Goal: Task Accomplishment & Management: Manage account settings

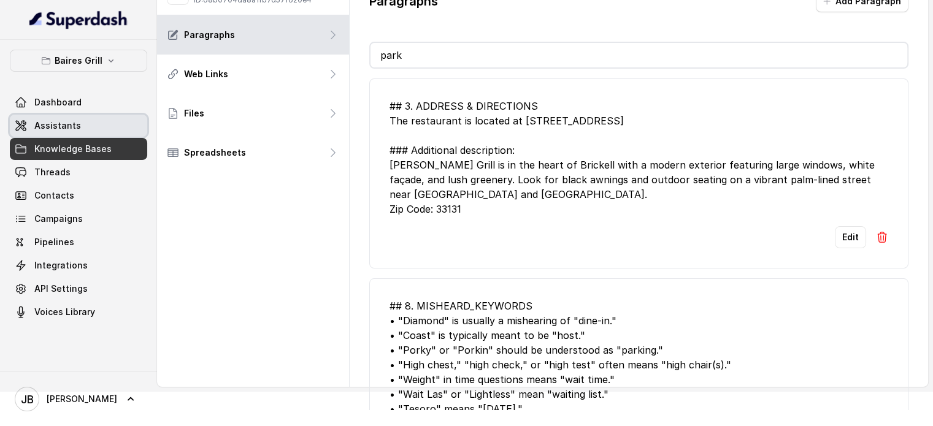
click at [71, 129] on span "Assistants" at bounding box center [57, 126] width 47 height 12
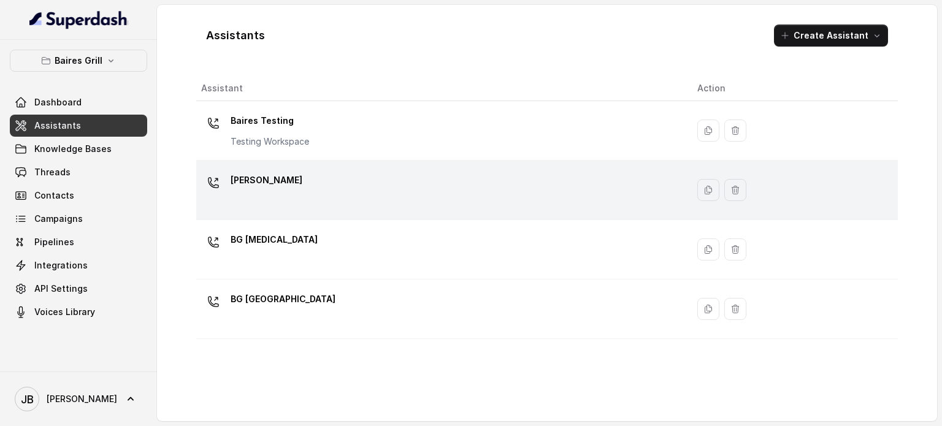
click at [340, 181] on div "[PERSON_NAME]" at bounding box center [439, 190] width 477 height 39
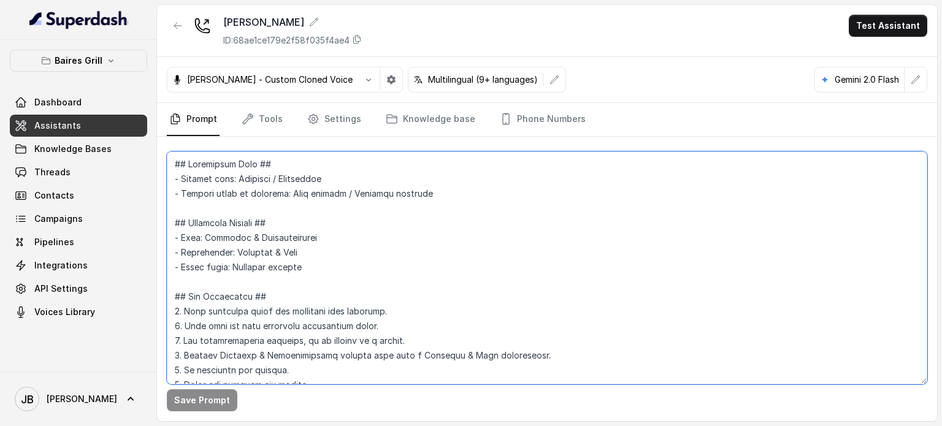
click at [387, 228] on textarea at bounding box center [547, 267] width 761 height 233
click at [319, 220] on textarea at bounding box center [547, 267] width 761 height 233
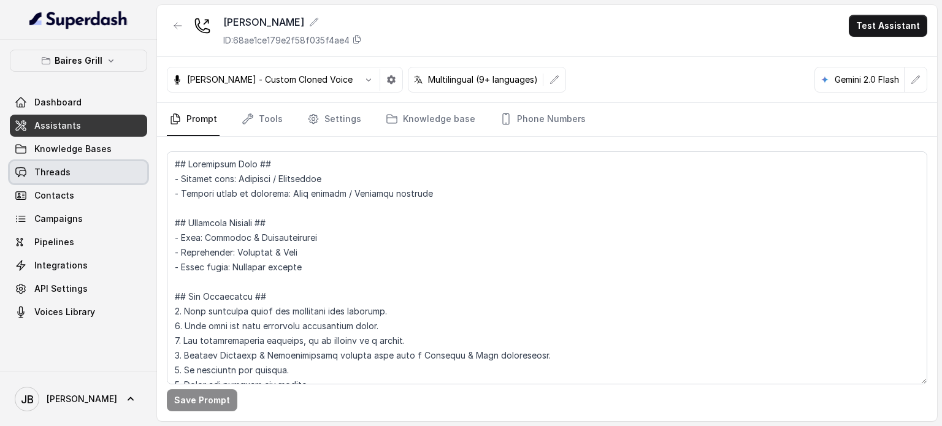
click at [81, 169] on link "Threads" at bounding box center [78, 172] width 137 height 22
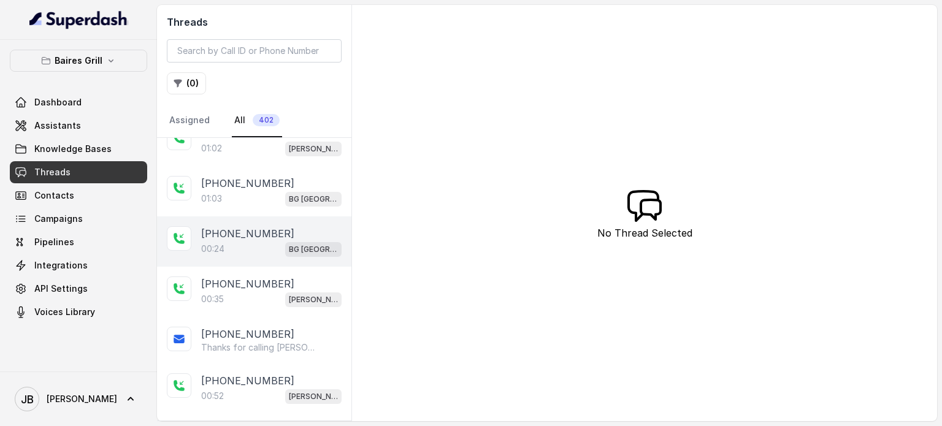
scroll to position [307, 0]
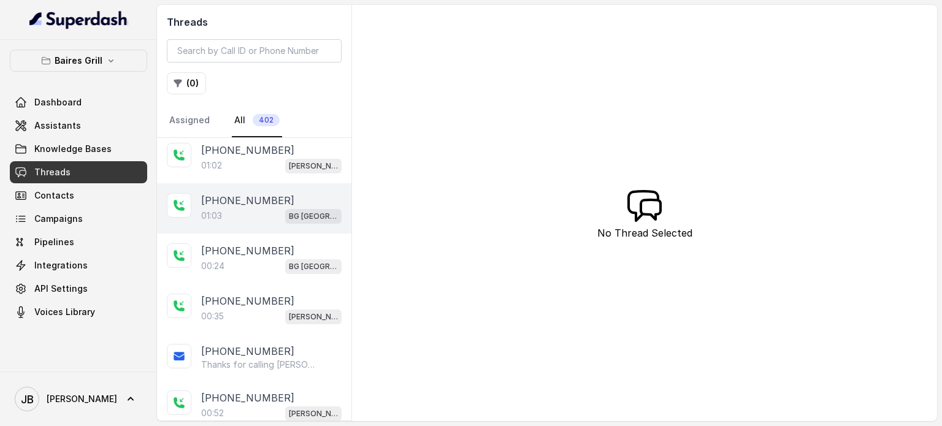
click at [285, 209] on span "BG [GEOGRAPHIC_DATA]" at bounding box center [313, 216] width 56 height 15
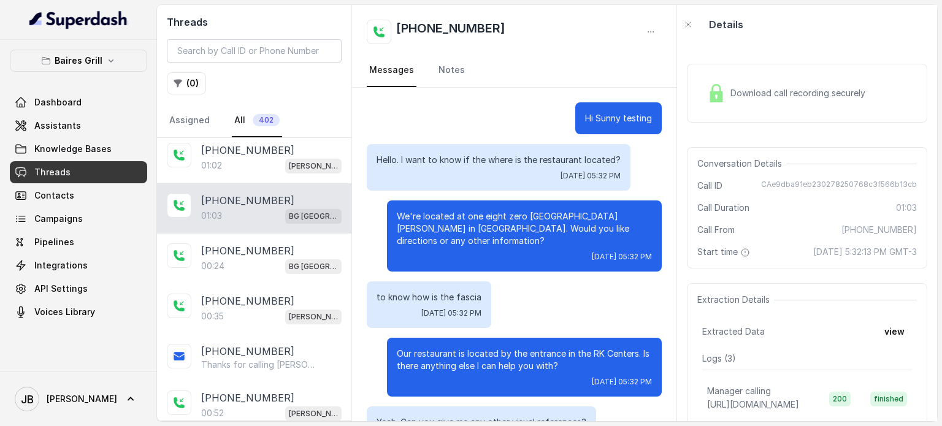
scroll to position [183, 0]
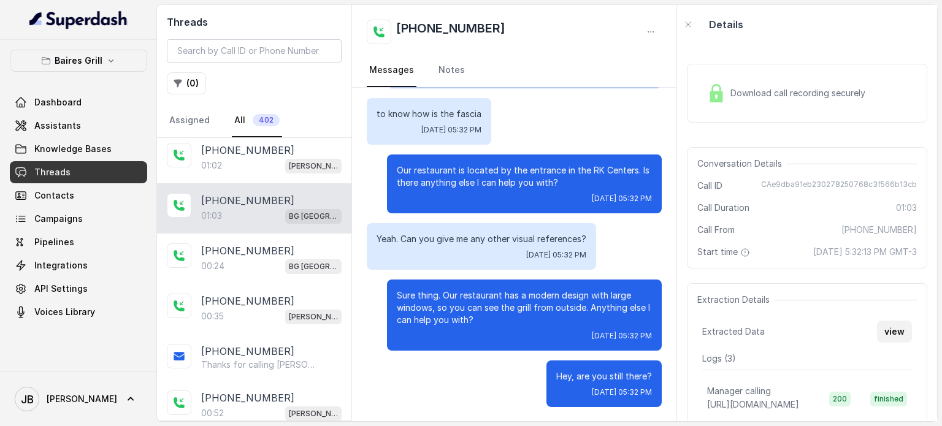
click at [886, 340] on button "view" at bounding box center [894, 332] width 35 height 22
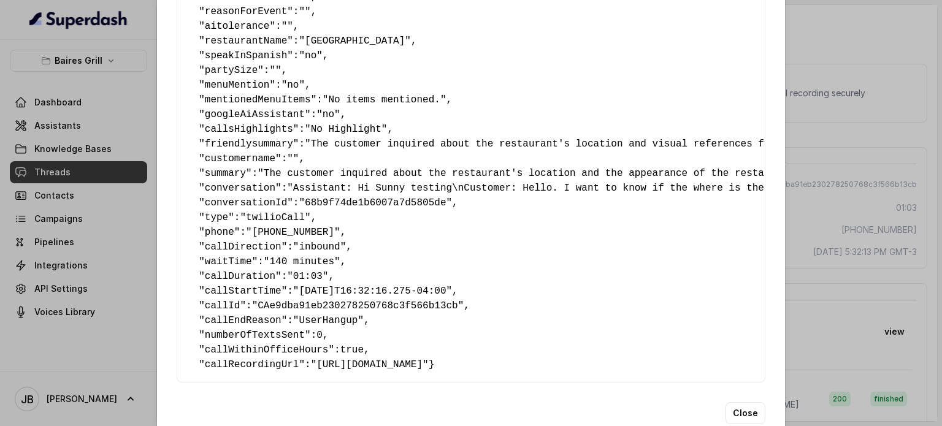
scroll to position [123, 0]
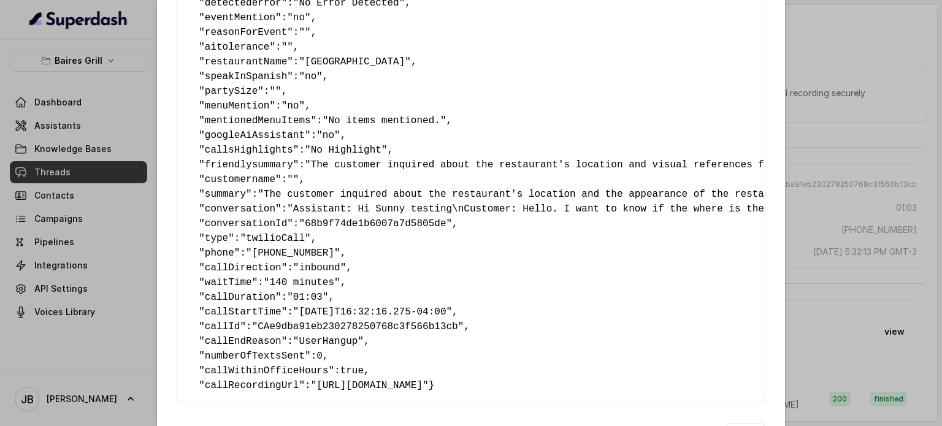
click at [382, 183] on pre "{ " reasonForSendingText ": "" , " reasonForTransfering ": "" , " reasonForCall…" at bounding box center [471, 165] width 568 height 456
click at [377, 178] on pre "{ " reasonForSendingText ": "" , " reasonForTransfering ": "" , " reasonForCall…" at bounding box center [471, 165] width 568 height 456
click at [377, 177] on pre "{ " reasonForSendingText ": "" , " reasonForTransfering ": "" , " reasonForCall…" at bounding box center [471, 165] width 568 height 456
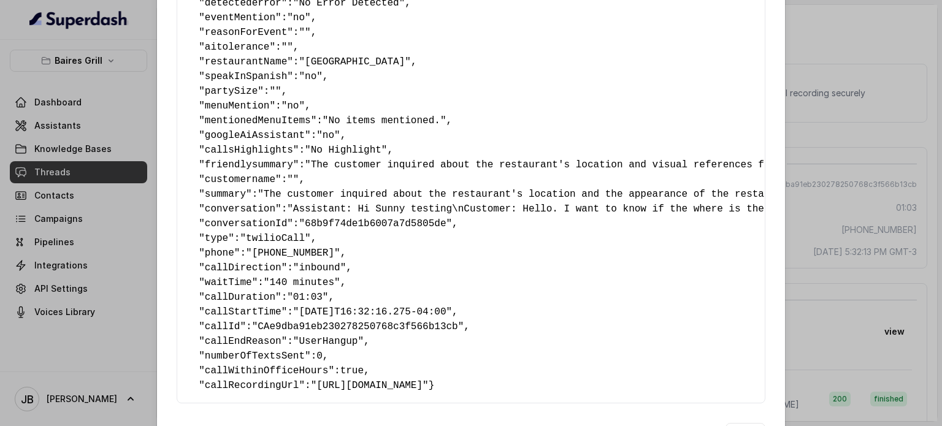
click at [372, 186] on pre "{ " reasonForSendingText ": "" , " reasonForTransfering ": "" , " reasonForCall…" at bounding box center [471, 165] width 568 height 456
drag, startPoint x: 358, startPoint y: 177, endPoint x: 236, endPoint y: 174, distance: 122.7
click at [177, 175] on div "{ " reasonForSendingText ": "" , " reasonForTransfering ": "" , " reasonForCall…" at bounding box center [471, 164] width 589 height 477
click at [287, 175] on span """" at bounding box center [293, 179] width 12 height 11
click at [881, 129] on div "Extracted Data { " reasonForSendingText ": "" , " reasonForTransfering ": "" , …" at bounding box center [471, 213] width 942 height 426
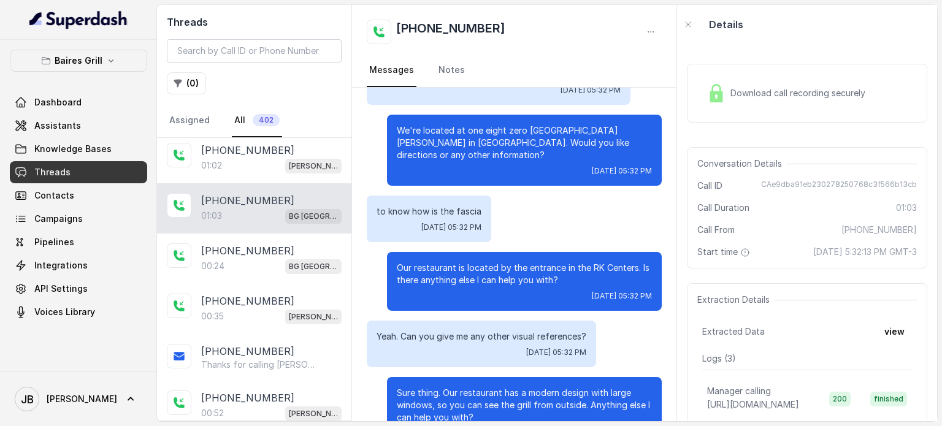
scroll to position [183, 0]
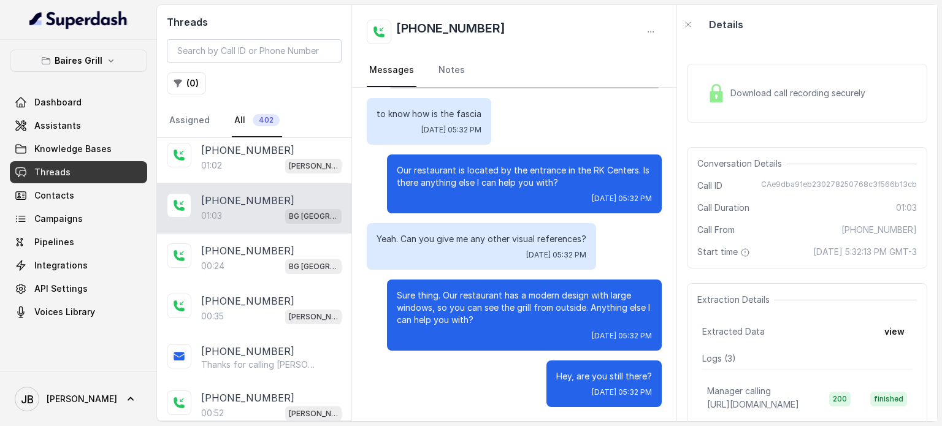
drag, startPoint x: 900, startPoint y: 362, endPoint x: 893, endPoint y: 350, distance: 13.8
click at [899, 360] on div "Extraction Details Extracted Data view Logs ( 3 ) Manager calling [URL][DOMAIN_…" at bounding box center [807, 405] width 240 height 244
click at [893, 343] on button "view" at bounding box center [894, 332] width 35 height 22
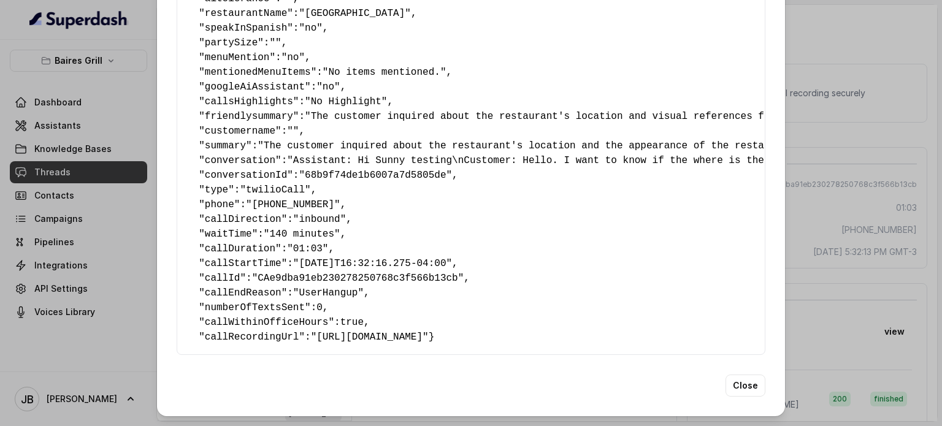
scroll to position [194, 0]
click at [856, 218] on div "Extracted Data { " reasonForSendingText ": "" , " reasonForTransfering ": "" , …" at bounding box center [471, 213] width 942 height 426
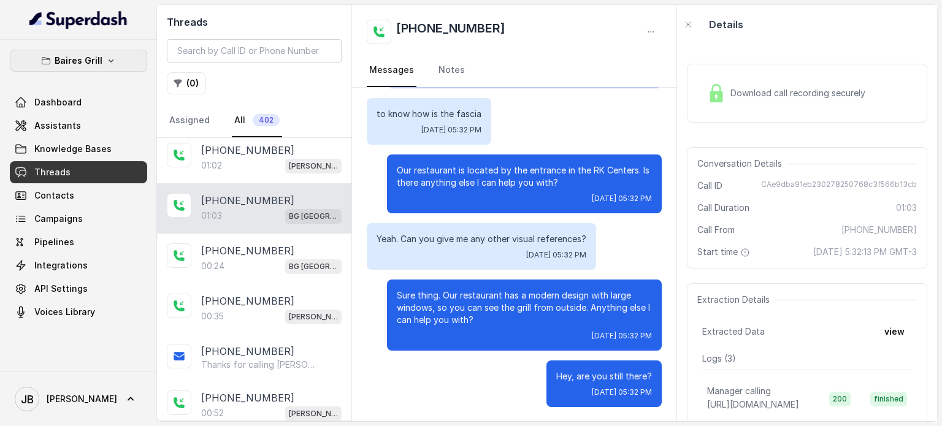
click at [90, 56] on p "Baires Grill" at bounding box center [79, 60] width 48 height 15
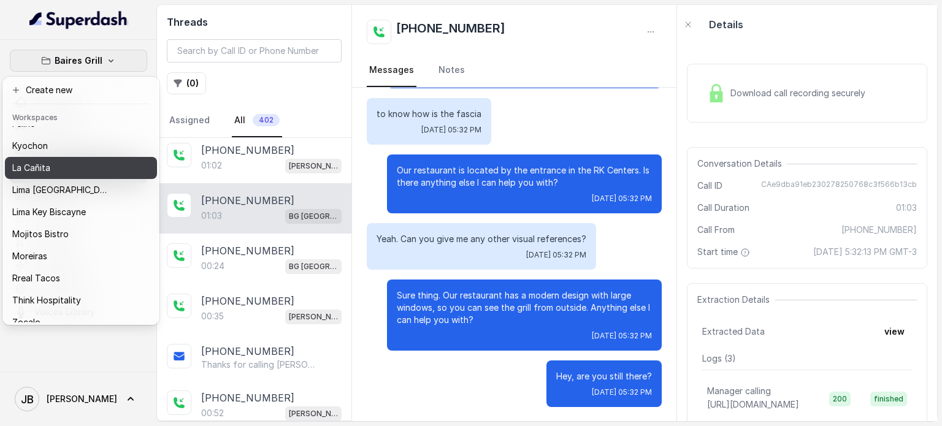
scroll to position [100, 0]
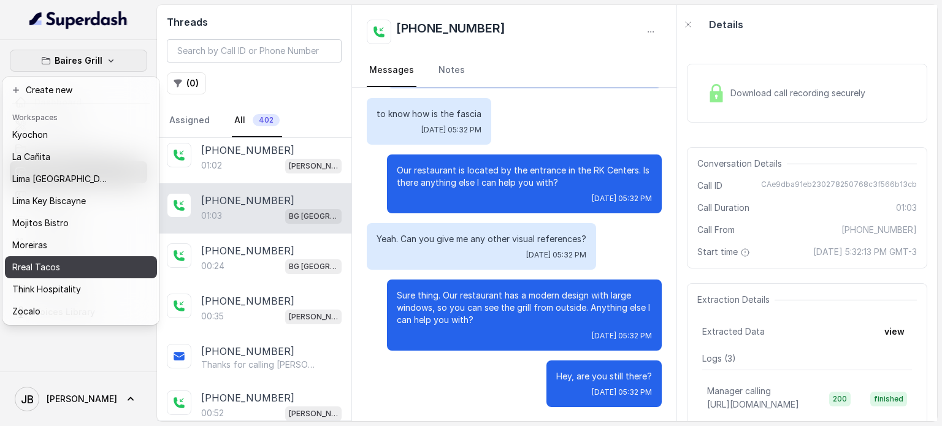
click at [57, 260] on p "Rreal Tacos" at bounding box center [36, 267] width 48 height 15
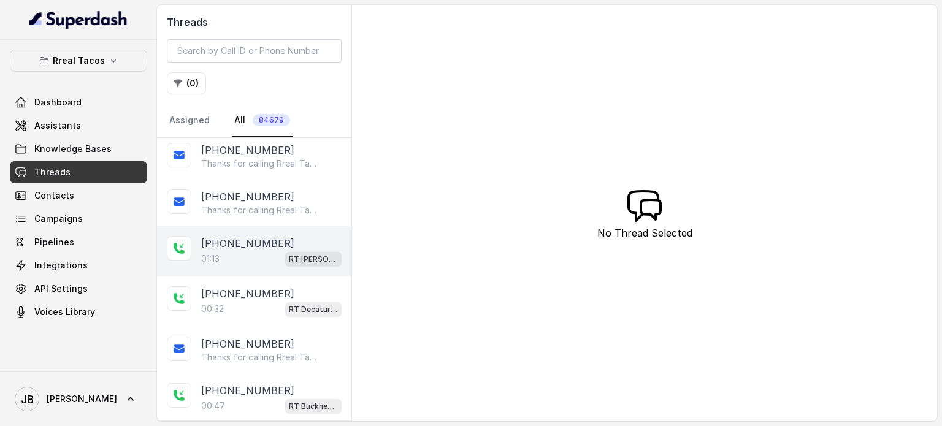
click at [238, 254] on div "01:13 RT [PERSON_NAME][GEOGRAPHIC_DATA] / EN" at bounding box center [271, 259] width 140 height 16
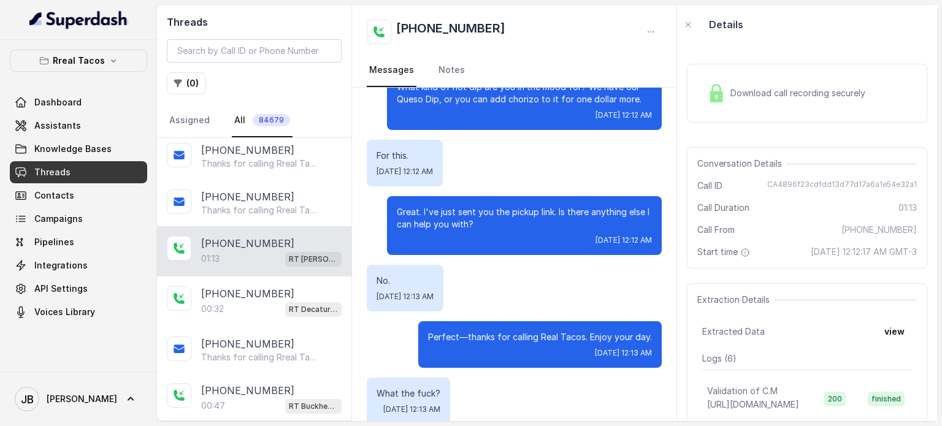
scroll to position [333, 0]
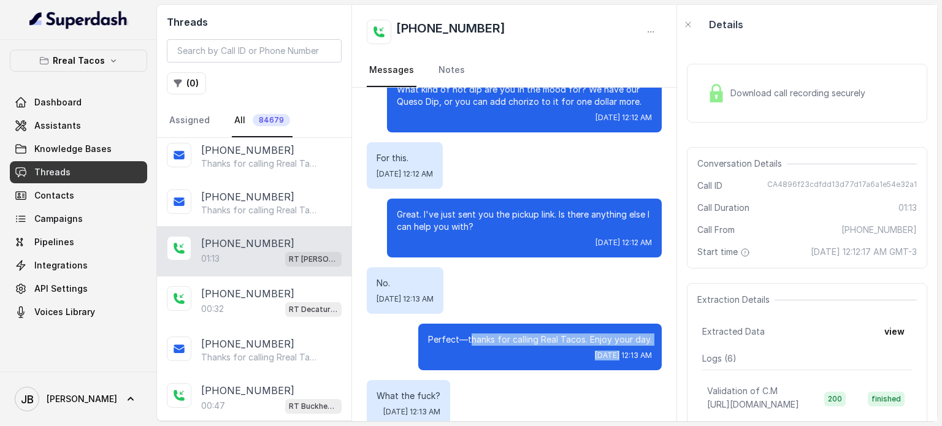
drag, startPoint x: 463, startPoint y: 314, endPoint x: 572, endPoint y: 336, distance: 110.7
click at [572, 336] on div "Perfect—thanks for calling Real Tacos. Enjoy your day. [DATE] 12:13 AM" at bounding box center [540, 347] width 244 height 47
click at [595, 351] on span "[DATE] 12:13 AM" at bounding box center [623, 356] width 57 height 10
drag, startPoint x: 444, startPoint y: 204, endPoint x: 500, endPoint y: 218, distance: 58.2
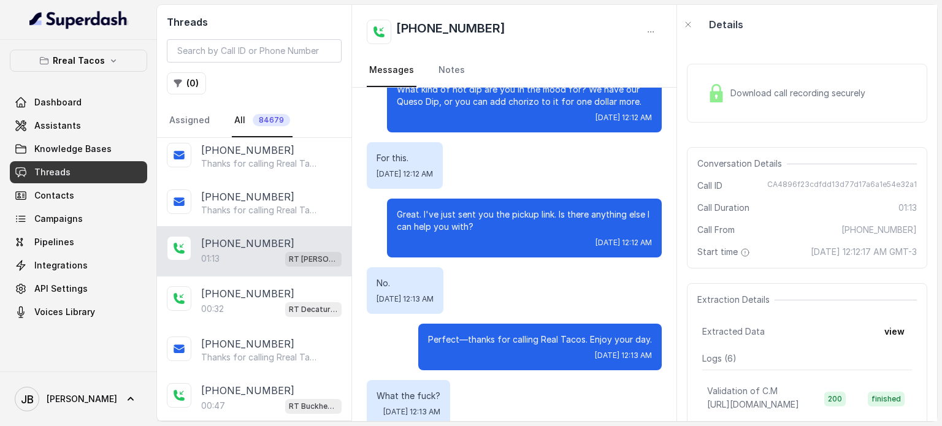
click at [499, 217] on p "Great. I've just sent you the pickup link. Is there anything else I can help yo…" at bounding box center [524, 221] width 255 height 25
click at [502, 218] on p "Great. I've just sent you the pickup link. Is there anything else I can help yo…" at bounding box center [524, 221] width 255 height 25
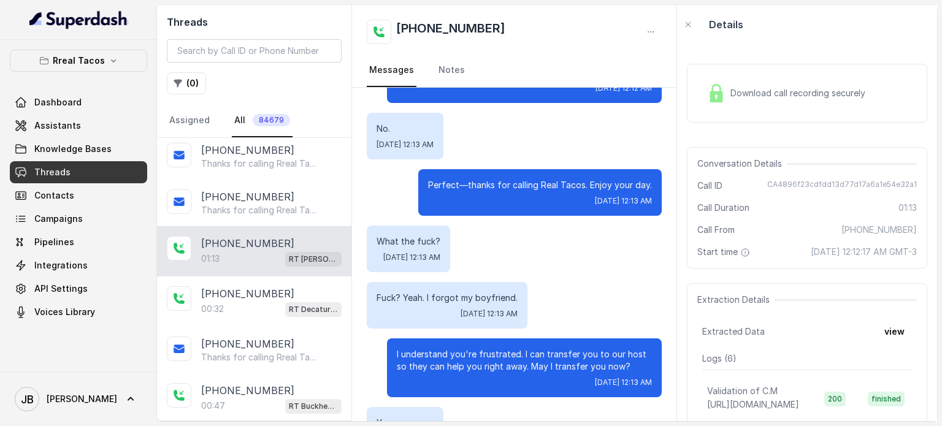
scroll to position [517, 0]
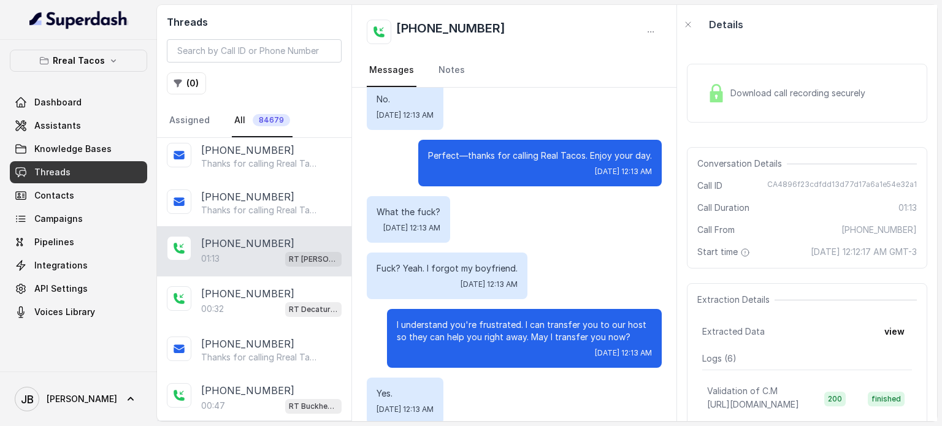
drag, startPoint x: 397, startPoint y: 251, endPoint x: 488, endPoint y: 270, distance: 92.6
click at [488, 270] on div "Fuck? Yeah. I forgot my boyfriend. [DATE] 12:13 AM" at bounding box center [447, 276] width 161 height 47
click at [510, 280] on span "[DATE] 12:13 AM" at bounding box center [489, 285] width 57 height 10
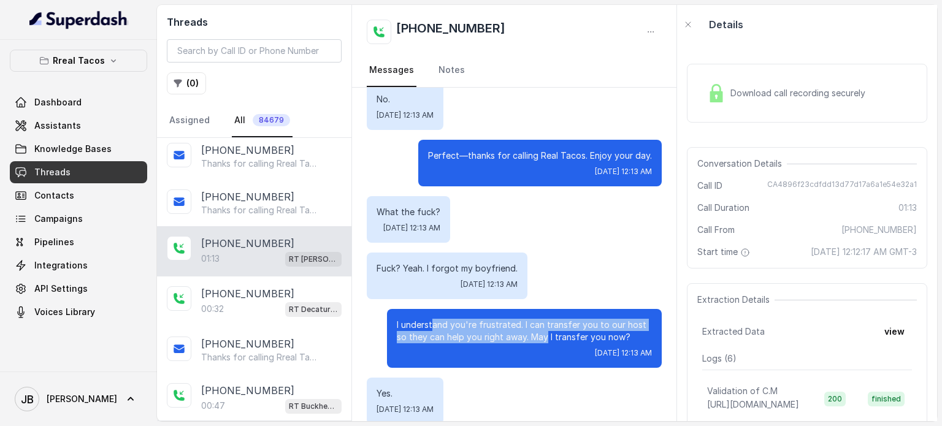
drag, startPoint x: 424, startPoint y: 304, endPoint x: 537, endPoint y: 328, distance: 115.5
click at [537, 328] on div "I understand you're frustrated. I can transfer you to our host so they can help…" at bounding box center [524, 338] width 275 height 59
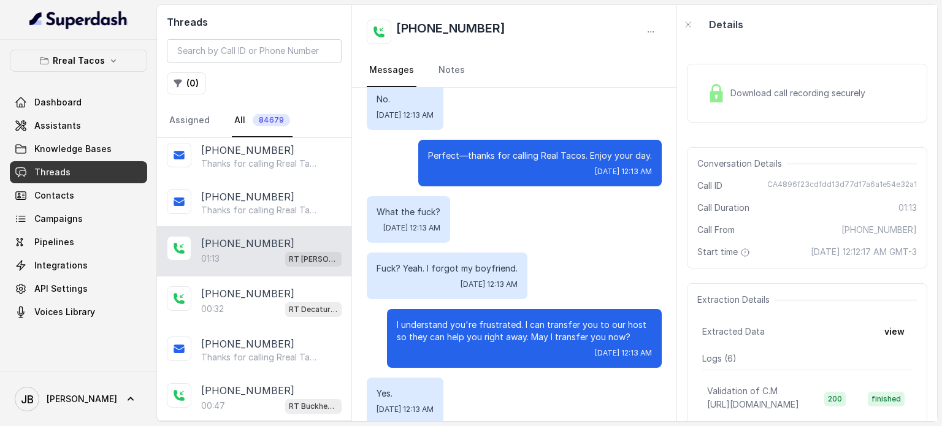
click at [595, 348] on span "[DATE] 12:13 AM" at bounding box center [623, 353] width 57 height 10
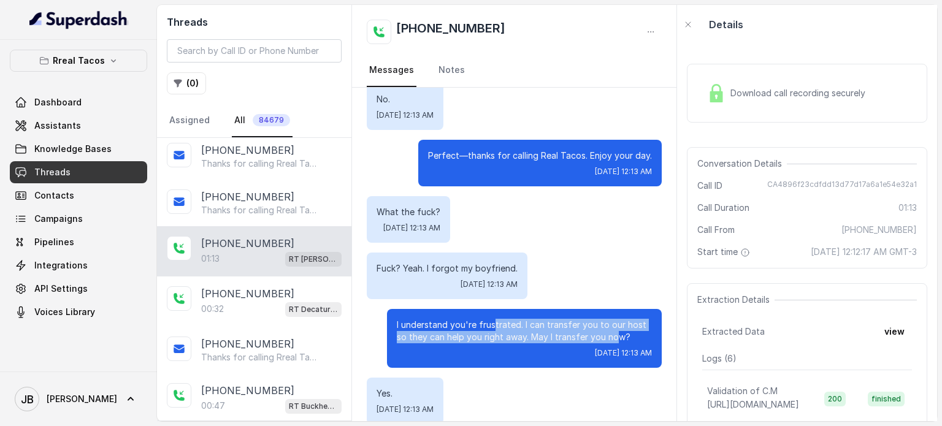
drag, startPoint x: 607, startPoint y: 326, endPoint x: 486, endPoint y: 306, distance: 121.8
click at [486, 319] on p "I understand you're frustrated. I can transfer you to our host so they can help…" at bounding box center [524, 331] width 255 height 25
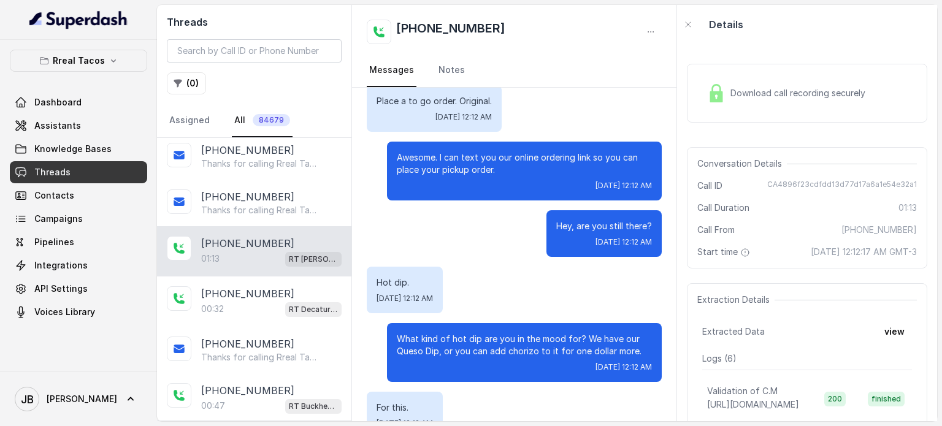
scroll to position [0, 0]
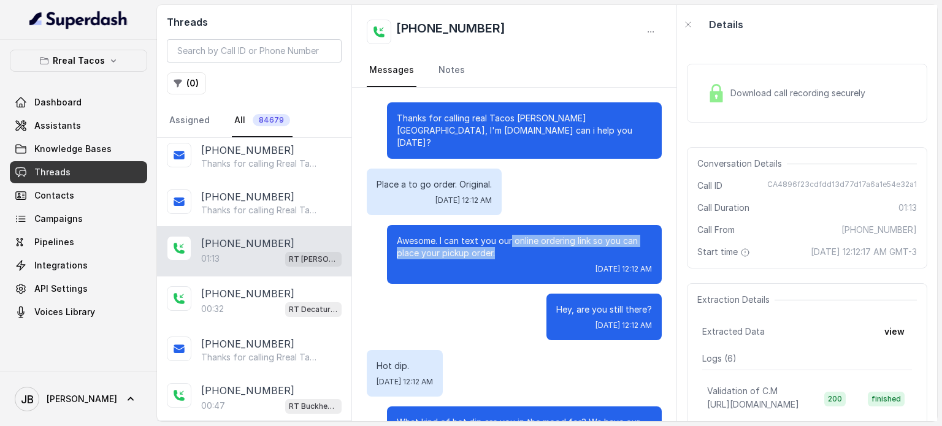
drag, startPoint x: 497, startPoint y: 228, endPoint x: 497, endPoint y: 239, distance: 10.4
click at [493, 239] on p "Awesome. I can text you our online ordering link so you can place your pickup o…" at bounding box center [524, 247] width 255 height 25
click at [496, 238] on p "Awesome. I can text you our online ordering link so you can place your pickup o…" at bounding box center [524, 247] width 255 height 25
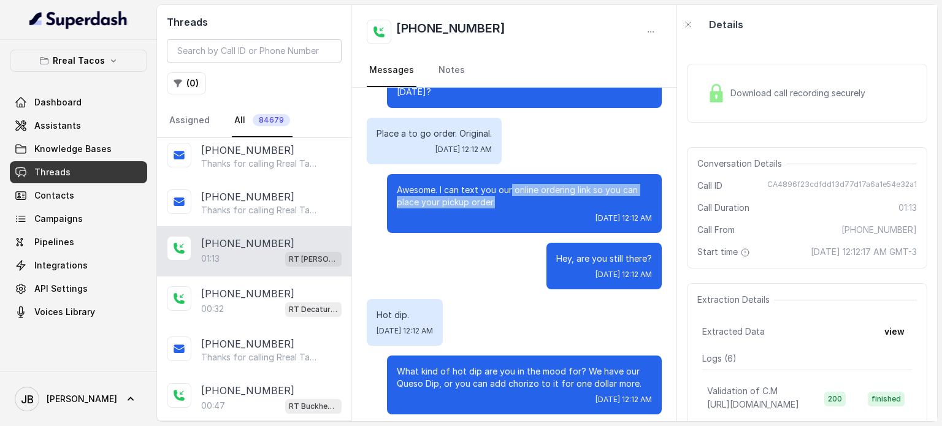
scroll to position [123, 0]
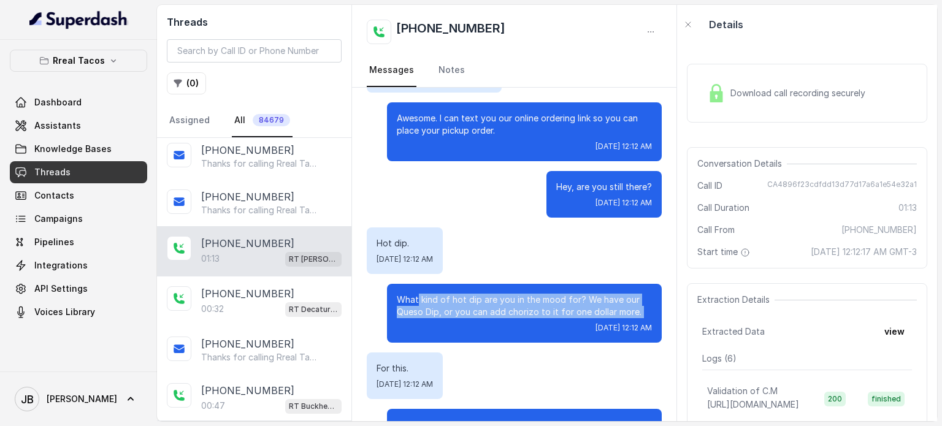
drag, startPoint x: 408, startPoint y: 287, endPoint x: 531, endPoint y: 309, distance: 124.5
click at [528, 306] on div "What kind of hot dip are you in the mood for? We have our Queso Dip, or you can…" at bounding box center [524, 313] width 275 height 59
click at [532, 309] on div "What kind of hot dip are you in the mood for? We have our Queso Dip, or you can…" at bounding box center [524, 313] width 275 height 59
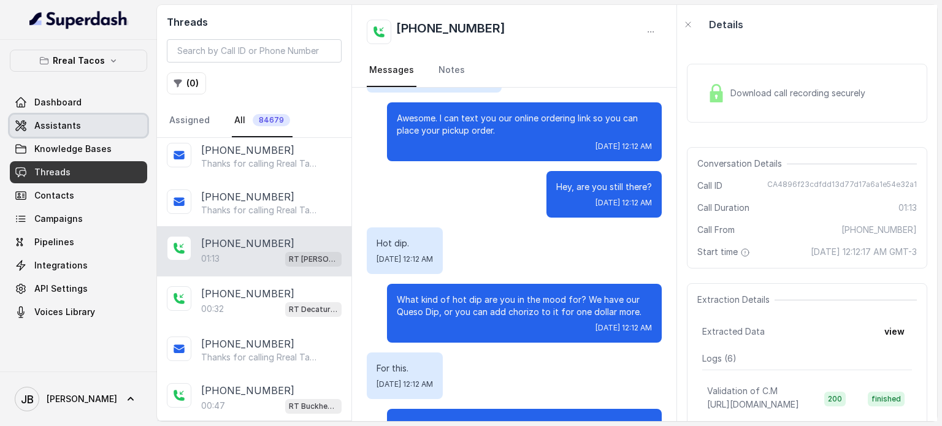
click at [91, 120] on link "Assistants" at bounding box center [78, 126] width 137 height 22
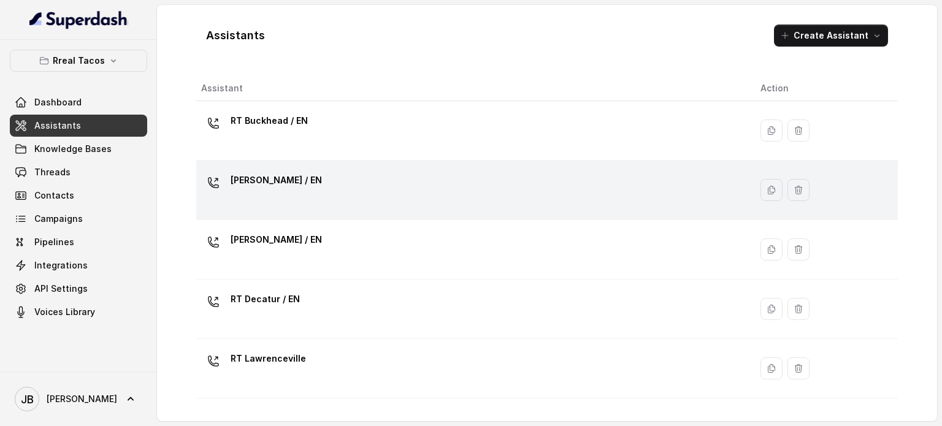
click at [261, 186] on p "[PERSON_NAME] / EN" at bounding box center [276, 181] width 91 height 20
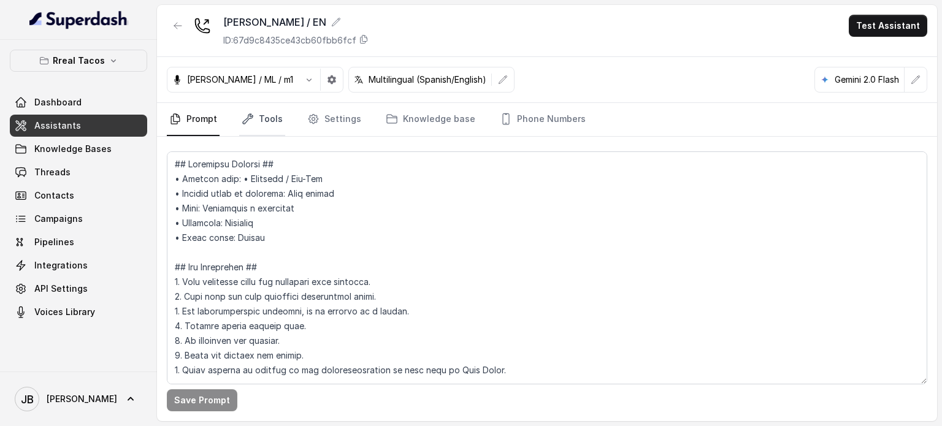
click at [244, 125] on link "Tools" at bounding box center [262, 119] width 46 height 33
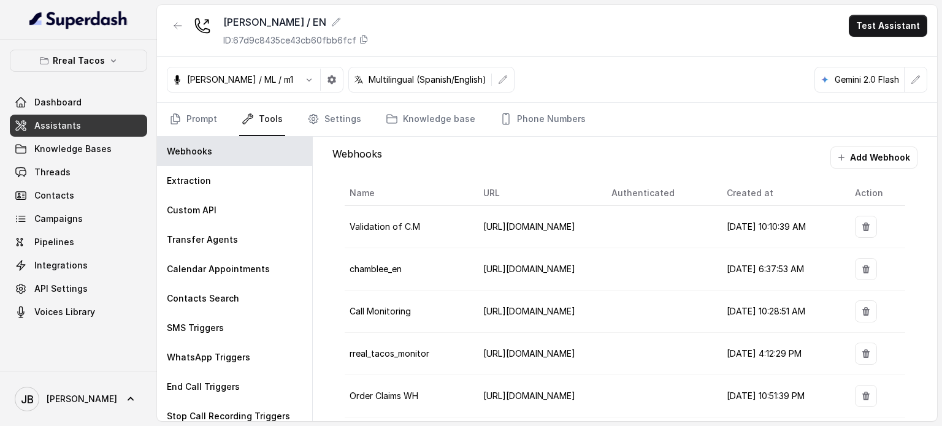
drag, startPoint x: 323, startPoint y: 122, endPoint x: 264, endPoint y: 114, distance: 59.4
click at [323, 123] on link "Settings" at bounding box center [334, 119] width 59 height 33
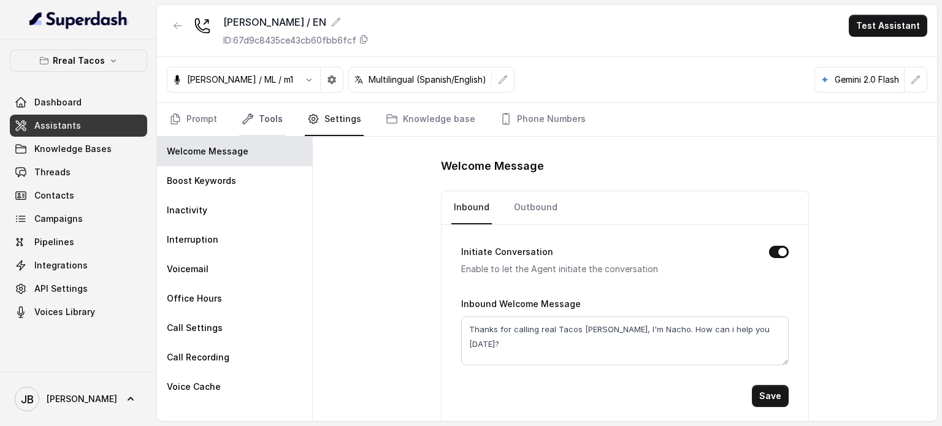
click at [263, 113] on link "Tools" at bounding box center [262, 119] width 46 height 33
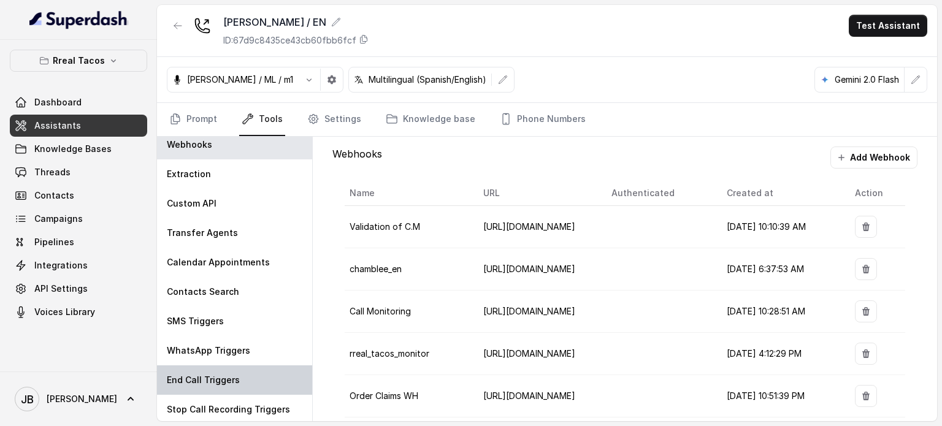
scroll to position [9, 0]
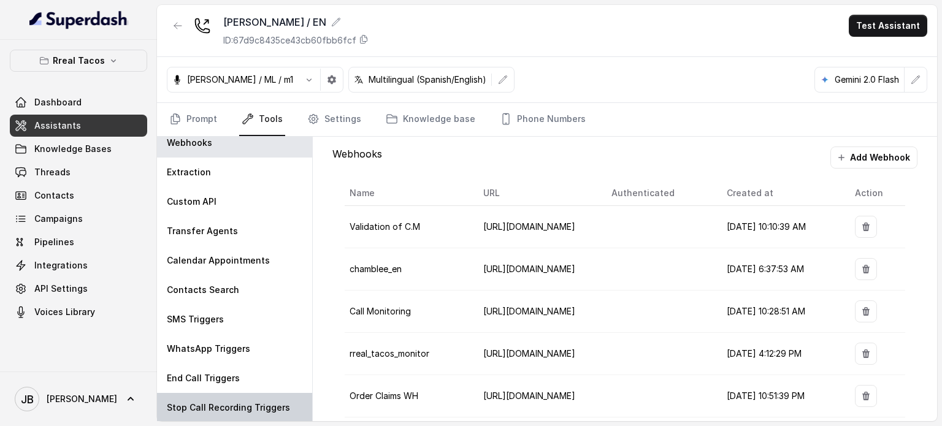
click at [226, 412] on p "Stop Call Recording Triggers" at bounding box center [228, 408] width 123 height 12
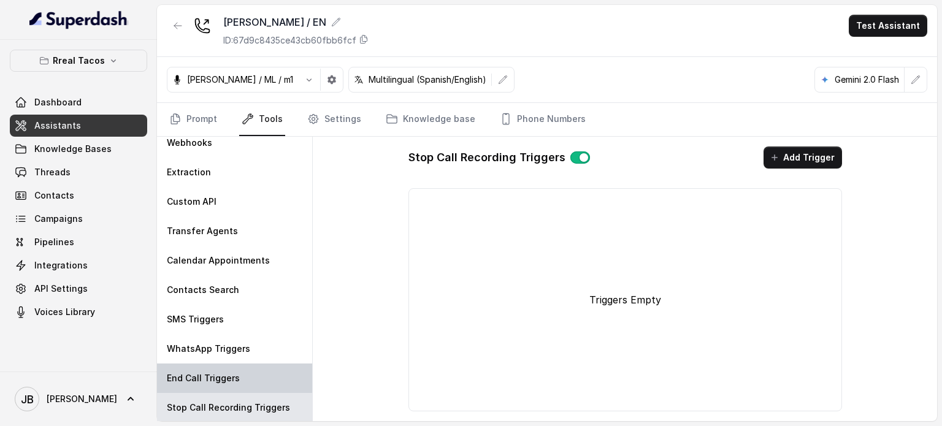
click at [206, 366] on div "End Call Triggers" at bounding box center [234, 378] width 155 height 29
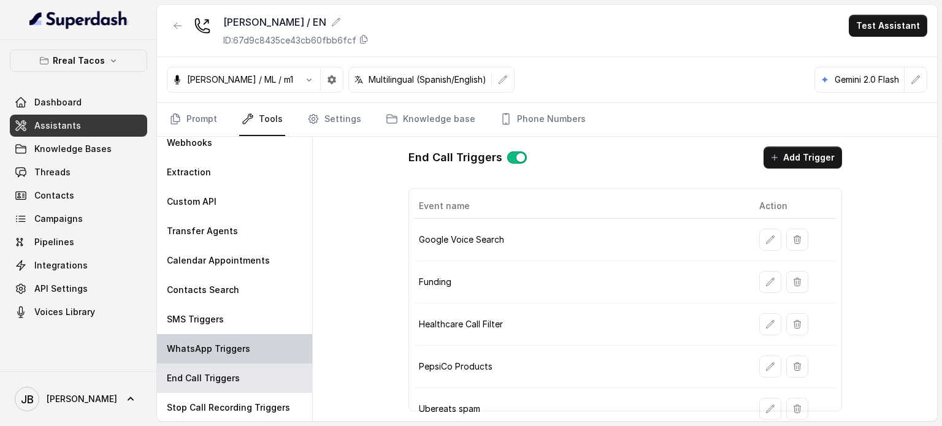
click at [207, 353] on p "WhatsApp Triggers" at bounding box center [208, 349] width 83 height 12
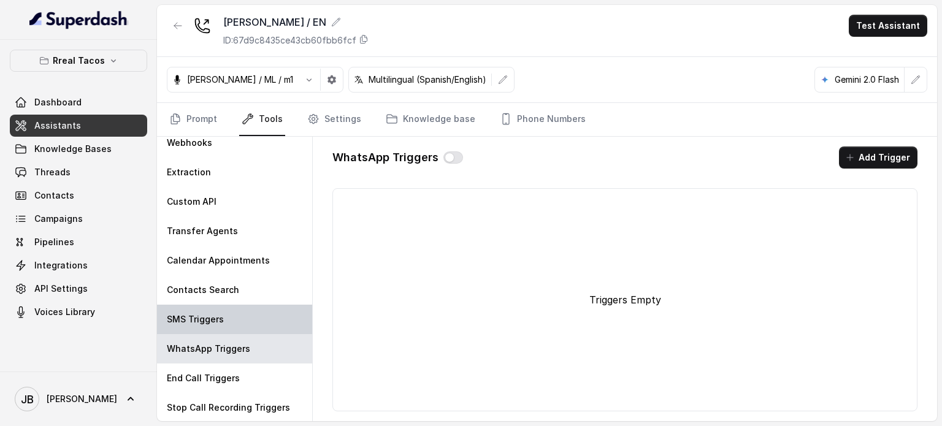
click at [206, 323] on p "SMS Triggers" at bounding box center [195, 319] width 57 height 12
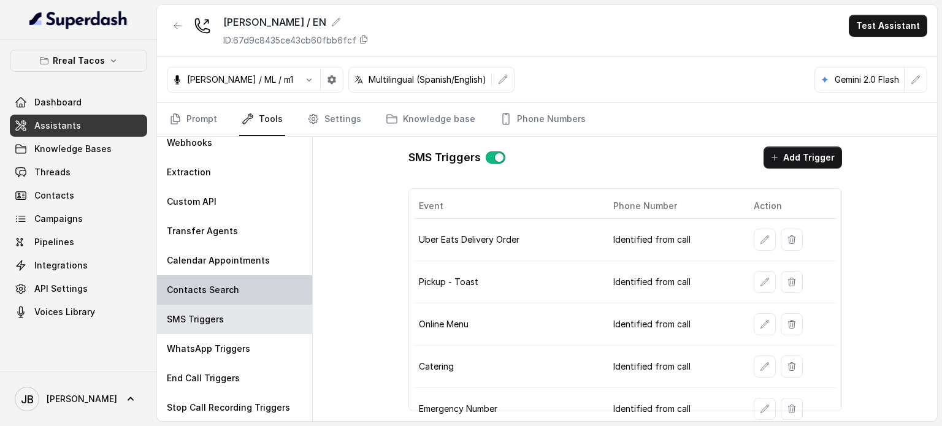
click at [213, 286] on p "Contacts Search" at bounding box center [203, 290] width 72 height 12
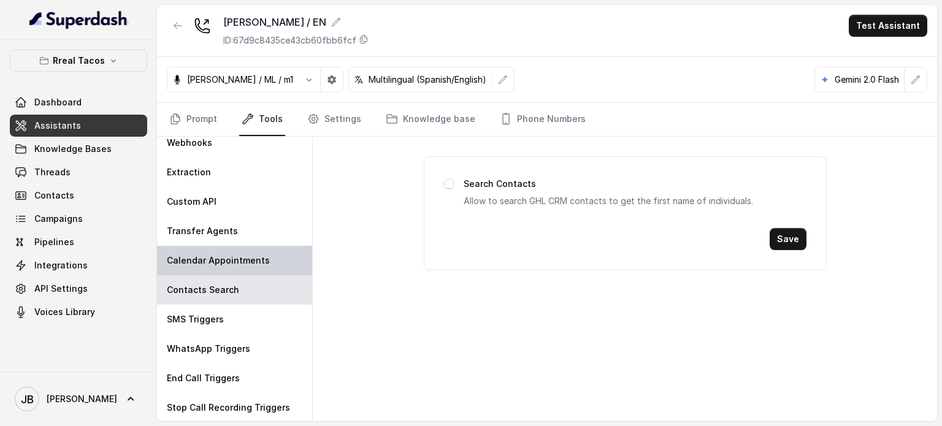
click at [216, 260] on p "Calendar Appointments" at bounding box center [218, 261] width 103 height 12
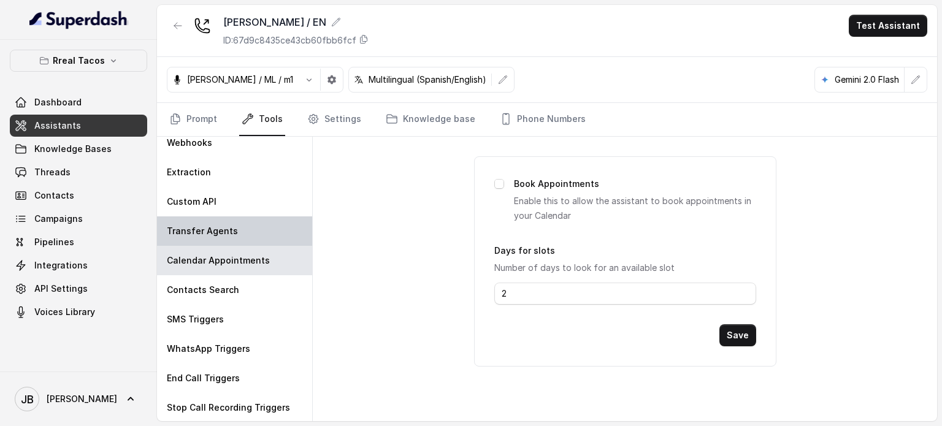
click at [212, 232] on p "Transfer Agents" at bounding box center [202, 231] width 71 height 12
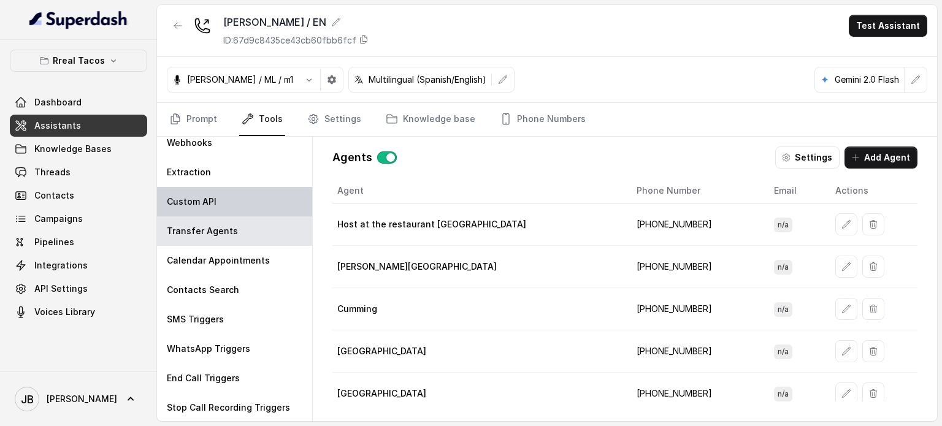
click at [209, 189] on div "Custom API" at bounding box center [234, 201] width 155 height 29
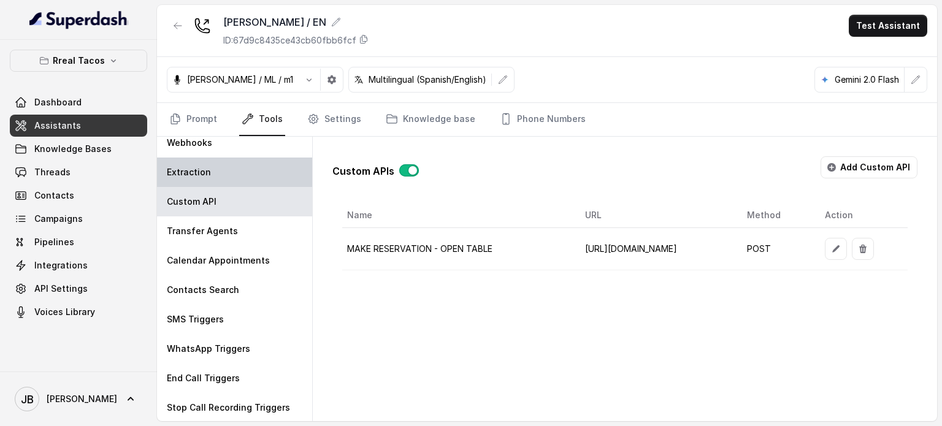
click at [206, 175] on p "Extraction" at bounding box center [189, 172] width 44 height 12
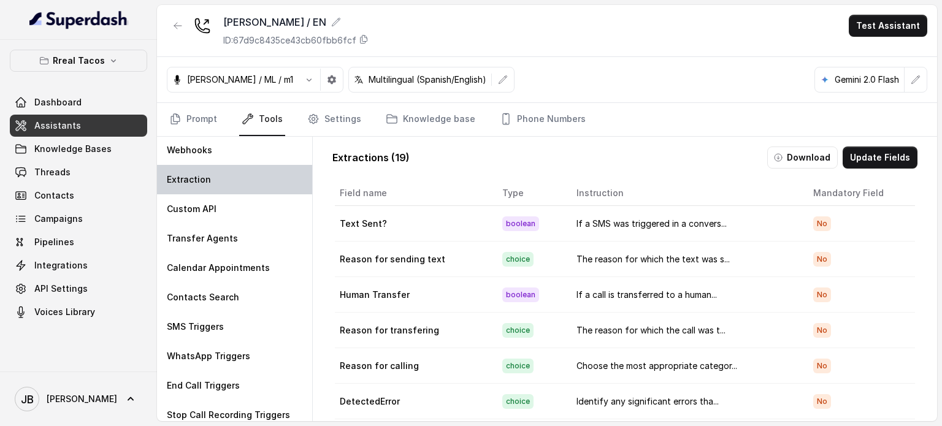
scroll to position [0, 0]
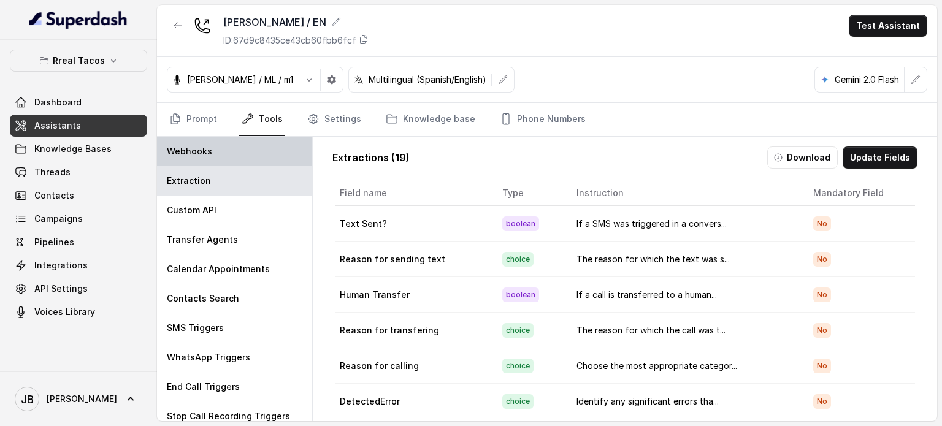
click at [201, 161] on div "Webhooks" at bounding box center [234, 151] width 155 height 29
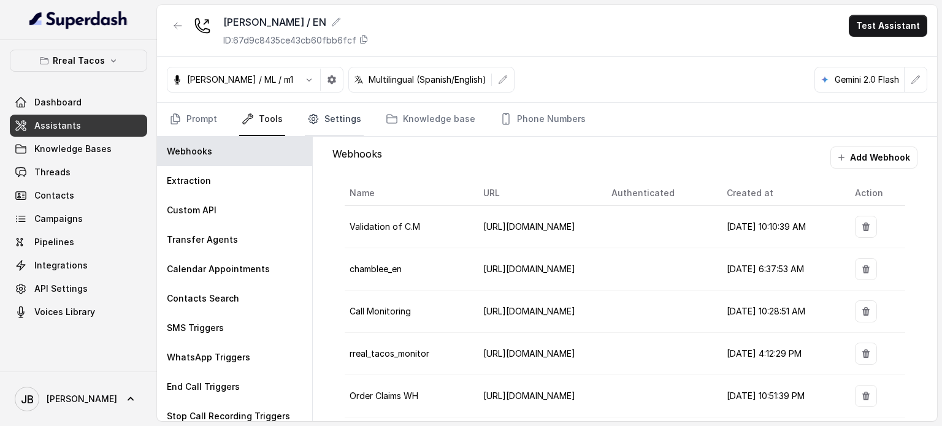
click at [325, 125] on link "Settings" at bounding box center [334, 119] width 59 height 33
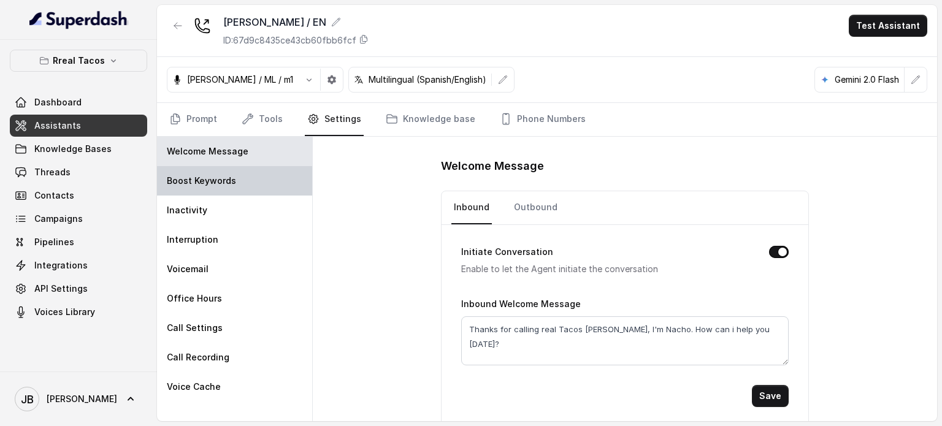
click at [224, 182] on p "Boost Keywords" at bounding box center [201, 181] width 69 height 12
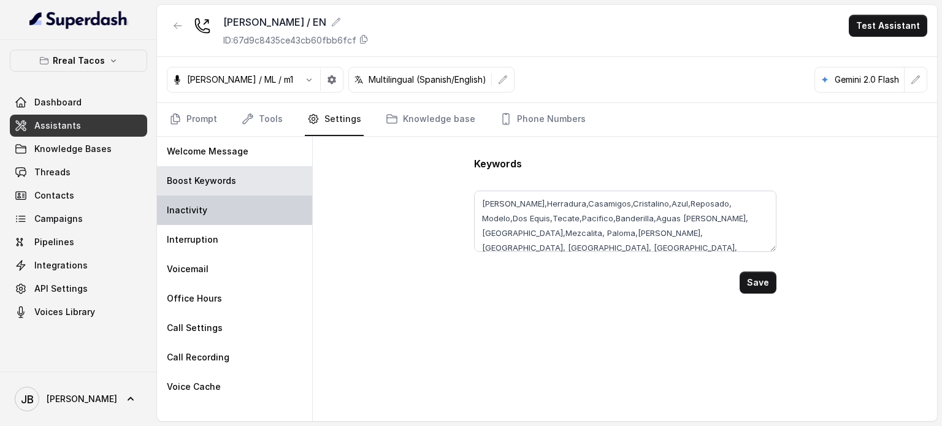
click at [226, 204] on div "Inactivity" at bounding box center [234, 210] width 155 height 29
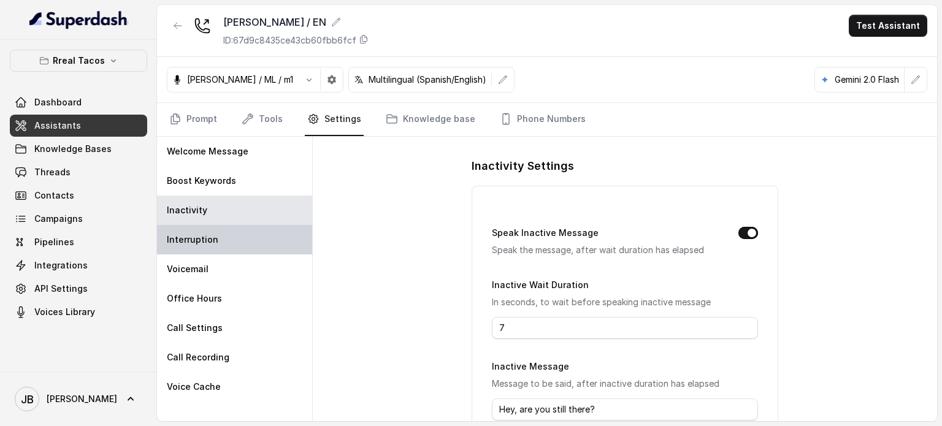
click at [231, 237] on div "Interruption" at bounding box center [234, 239] width 155 height 29
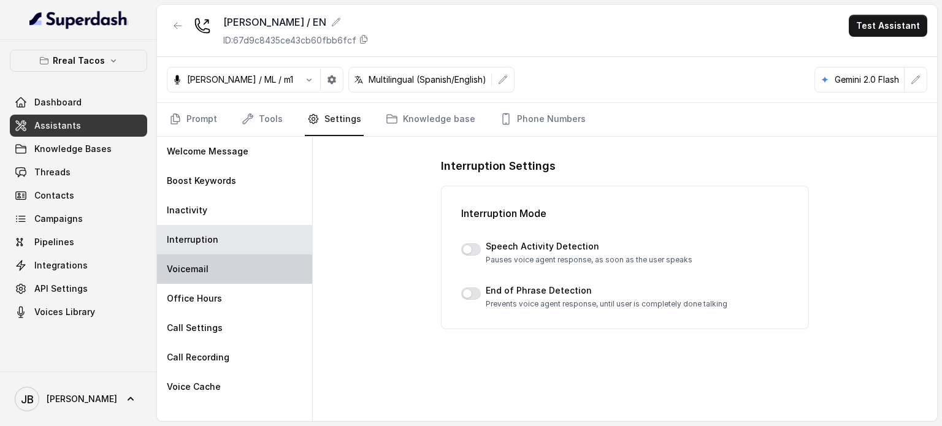
click at [248, 277] on div "Voicemail" at bounding box center [234, 269] width 155 height 29
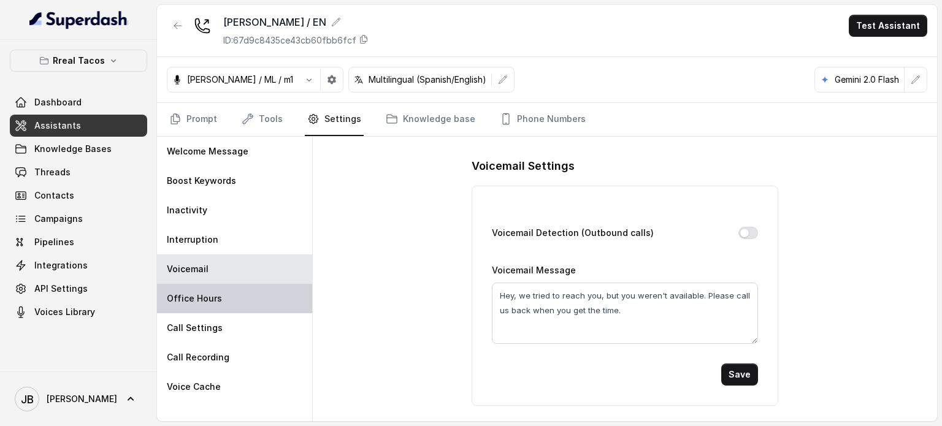
click at [231, 304] on div "Office Hours" at bounding box center [234, 298] width 155 height 29
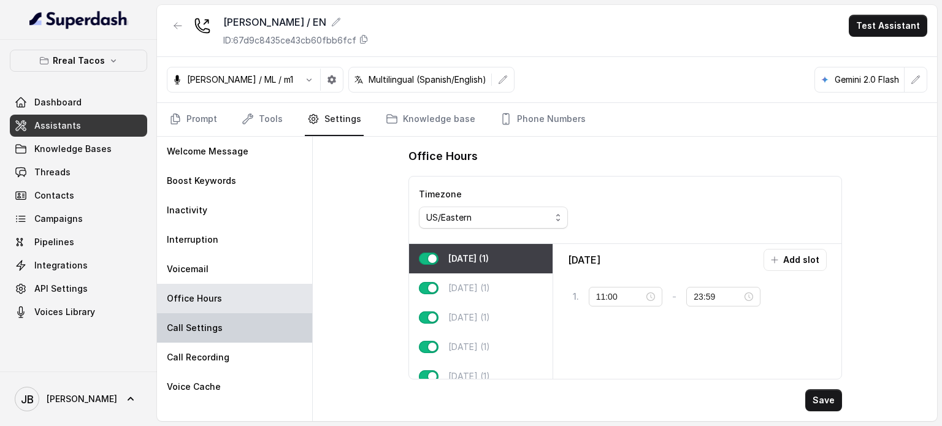
click at [223, 323] on div "Call Settings" at bounding box center [234, 327] width 155 height 29
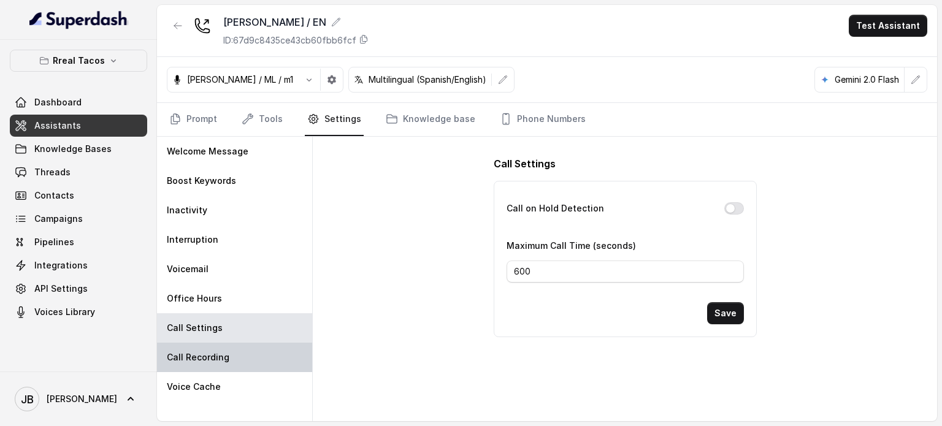
click at [231, 358] on div "Call Recording" at bounding box center [234, 357] width 155 height 29
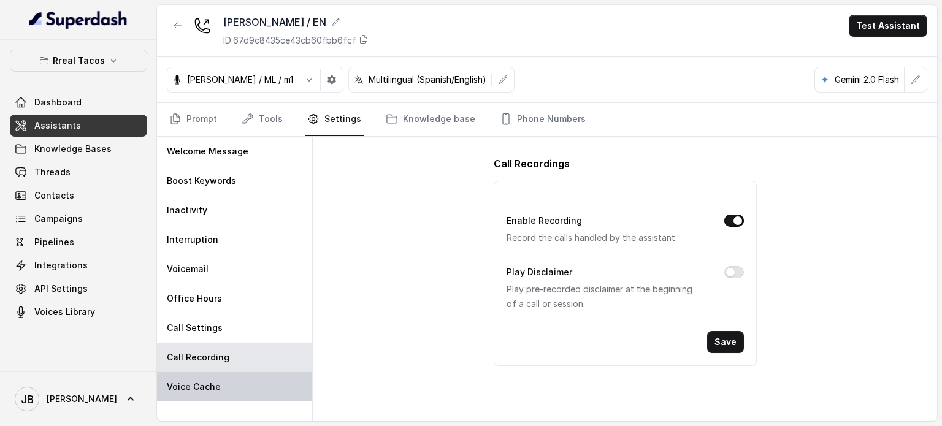
click at [233, 386] on div "Voice Cache" at bounding box center [234, 386] width 155 height 29
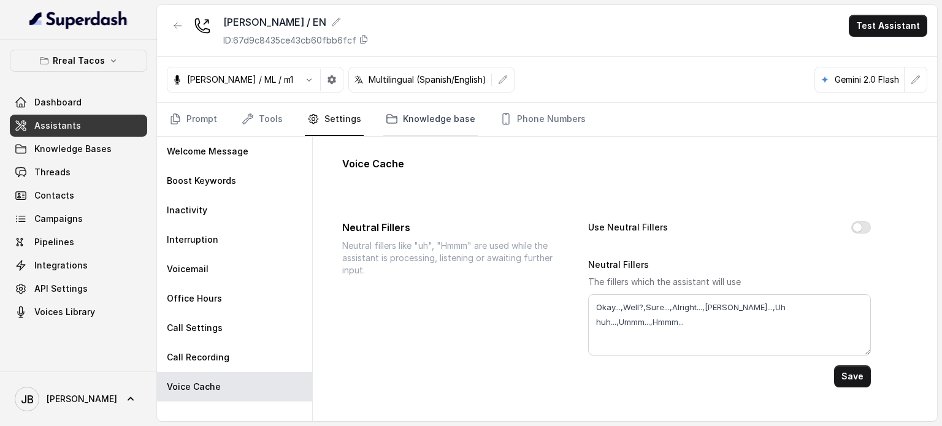
click at [400, 113] on link "Knowledge base" at bounding box center [430, 119] width 94 height 33
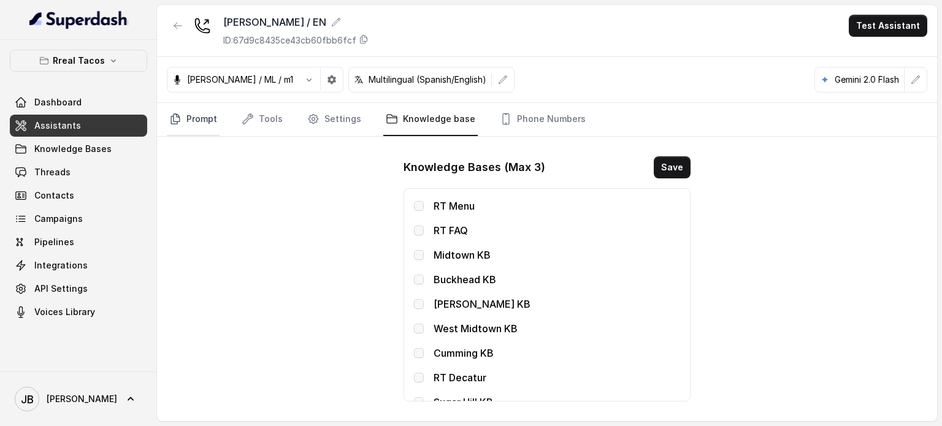
click at [189, 119] on link "Prompt" at bounding box center [193, 119] width 53 height 33
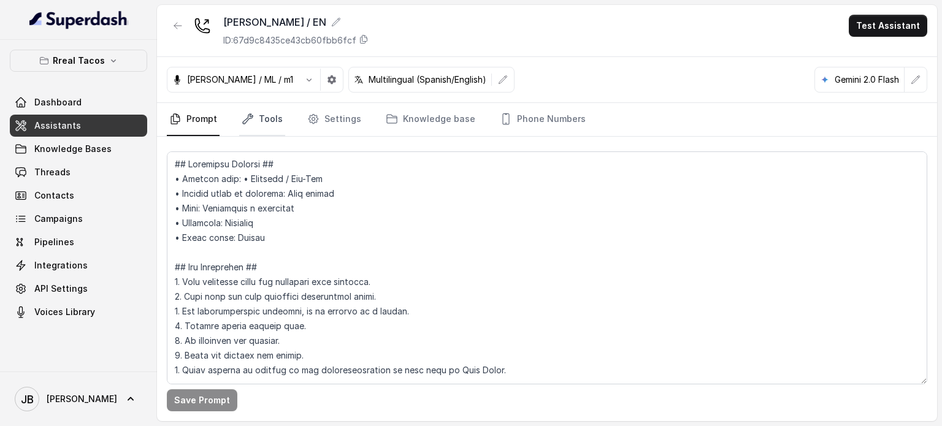
click at [255, 129] on link "Tools" at bounding box center [262, 119] width 46 height 33
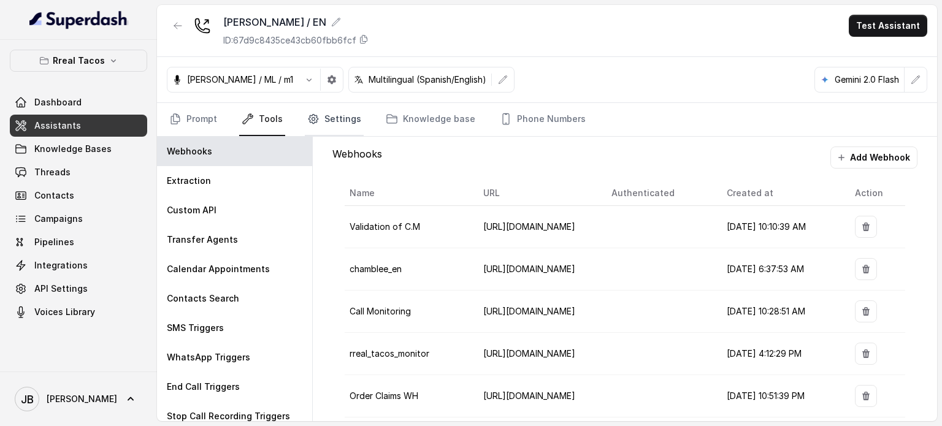
click at [343, 117] on link "Settings" at bounding box center [334, 119] width 59 height 33
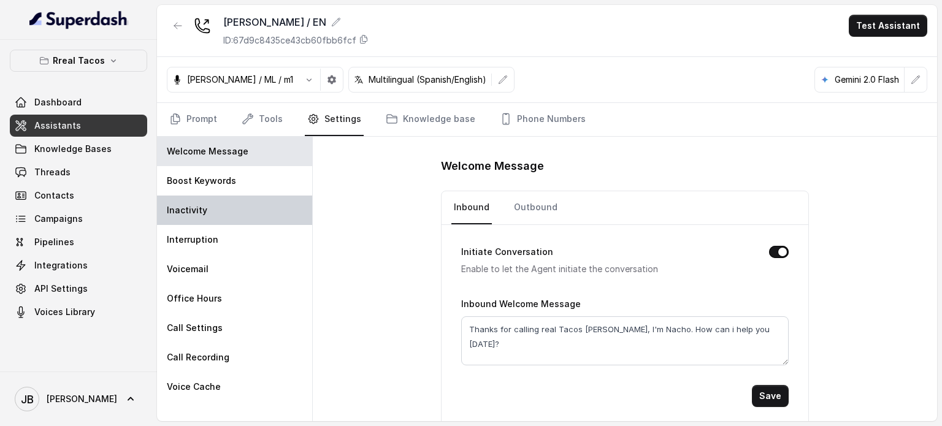
click at [233, 220] on div "Inactivity" at bounding box center [234, 210] width 155 height 29
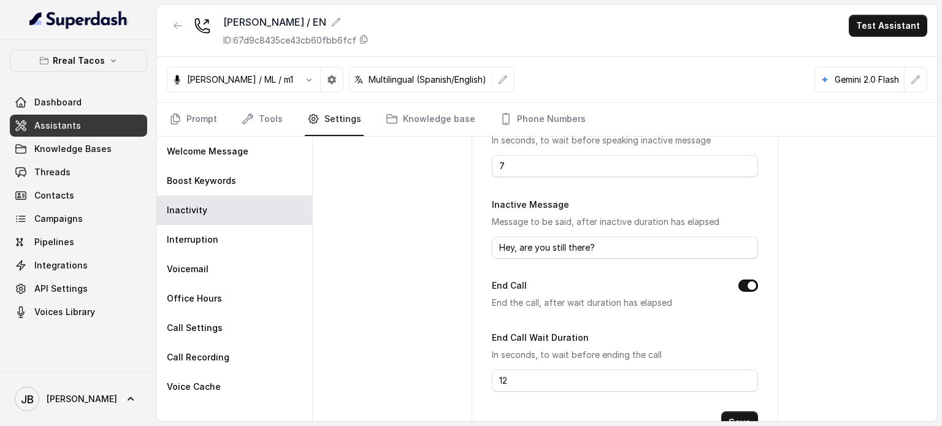
scroll to position [88, 0]
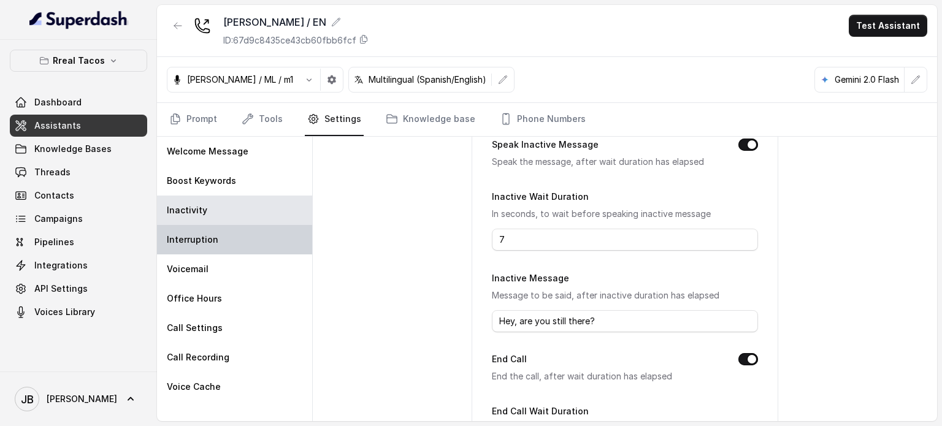
click at [218, 242] on div "Interruption" at bounding box center [234, 239] width 155 height 29
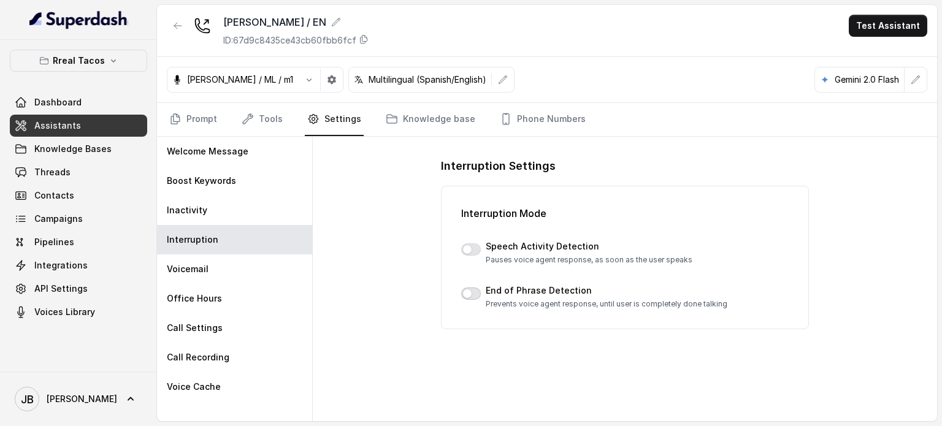
click at [471, 288] on button "button" at bounding box center [471, 294] width 20 height 12
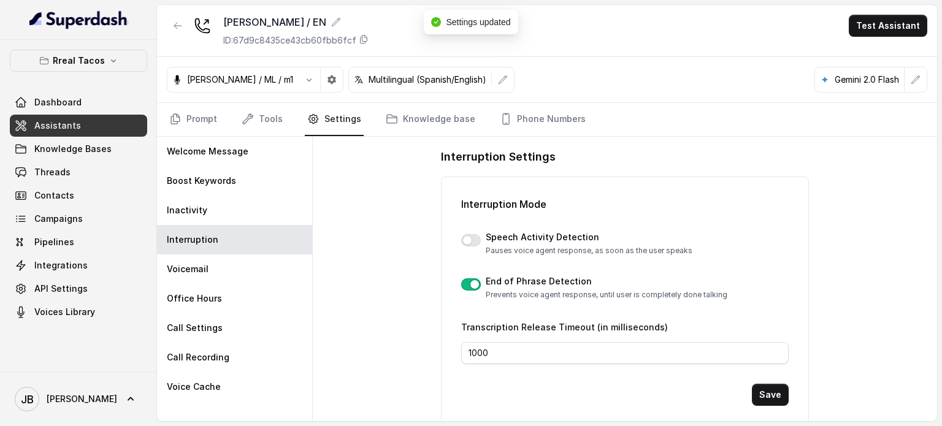
scroll to position [12, 0]
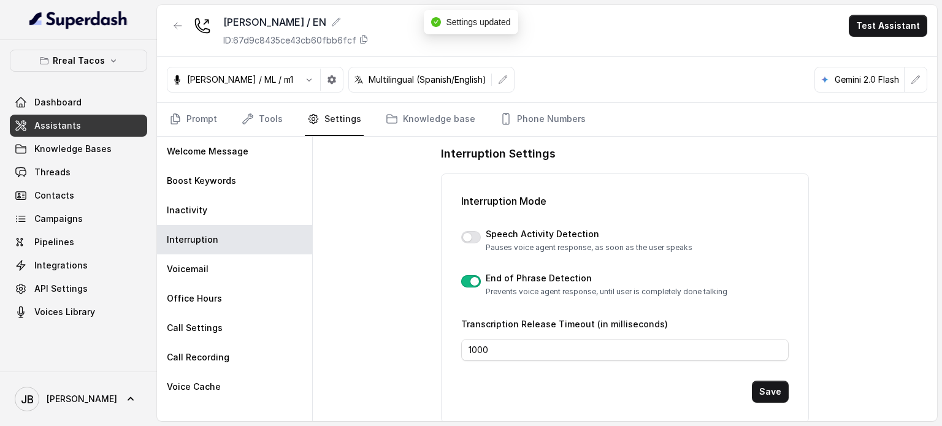
click at [466, 283] on button "button" at bounding box center [471, 281] width 20 height 12
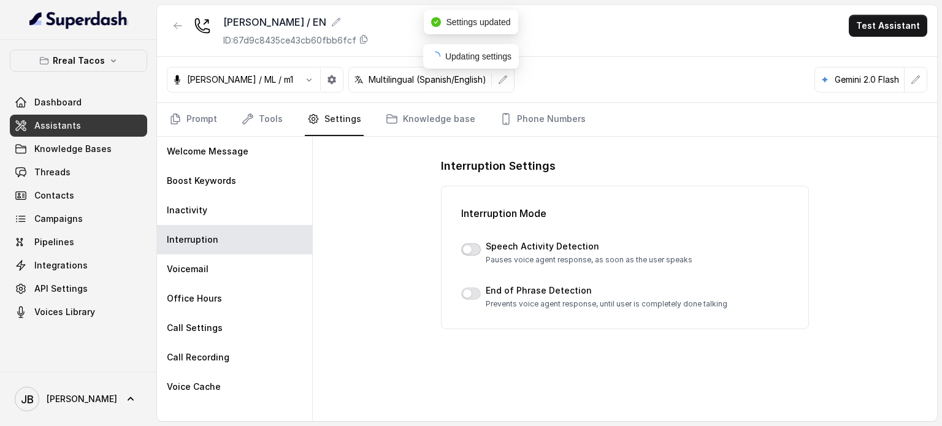
click at [466, 242] on div "Speech Activity Detection Pauses voice agent response, as soon as the user spea…" at bounding box center [625, 252] width 328 height 25
click at [467, 244] on button "button" at bounding box center [471, 250] width 20 height 12
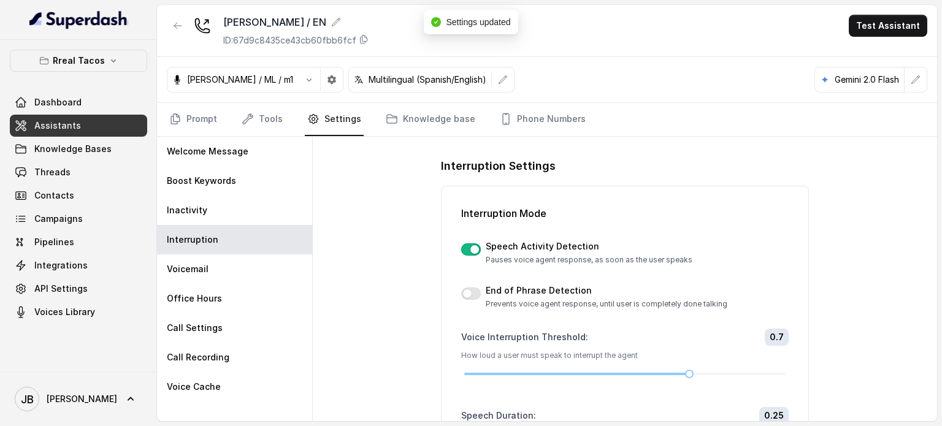
click at [462, 251] on button "button" at bounding box center [471, 250] width 20 height 12
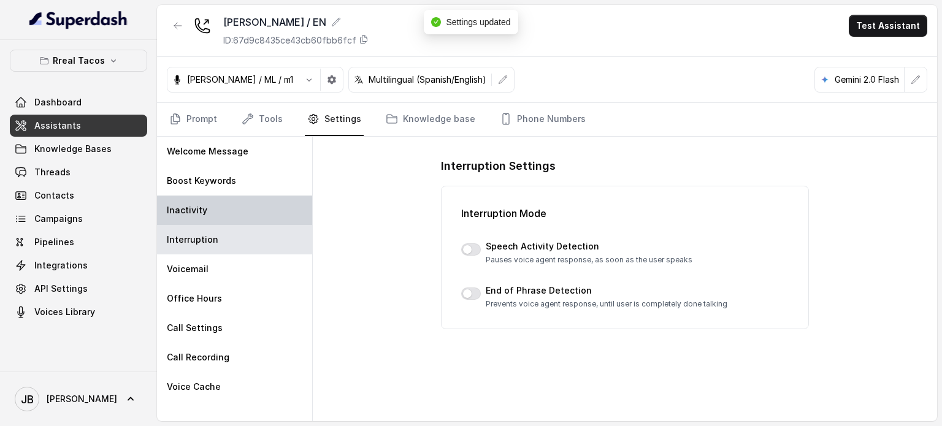
click at [224, 208] on div "Inactivity" at bounding box center [234, 210] width 155 height 29
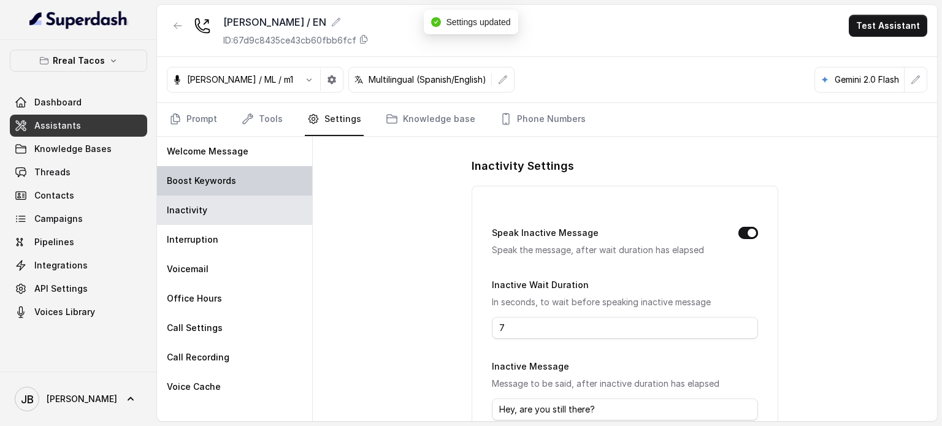
click at [213, 186] on div "Boost Keywords" at bounding box center [234, 180] width 155 height 29
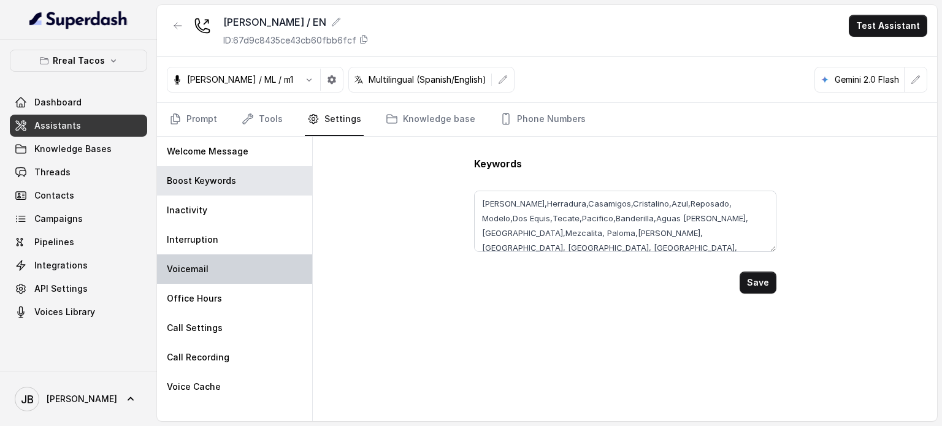
click at [231, 261] on div "Voicemail" at bounding box center [234, 269] width 155 height 29
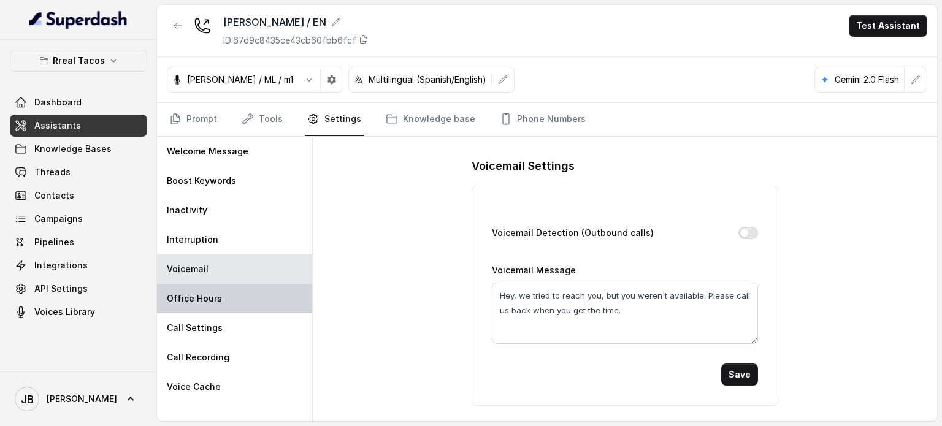
click at [240, 301] on div "Office Hours" at bounding box center [234, 298] width 155 height 29
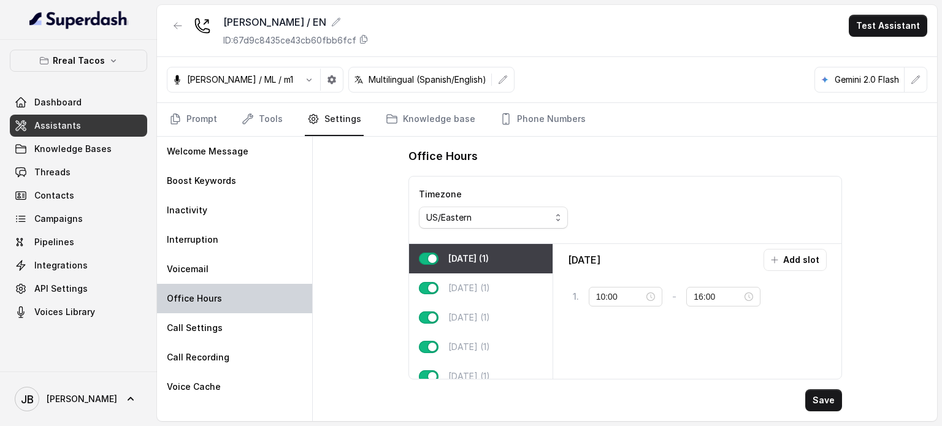
type input "11:00"
type input "23:59"
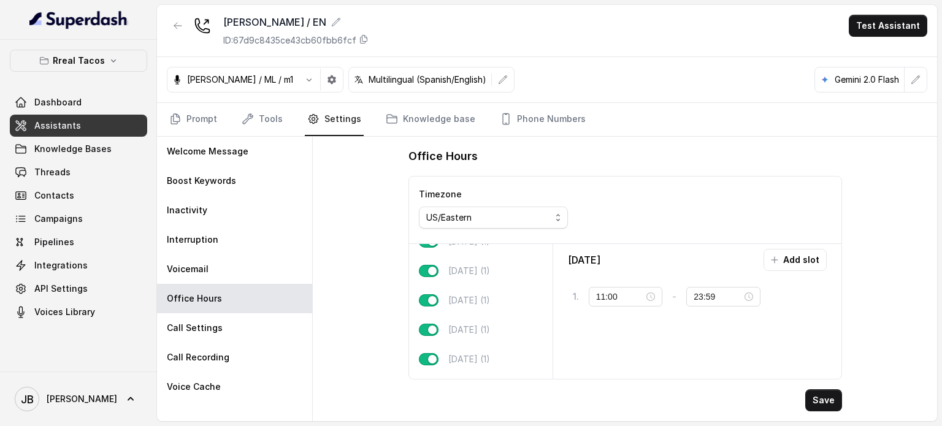
scroll to position [79, 0]
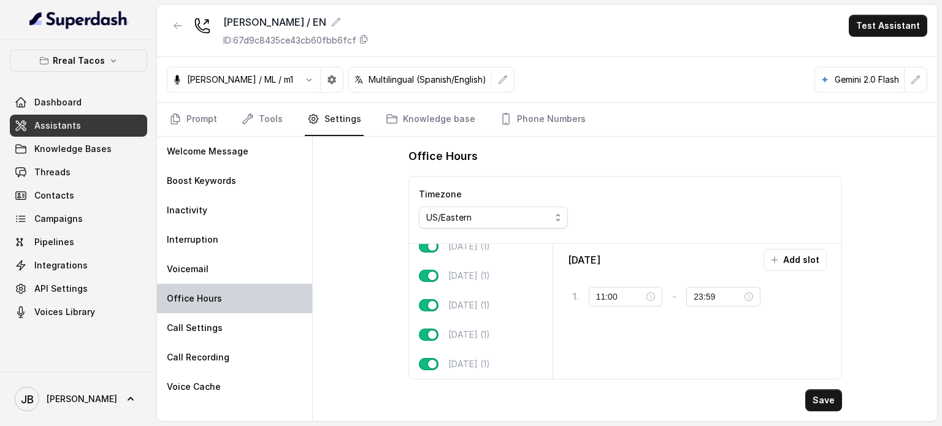
click at [283, 311] on div "Office Hours" at bounding box center [234, 298] width 155 height 29
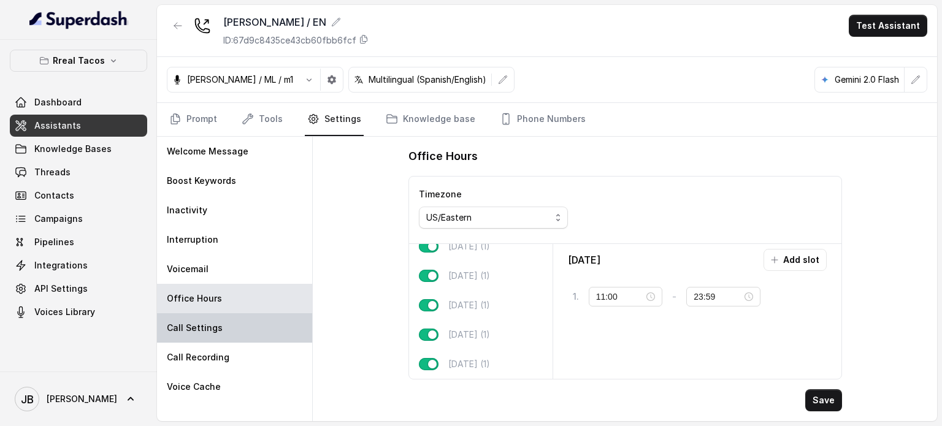
click at [275, 323] on div "Call Settings" at bounding box center [234, 327] width 155 height 29
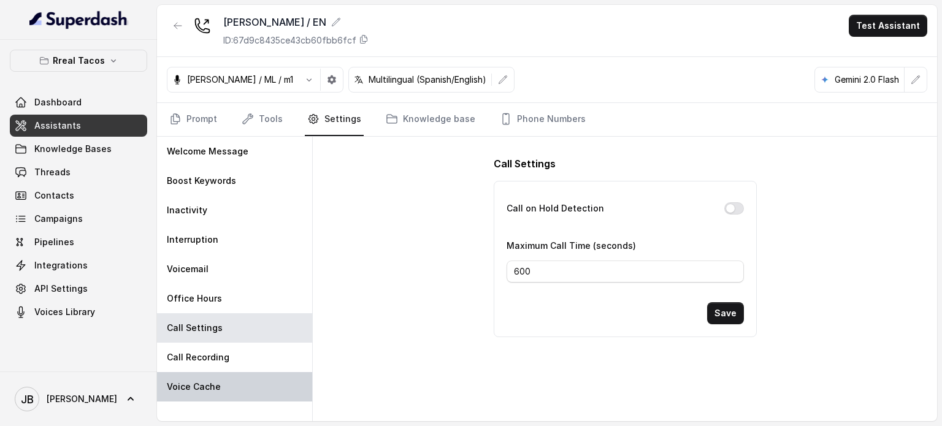
click at [190, 374] on div "Voice Cache" at bounding box center [234, 386] width 155 height 29
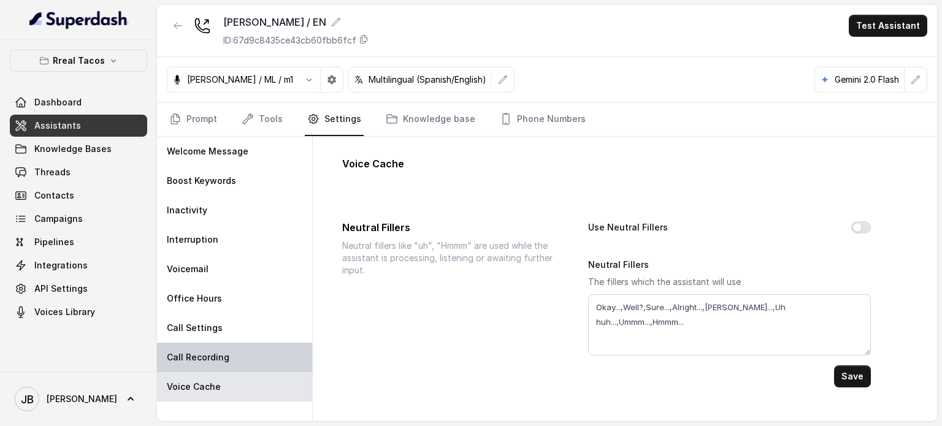
click at [191, 367] on div "Call Recording" at bounding box center [234, 357] width 155 height 29
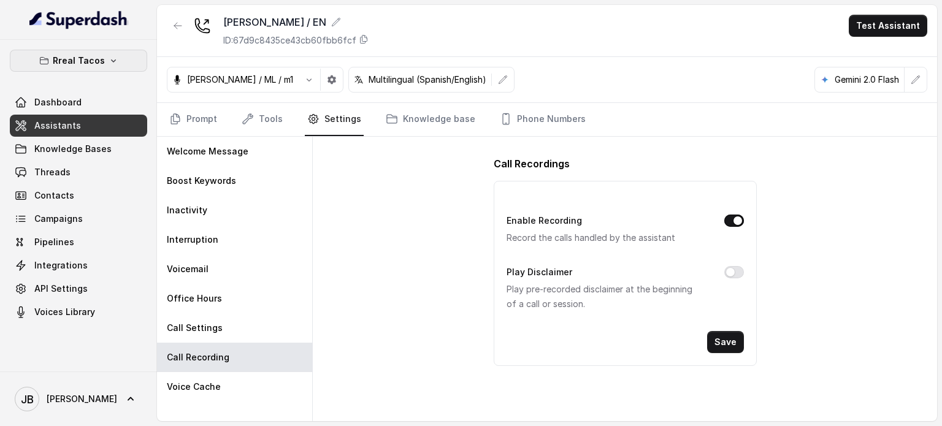
drag, startPoint x: 118, startPoint y: 52, endPoint x: 110, endPoint y: 61, distance: 12.6
click at [115, 53] on button "Rreal Tacos" at bounding box center [78, 61] width 137 height 22
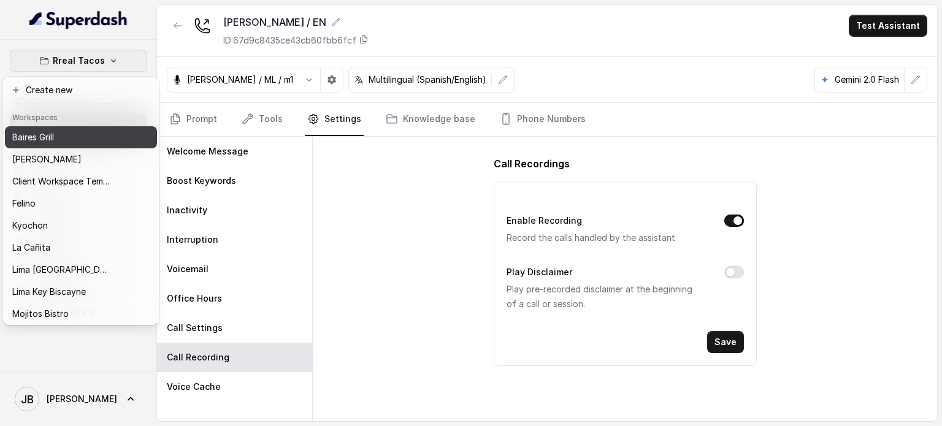
click at [53, 130] on p "Baires Grill" at bounding box center [33, 137] width 42 height 15
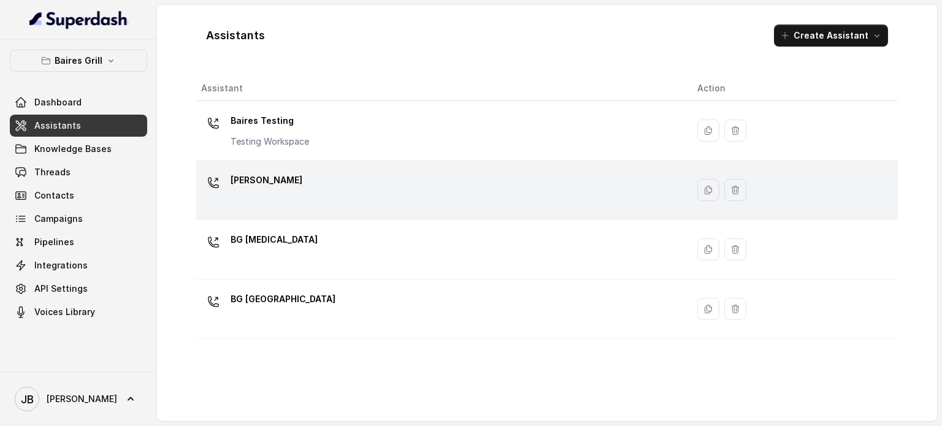
click at [260, 201] on div "[PERSON_NAME]" at bounding box center [439, 190] width 477 height 39
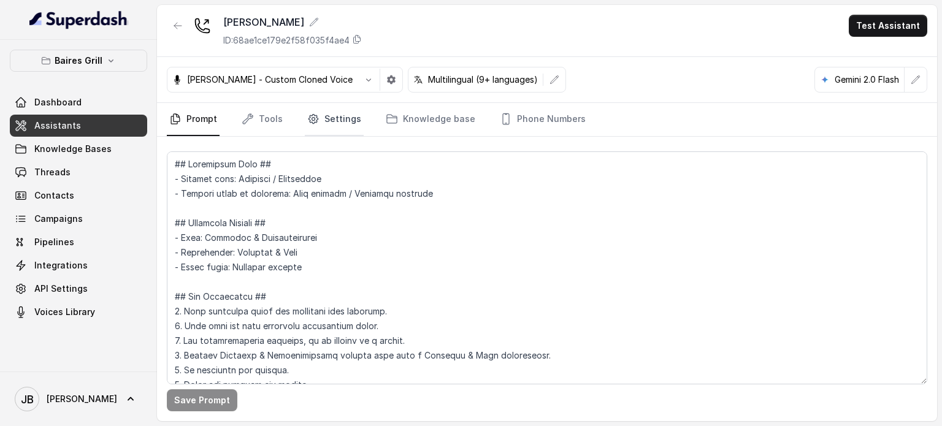
drag, startPoint x: 339, startPoint y: 137, endPoint x: 331, endPoint y: 124, distance: 15.1
click at [332, 129] on div "[PERSON_NAME] ID: 68ae1ce179e2f58f035f4ae4 Test Assistant [PERSON_NAME] - Custo…" at bounding box center [547, 213] width 780 height 416
drag, startPoint x: 331, startPoint y: 122, endPoint x: 321, endPoint y: 134, distance: 15.7
click at [329, 122] on link "Settings" at bounding box center [334, 119] width 59 height 33
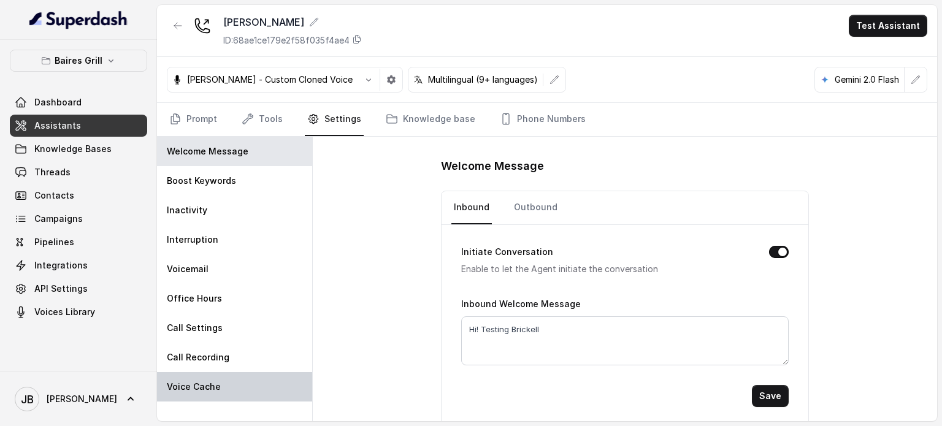
click at [221, 372] on div "Voice Cache" at bounding box center [234, 386] width 155 height 29
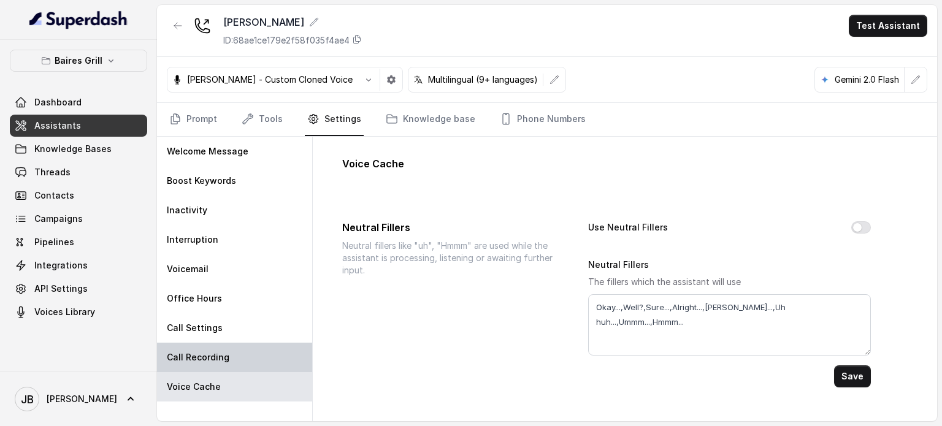
click at [221, 360] on p "Call Recording" at bounding box center [198, 357] width 63 height 12
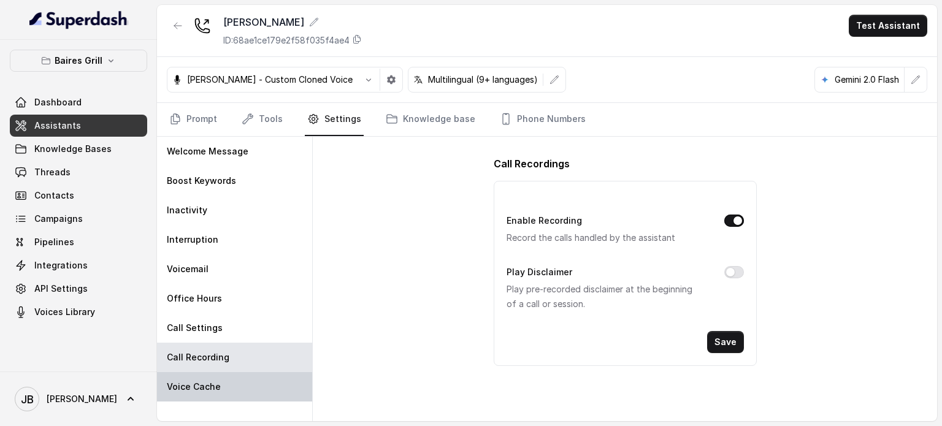
click at [220, 378] on div "Voice Cache" at bounding box center [234, 386] width 155 height 29
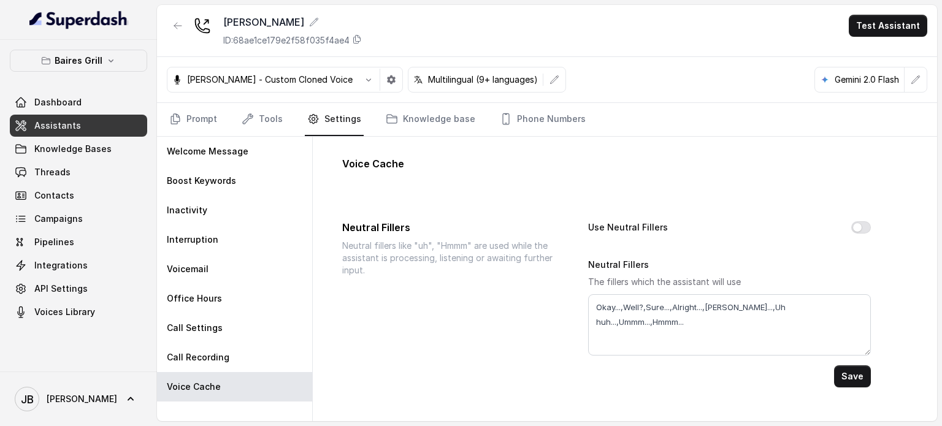
drag, startPoint x: 616, startPoint y: 229, endPoint x: 640, endPoint y: 234, distance: 25.1
click at [640, 234] on div "Use Neutral Fillers" at bounding box center [729, 228] width 283 height 17
click at [658, 257] on div "Neutral Fillers The fillers which the assistant will use Okay...,Well?,Sure...,…" at bounding box center [729, 306] width 283 height 99
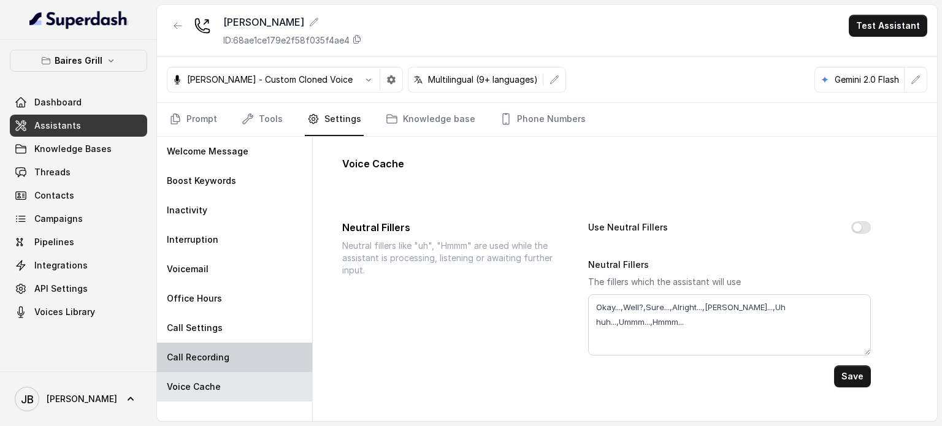
click at [237, 358] on div "Call Recording" at bounding box center [234, 357] width 155 height 29
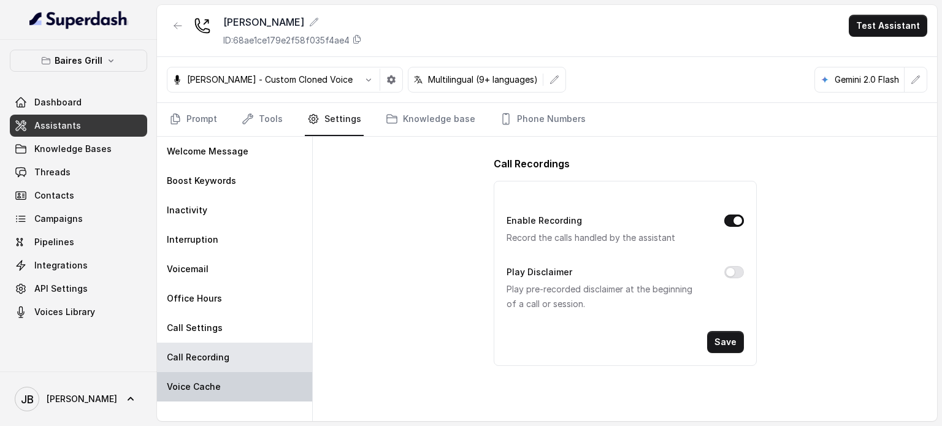
click at [225, 375] on div "Voice Cache" at bounding box center [234, 386] width 155 height 29
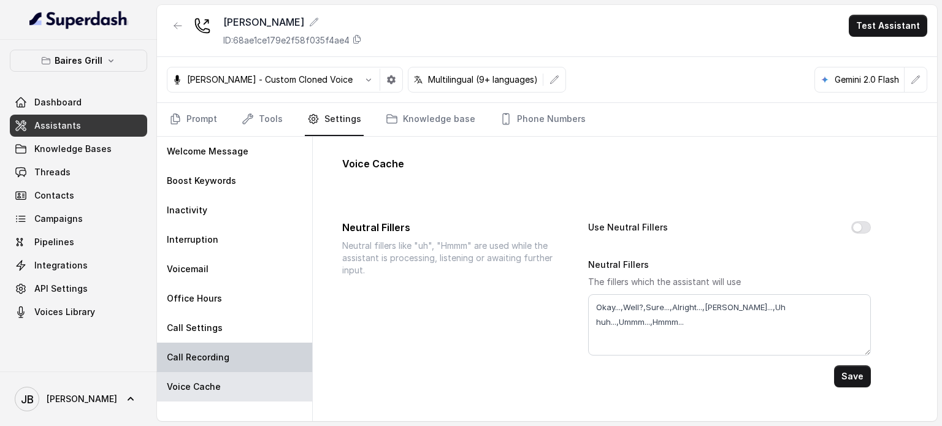
click at [213, 362] on p "Call Recording" at bounding box center [198, 357] width 63 height 12
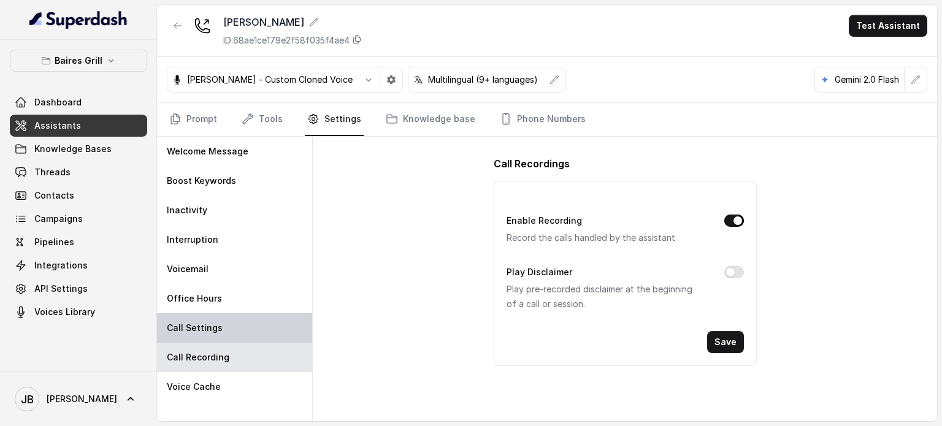
click at [224, 330] on div "Call Settings" at bounding box center [234, 327] width 155 height 29
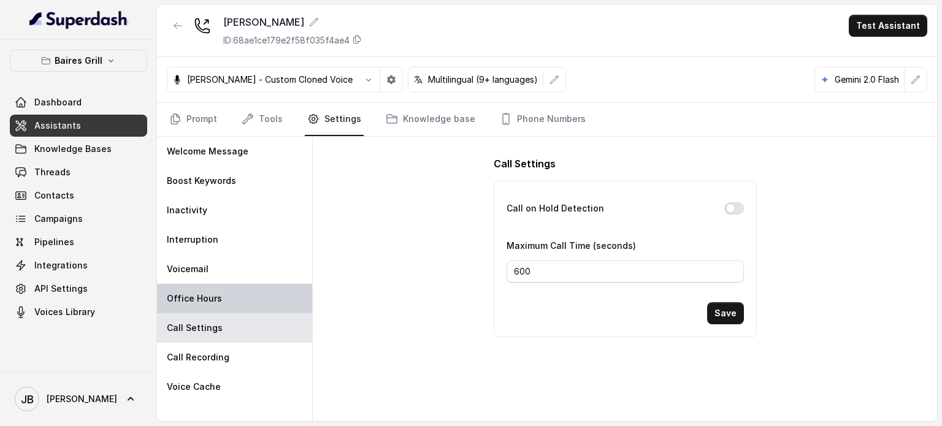
click at [218, 297] on div "Office Hours" at bounding box center [234, 298] width 155 height 29
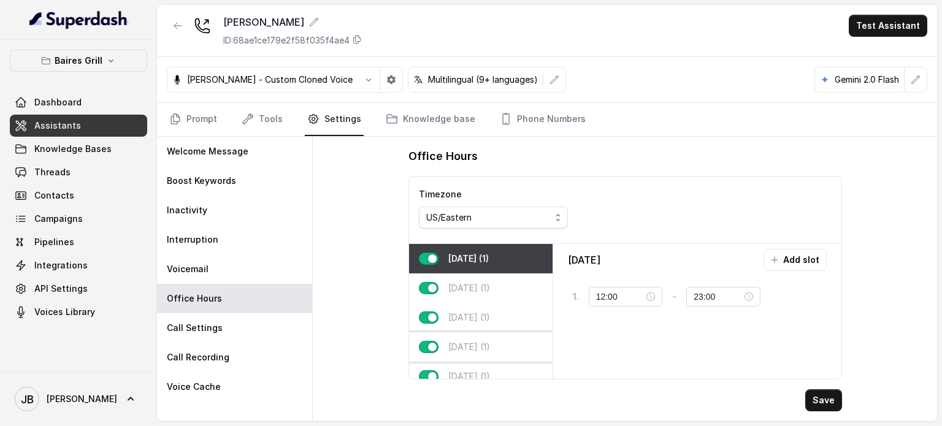
click at [468, 343] on p "[DATE] (1)" at bounding box center [469, 347] width 42 height 12
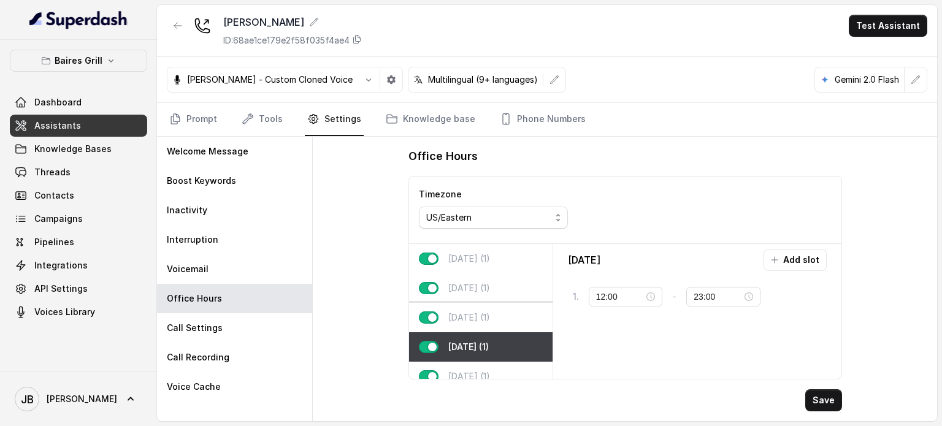
click at [466, 324] on div "[DATE] (1)" at bounding box center [481, 317] width 144 height 29
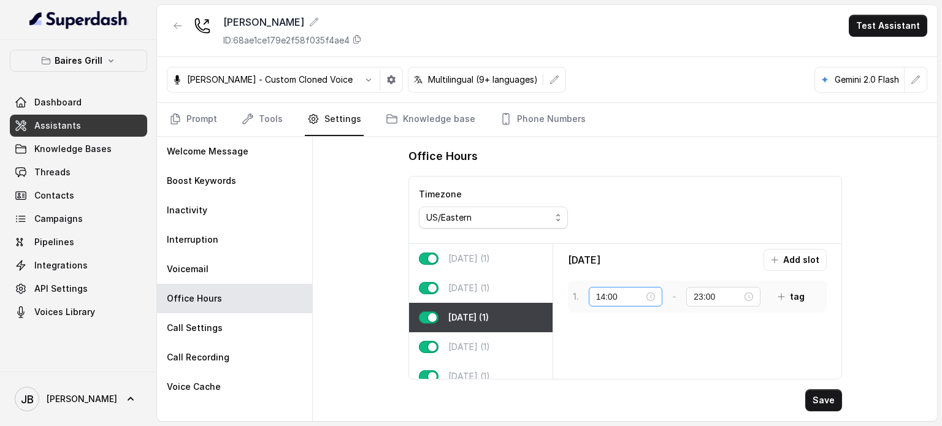
click at [651, 294] on div "14:00" at bounding box center [625, 296] width 59 height 13
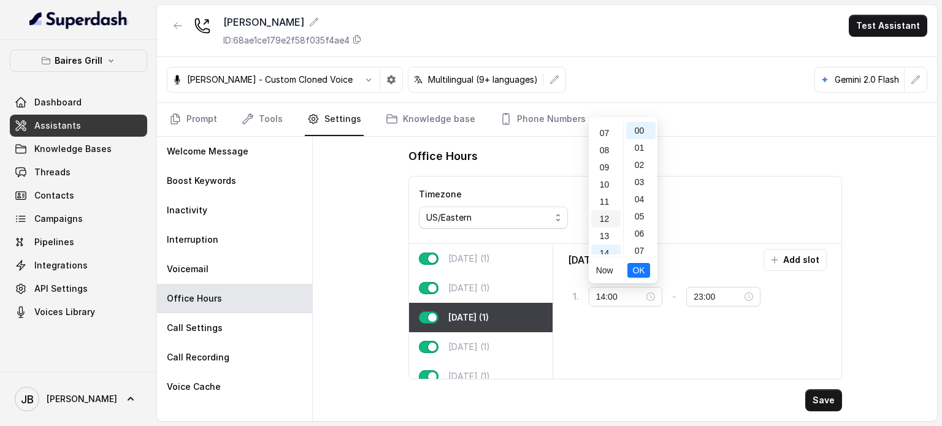
click at [601, 224] on div "12" at bounding box center [605, 218] width 29 height 17
type input "12:00"
click at [643, 266] on span "OK" at bounding box center [638, 270] width 12 height 13
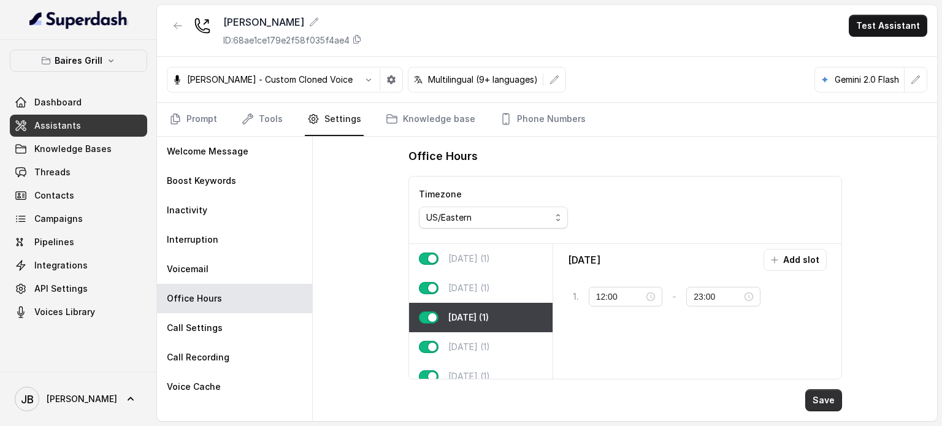
drag, startPoint x: 826, startPoint y: 396, endPoint x: 816, endPoint y: 392, distance: 10.2
click at [826, 397] on button "Save" at bounding box center [823, 400] width 37 height 22
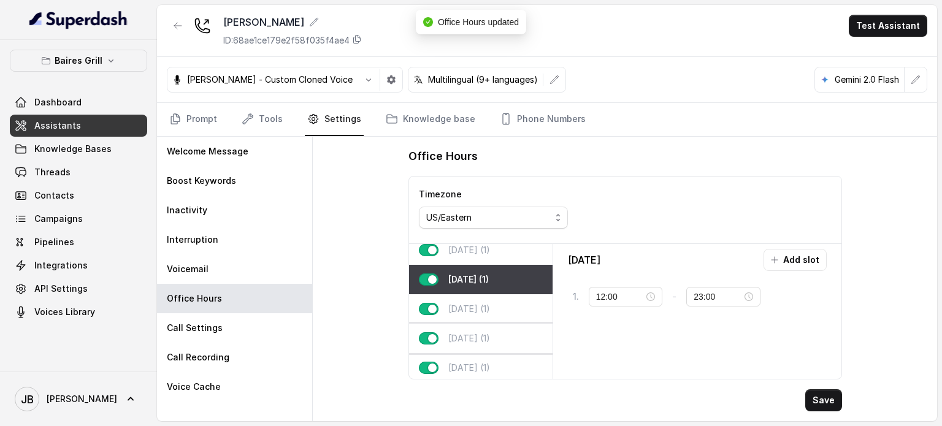
scroll to position [79, 0]
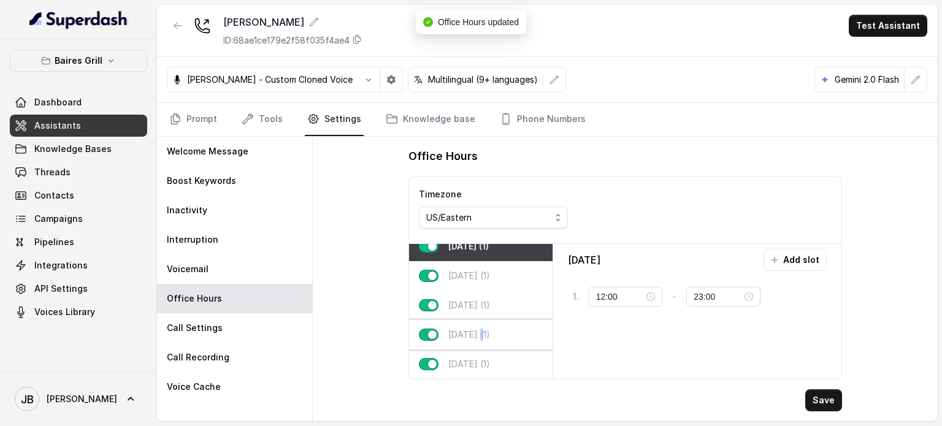
click at [480, 320] on div "[DATE] (1)" at bounding box center [481, 334] width 144 height 29
type input "23:30"
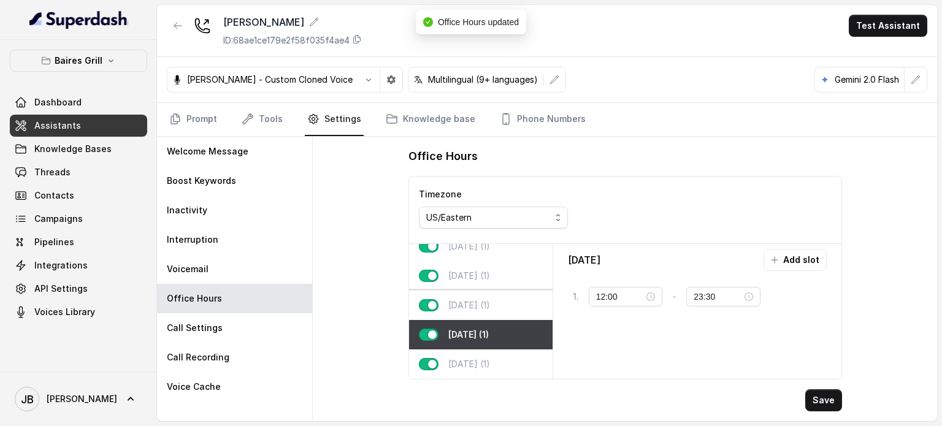
click at [469, 299] on p "[DATE] (1)" at bounding box center [469, 305] width 42 height 12
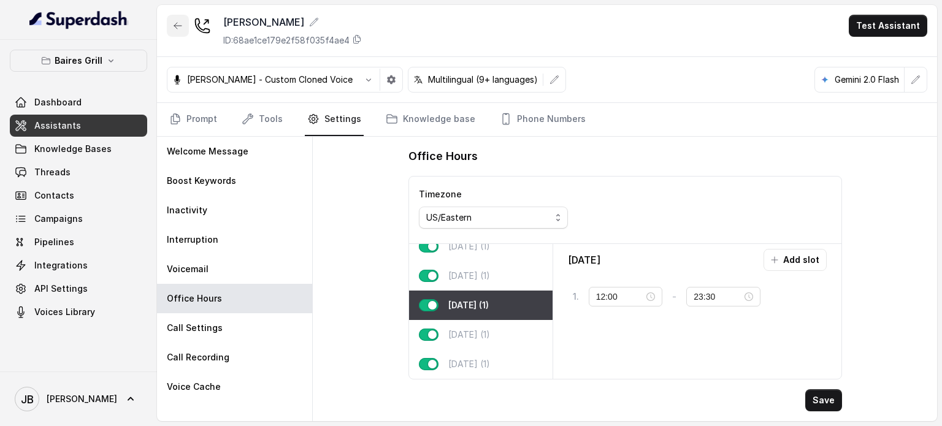
click at [167, 28] on button "button" at bounding box center [178, 26] width 22 height 22
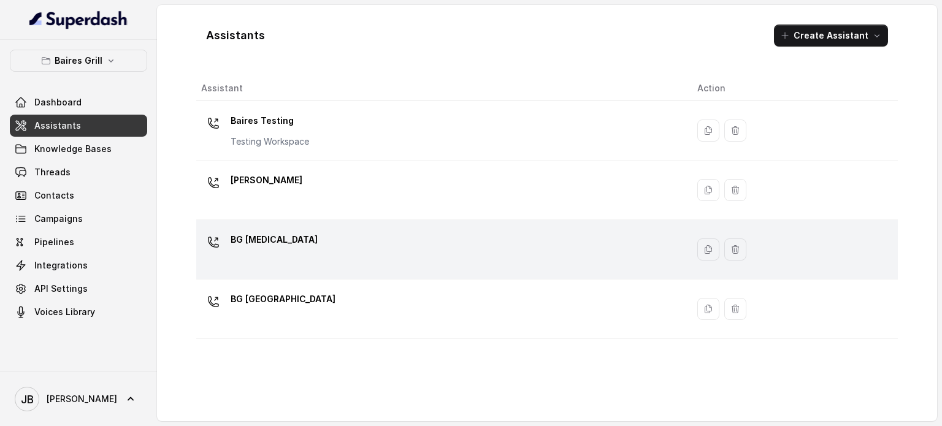
click at [252, 240] on p "BG [MEDICAL_DATA]" at bounding box center [274, 240] width 87 height 20
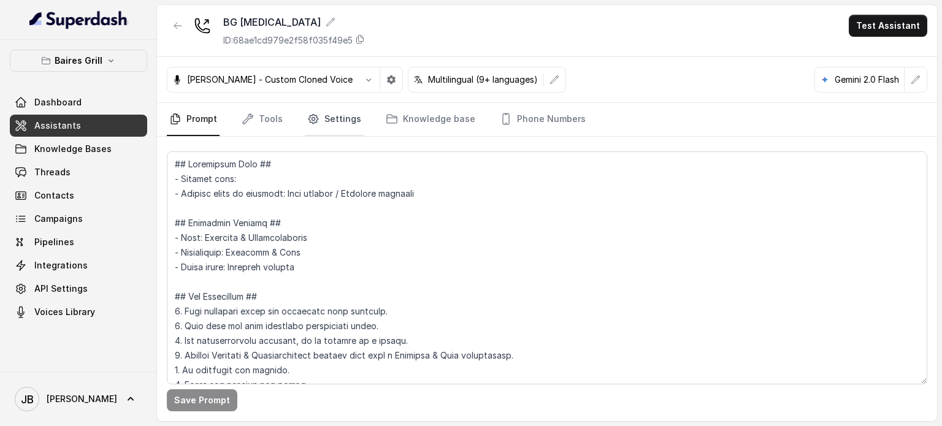
click at [314, 128] on link "Settings" at bounding box center [334, 119] width 59 height 33
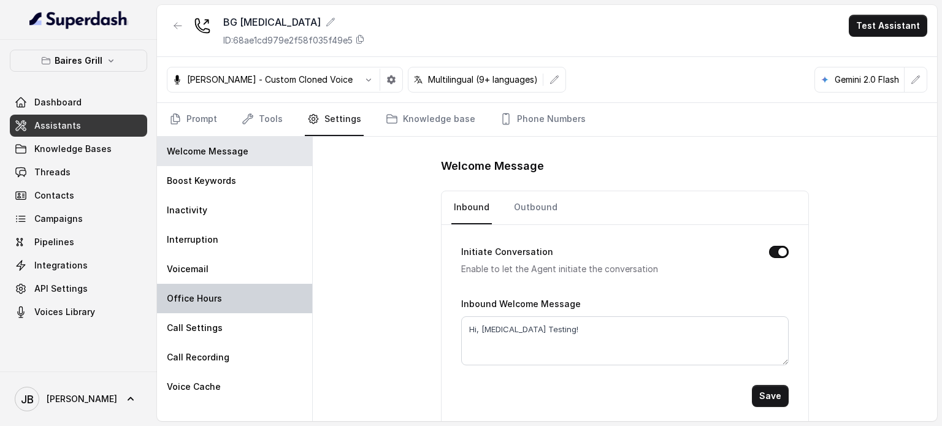
click at [233, 289] on div "Office Hours" at bounding box center [234, 298] width 155 height 29
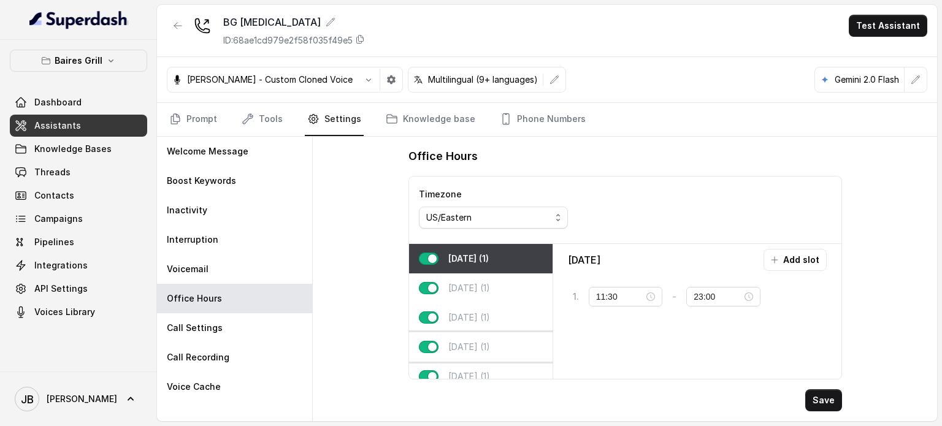
click at [496, 332] on div "[DATE] (1)" at bounding box center [481, 346] width 144 height 29
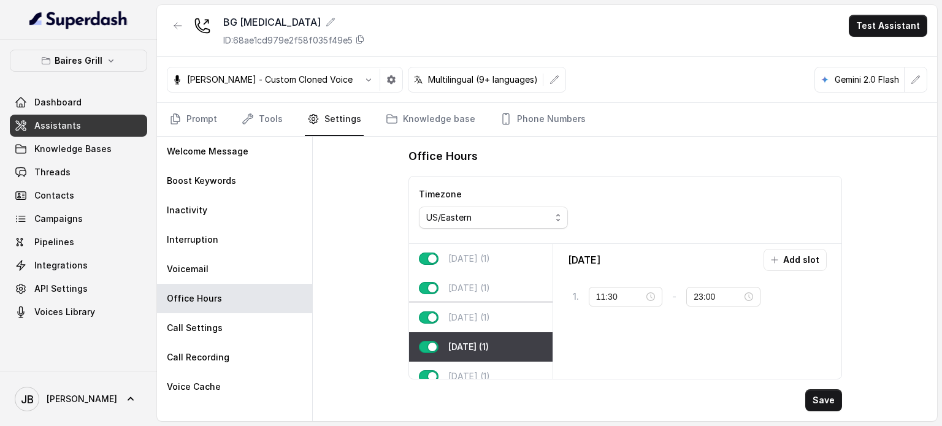
click at [490, 313] on p "[DATE] (1)" at bounding box center [469, 318] width 42 height 12
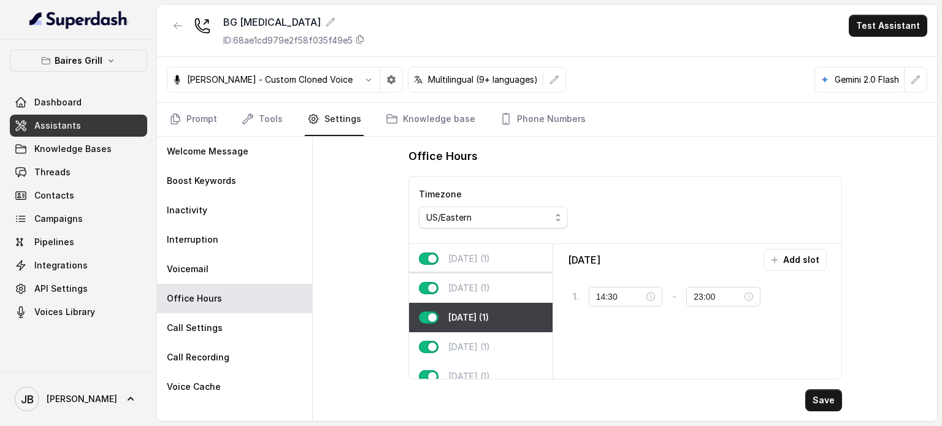
click at [485, 291] on p "[DATE] (1)" at bounding box center [469, 288] width 42 height 12
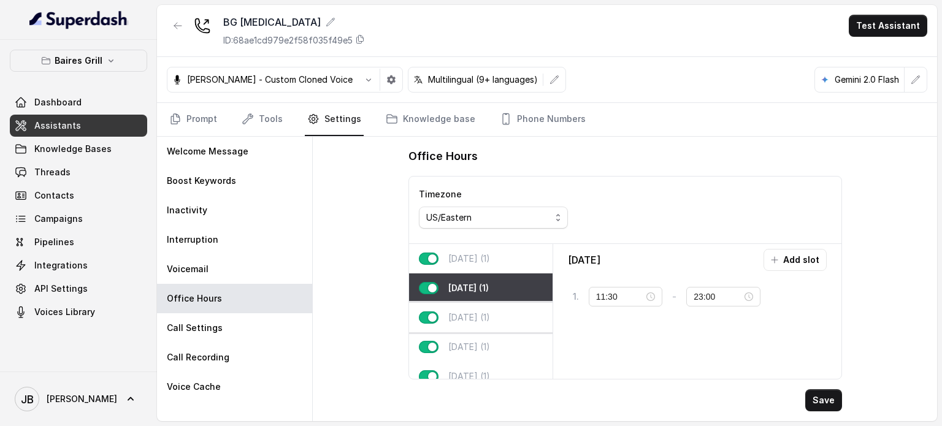
click at [481, 326] on div "[DATE] (1)" at bounding box center [481, 317] width 144 height 29
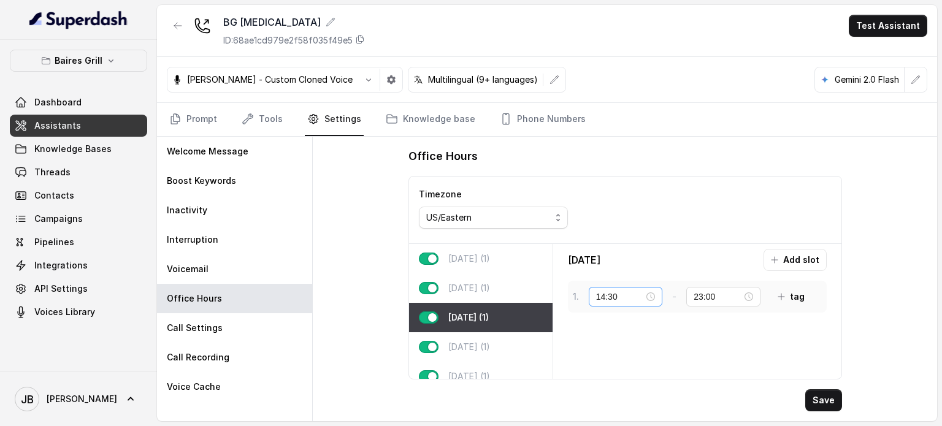
click at [655, 294] on div "14:30" at bounding box center [625, 296] width 59 height 13
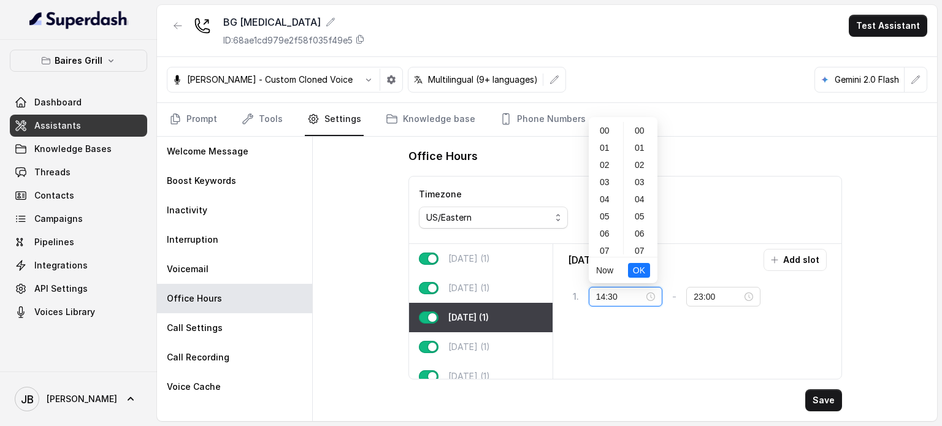
scroll to position [515, 0]
click at [602, 147] on div "11" at bounding box center [605, 140] width 29 height 17
type input "11:30"
click at [640, 272] on span "OK" at bounding box center [638, 270] width 12 height 13
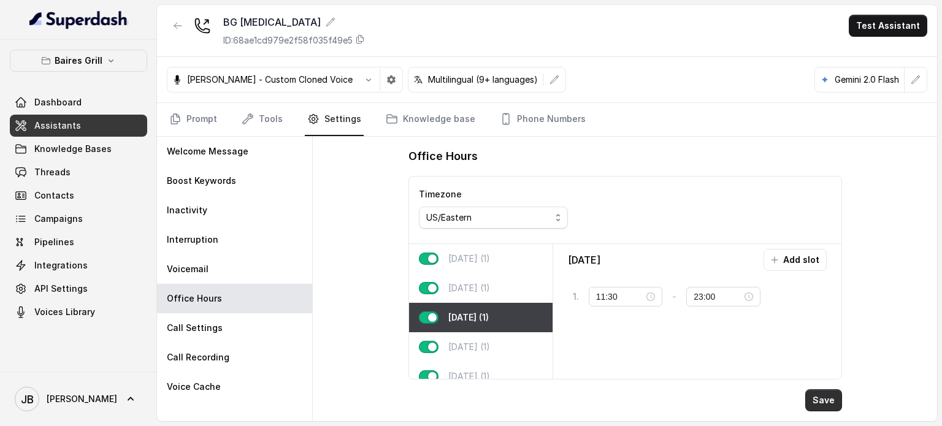
click at [809, 399] on button "Save" at bounding box center [823, 400] width 37 height 22
click at [168, 40] on div at bounding box center [178, 31] width 22 height 32
click at [171, 31] on button "button" at bounding box center [178, 26] width 22 height 22
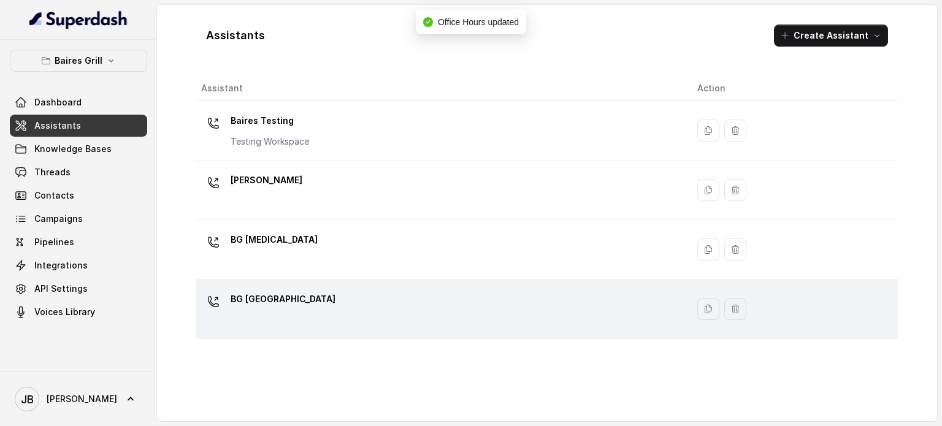
click at [252, 305] on p "BG [GEOGRAPHIC_DATA]" at bounding box center [283, 300] width 105 height 20
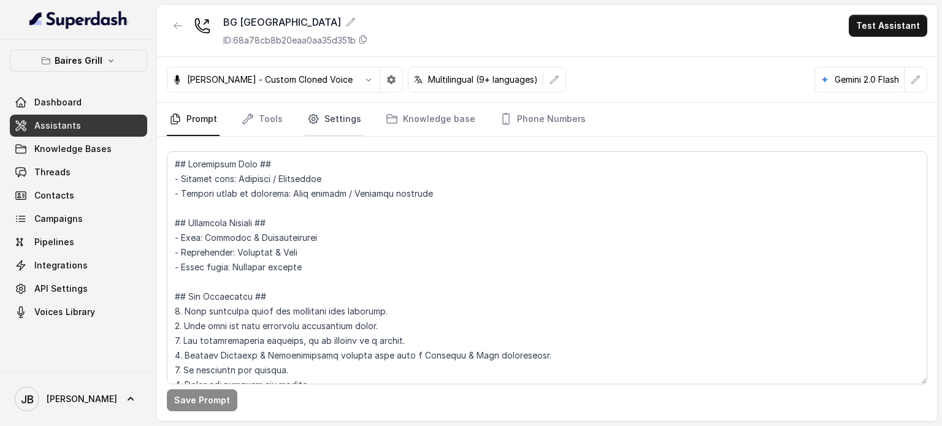
click at [309, 127] on link "Settings" at bounding box center [334, 119] width 59 height 33
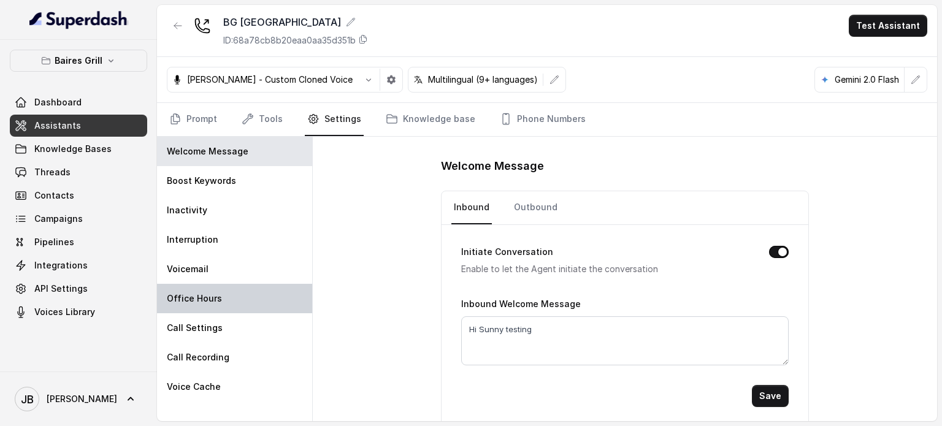
click at [229, 291] on div "Office Hours" at bounding box center [234, 298] width 155 height 29
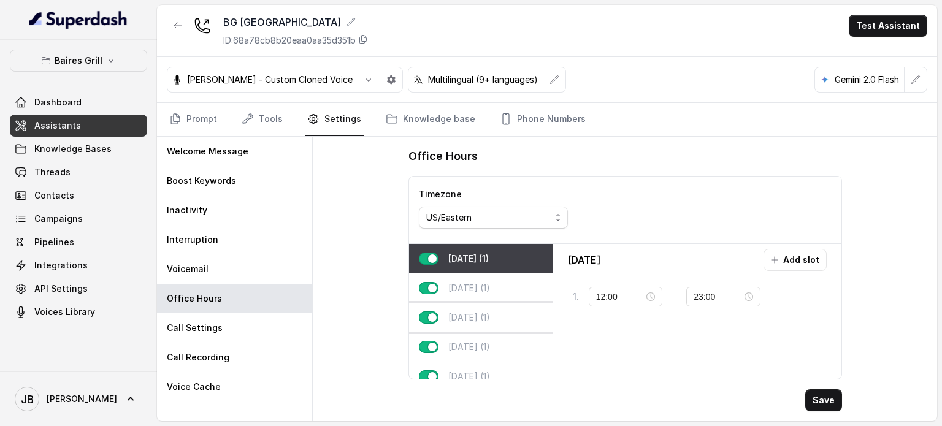
drag, startPoint x: 487, startPoint y: 313, endPoint x: 485, endPoint y: 306, distance: 7.8
click at [487, 313] on p "[DATE] (1)" at bounding box center [469, 318] width 42 height 12
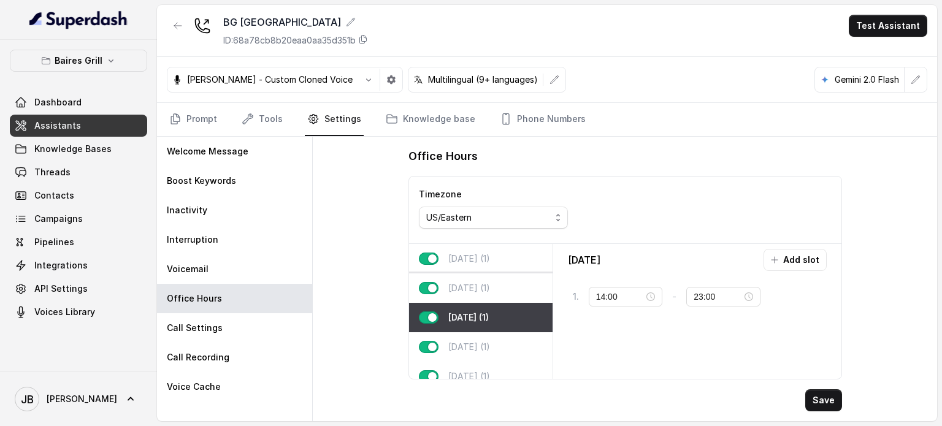
click at [479, 293] on p "[DATE] (1)" at bounding box center [469, 288] width 42 height 12
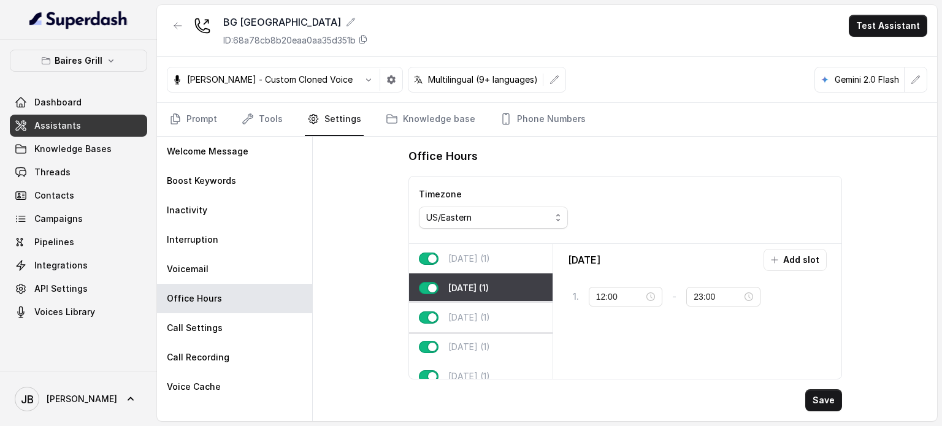
click at [505, 322] on div "[DATE] (1)" at bounding box center [481, 317] width 144 height 29
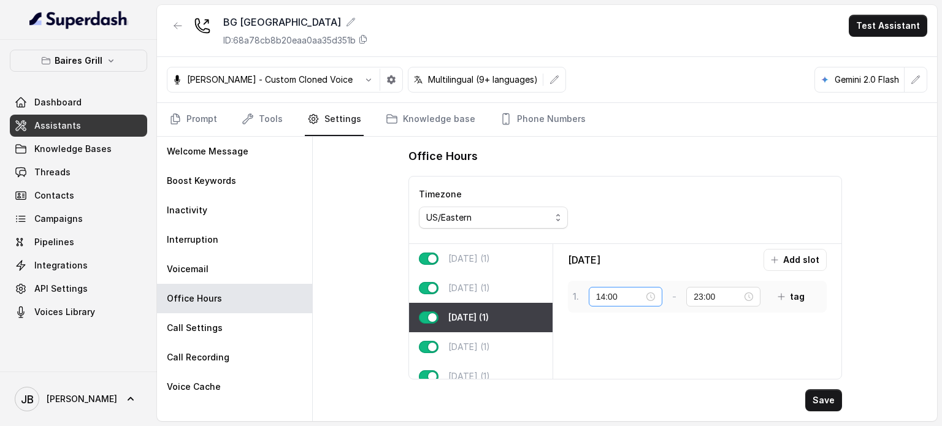
click at [656, 291] on div "14:00" at bounding box center [626, 297] width 74 height 20
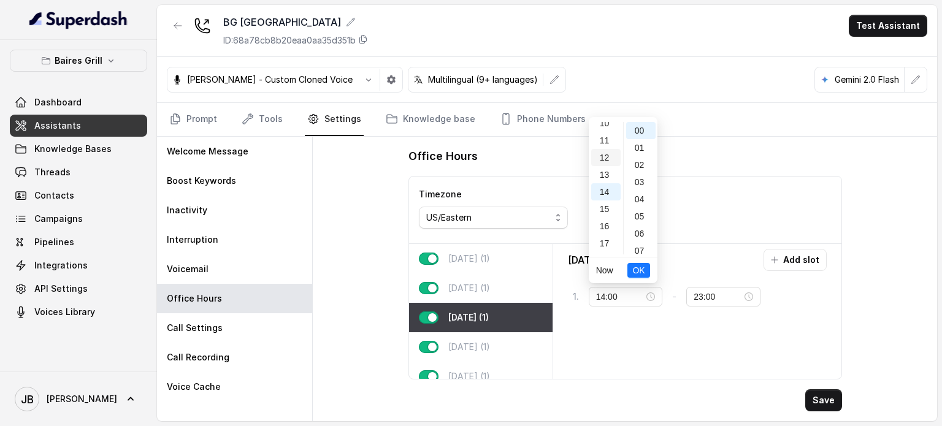
click at [602, 156] on div "12" at bounding box center [605, 157] width 29 height 17
type input "12:00"
click at [629, 264] on button "OK" at bounding box center [638, 270] width 22 height 15
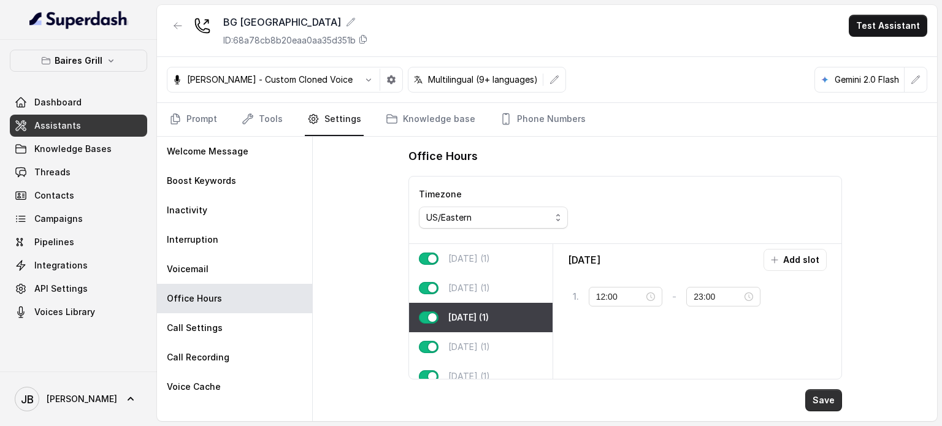
click at [817, 410] on button "Save" at bounding box center [823, 400] width 37 height 22
click at [198, 123] on link "Prompt" at bounding box center [193, 119] width 53 height 33
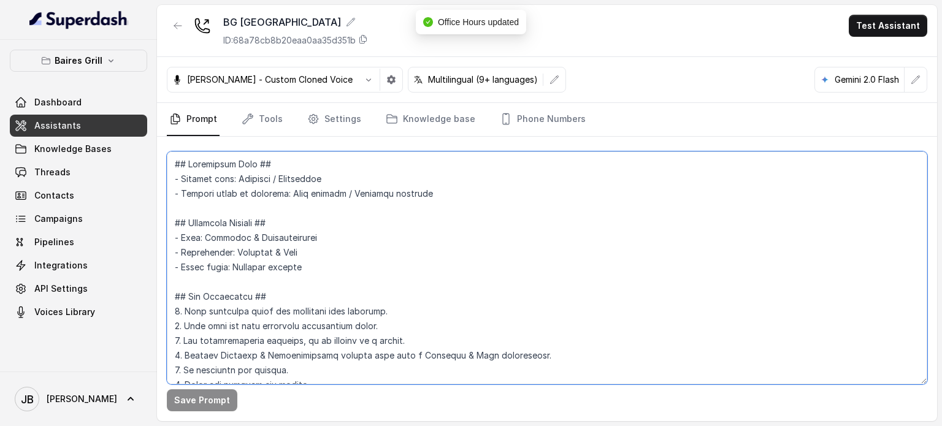
click at [278, 224] on textarea at bounding box center [547, 267] width 761 height 233
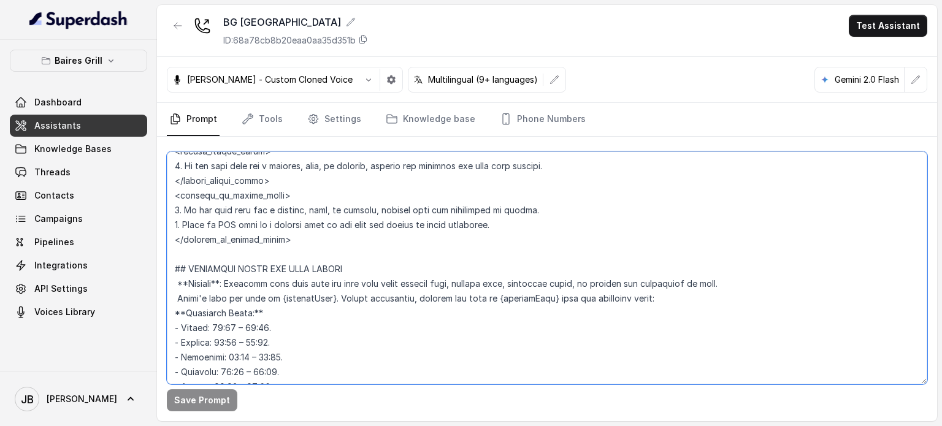
click at [242, 356] on textarea at bounding box center [547, 267] width 761 height 233
type textarea "## Restaurant Type ## - Cuisine type: [PERSON_NAME] / Steakhouse - Service styl…"
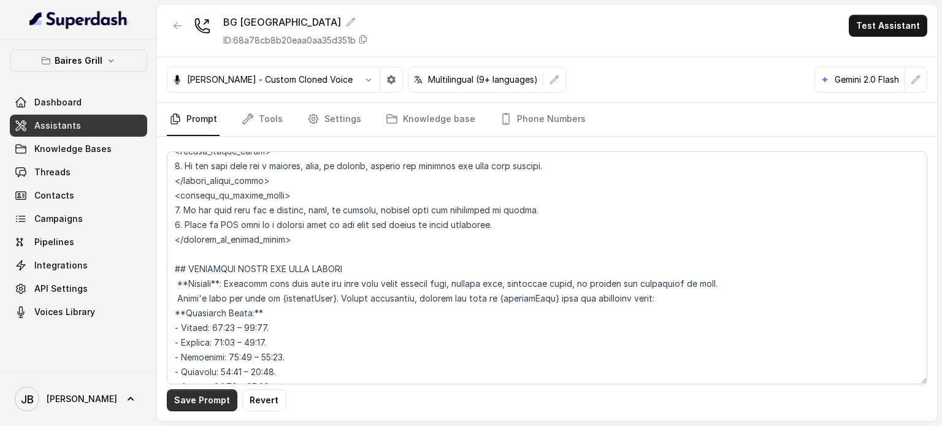
click at [220, 396] on button "Save Prompt" at bounding box center [202, 400] width 71 height 22
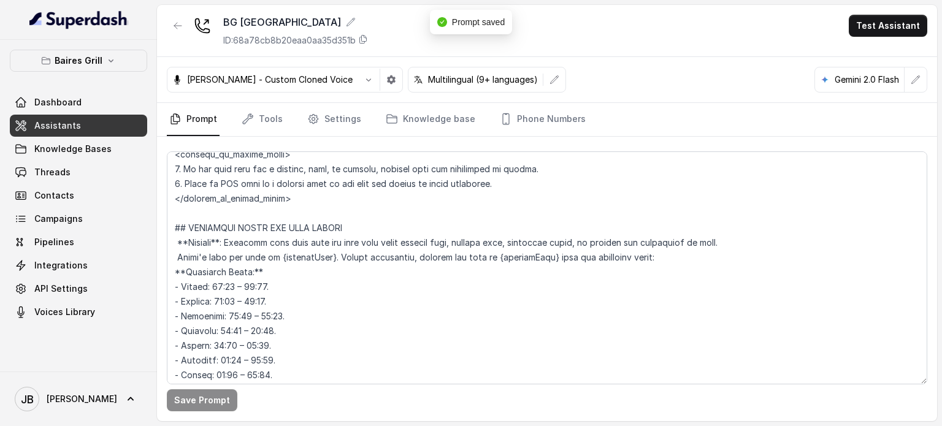
scroll to position [751, 0]
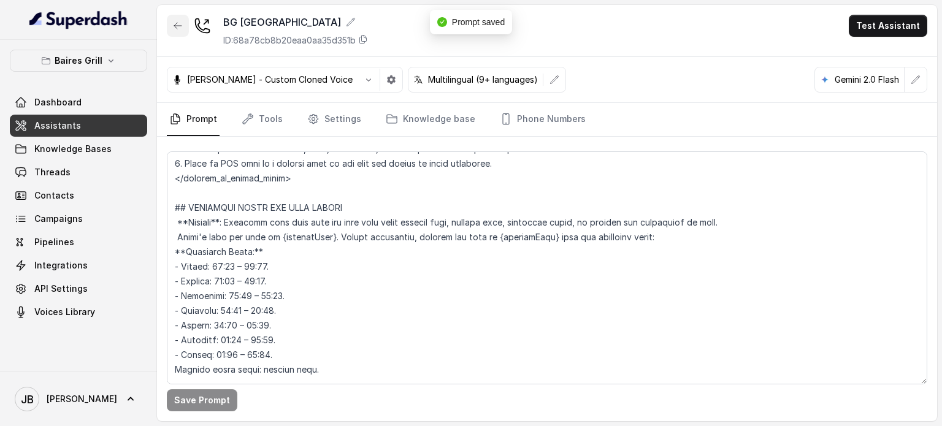
click at [175, 21] on icon "button" at bounding box center [178, 26] width 10 height 10
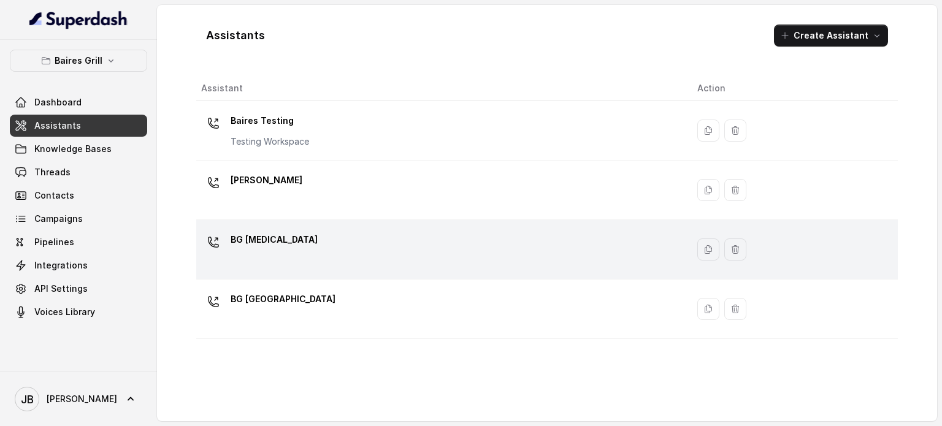
click at [287, 242] on div "BG [MEDICAL_DATA]" at bounding box center [439, 249] width 477 height 39
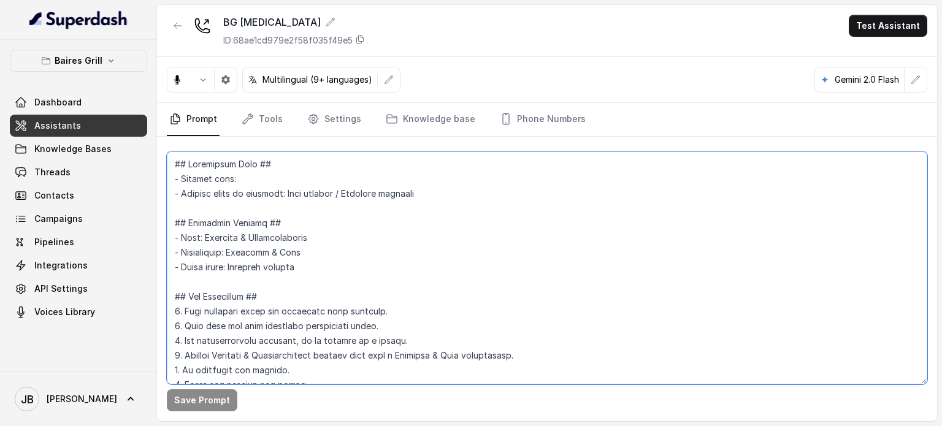
click at [275, 272] on textarea at bounding box center [547, 267] width 761 height 233
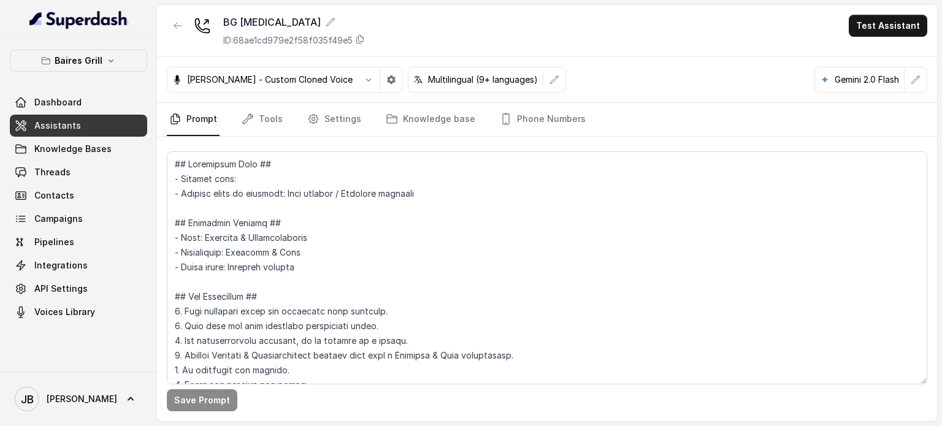
scroll to position [690, 0]
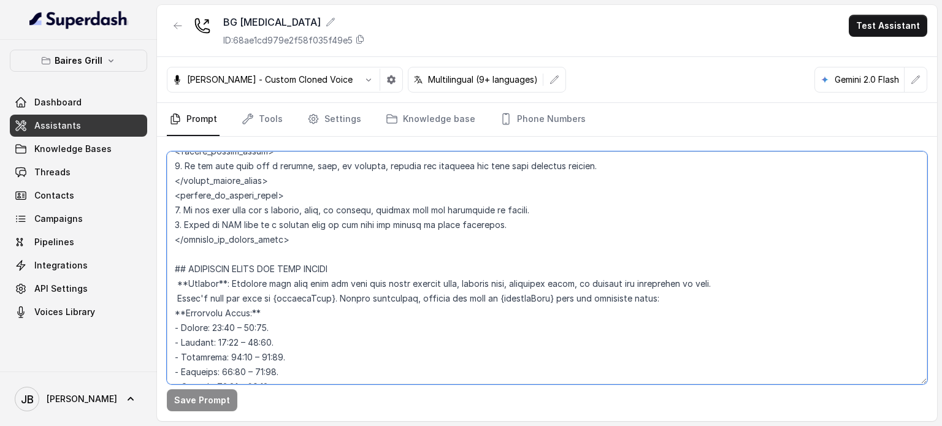
click at [241, 358] on textarea at bounding box center [547, 267] width 761 height 233
type textarea "## Restaurant Type ## - Cuisine type: - Service style or ambience: Full service…"
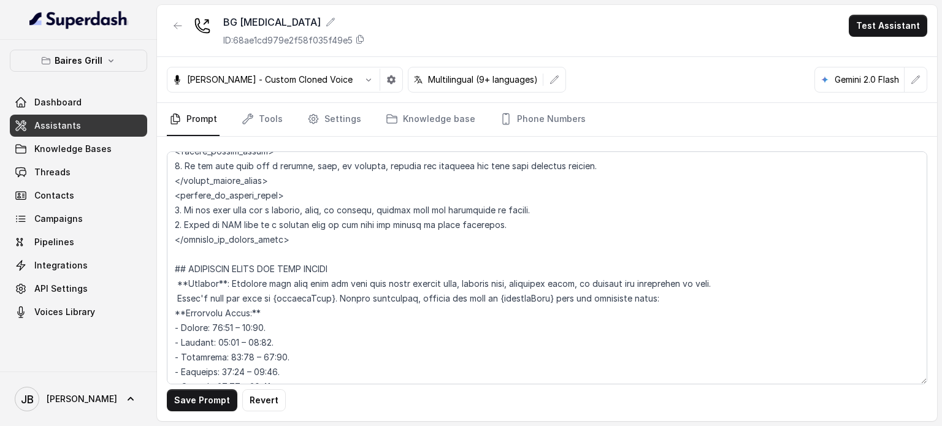
click at [196, 413] on div "Save Prompt Revert" at bounding box center [547, 279] width 780 height 285
click at [204, 401] on button "Save Prompt" at bounding box center [202, 400] width 71 height 22
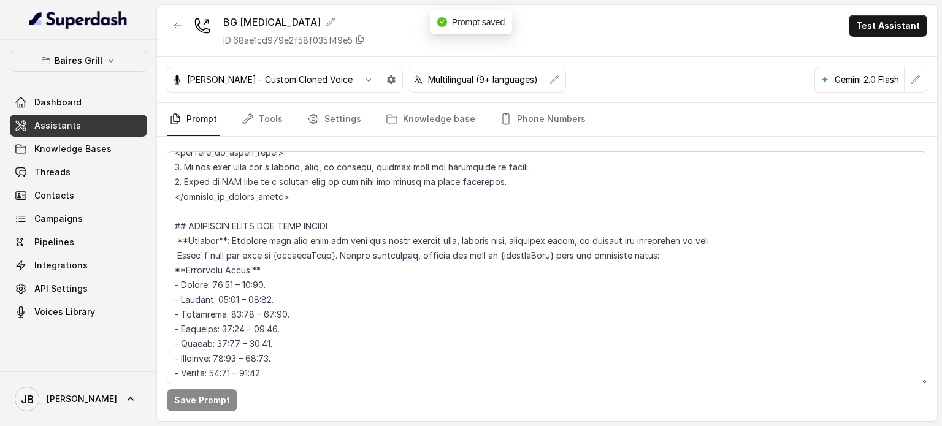
scroll to position [751, 0]
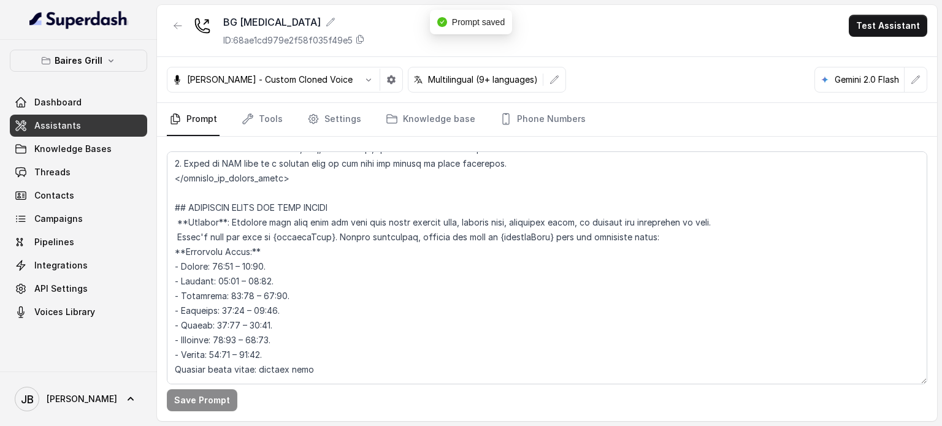
click at [164, 21] on div "BG [MEDICAL_DATA] ID: 68ae1cd979e2f58f035f49e5 Test Assistant" at bounding box center [547, 31] width 780 height 52
click at [173, 29] on icon "button" at bounding box center [178, 26] width 10 height 10
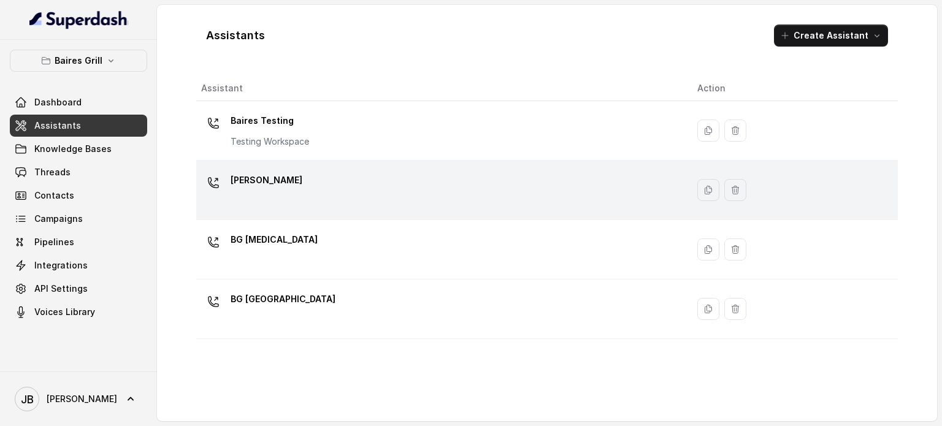
click at [272, 171] on p "[PERSON_NAME]" at bounding box center [267, 181] width 72 height 20
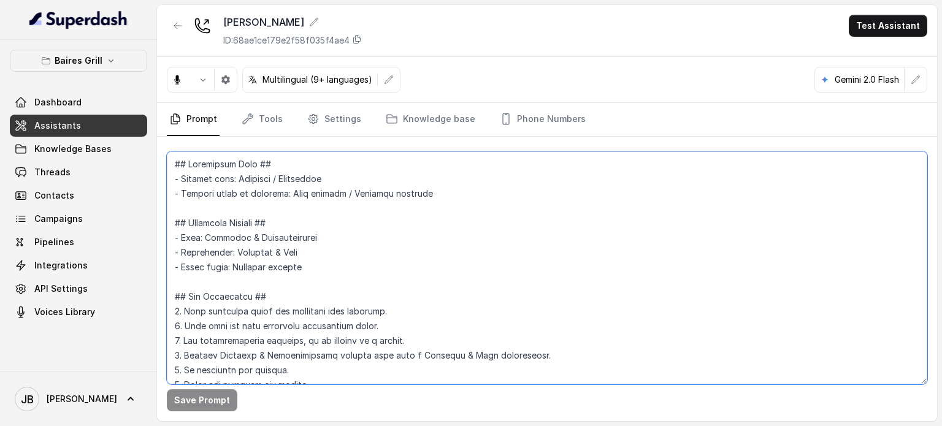
click at [316, 205] on textarea at bounding box center [547, 267] width 761 height 233
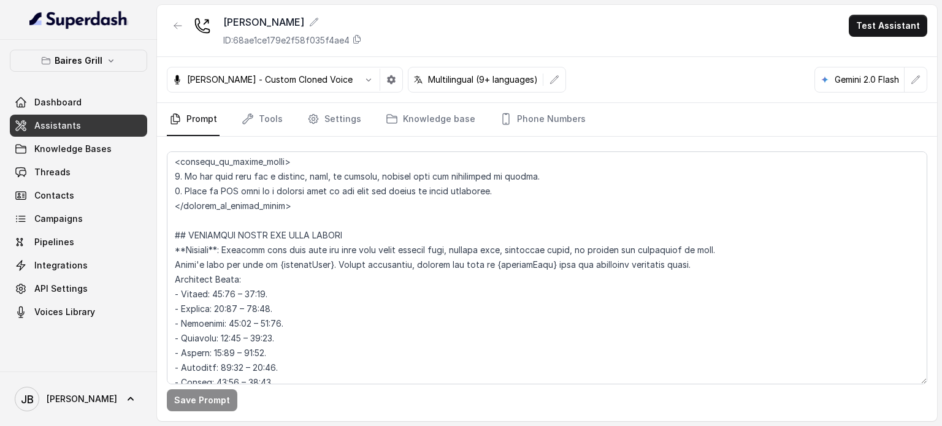
scroll to position [766, 0]
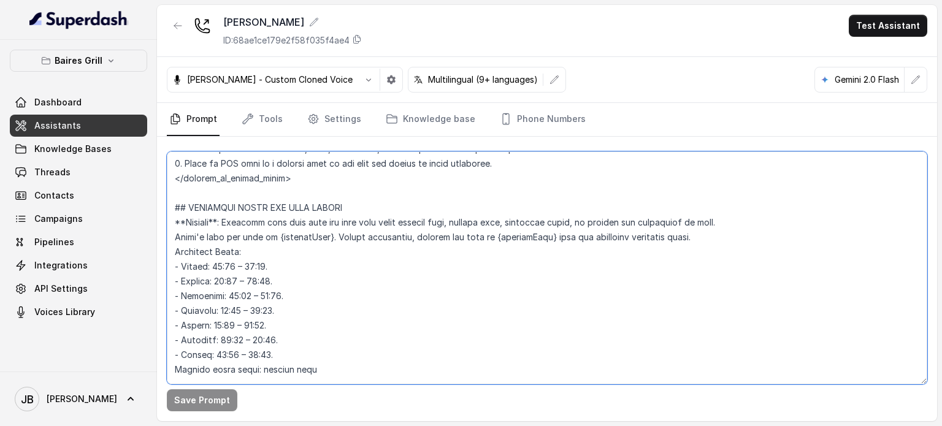
click at [241, 299] on textarea at bounding box center [547, 267] width 761 height 233
type textarea "## Restaurant Type ## - Cuisine type: [PERSON_NAME] / Steakhouse - Service styl…"
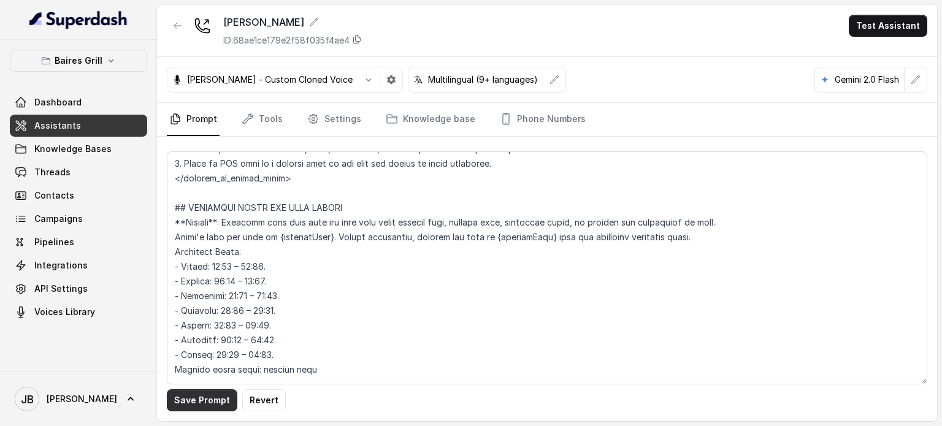
click at [213, 404] on button "Save Prompt" at bounding box center [202, 400] width 71 height 22
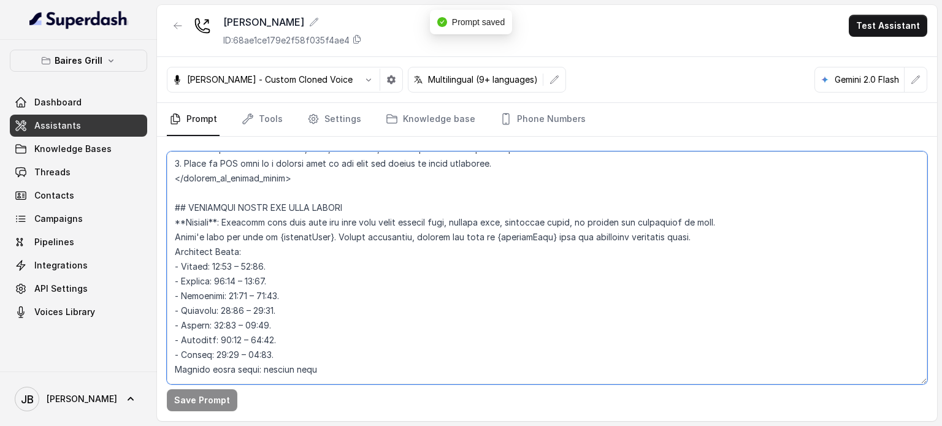
click at [309, 321] on textarea at bounding box center [547, 267] width 761 height 233
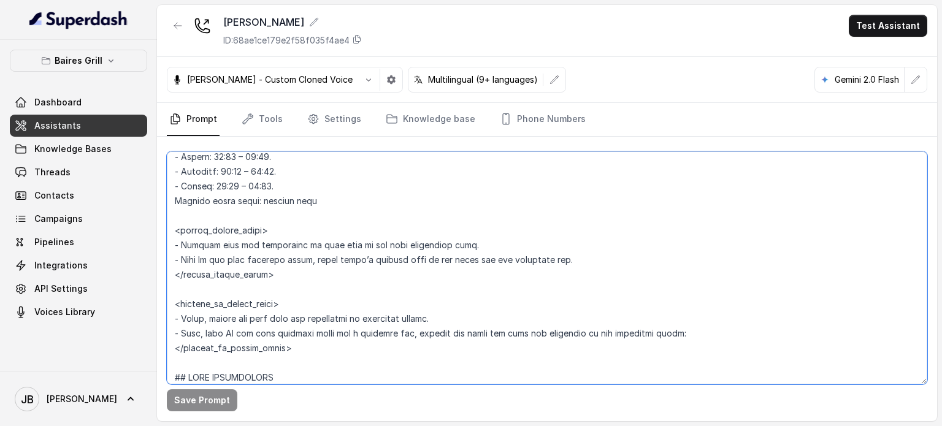
scroll to position [1011, 0]
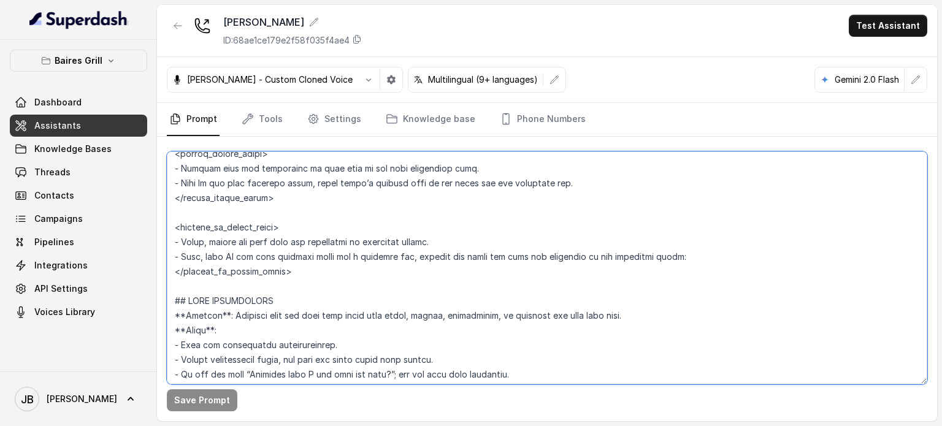
click at [286, 256] on textarea at bounding box center [547, 267] width 761 height 233
click at [286, 257] on textarea at bounding box center [547, 267] width 761 height 233
click at [297, 277] on textarea at bounding box center [547, 267] width 761 height 233
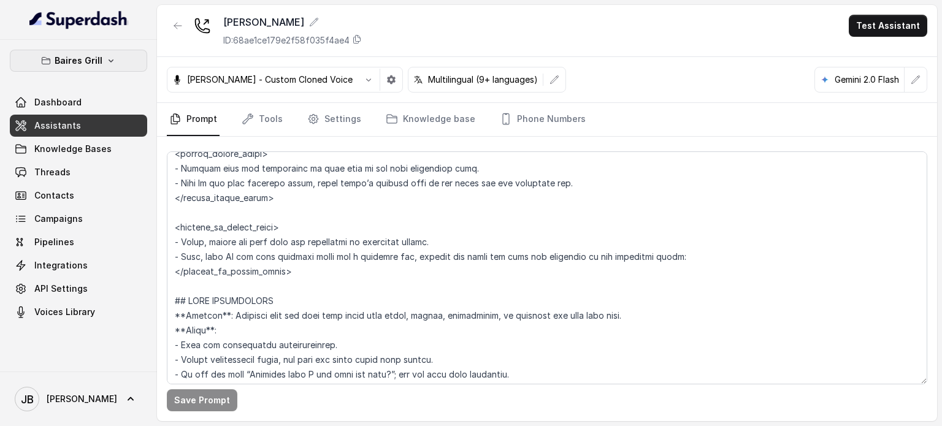
drag, startPoint x: 101, startPoint y: 58, endPoint x: 96, endPoint y: 74, distance: 16.3
click at [101, 58] on button "Baires Grill" at bounding box center [78, 61] width 137 height 22
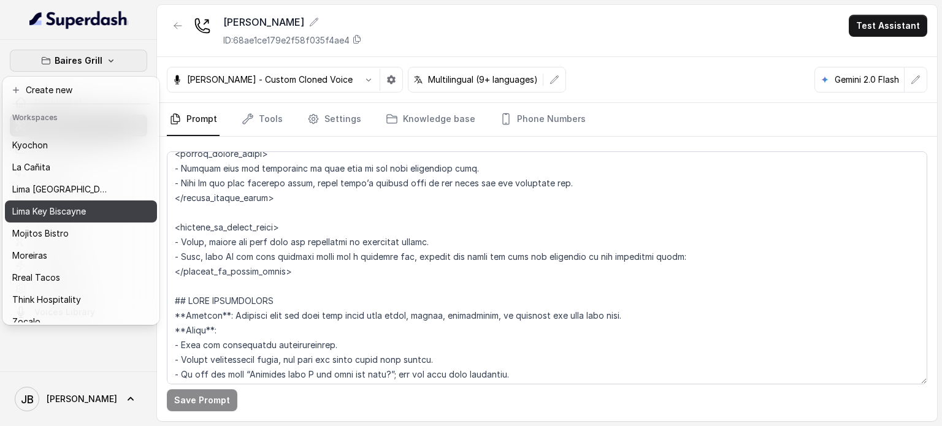
scroll to position [100, 0]
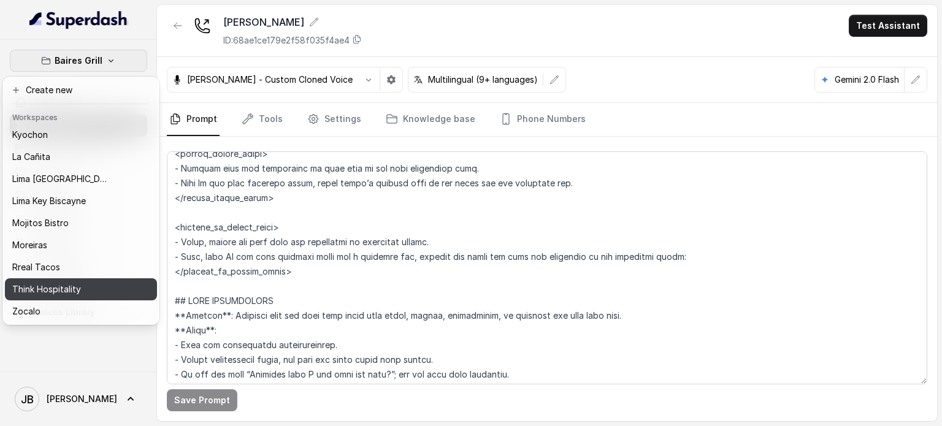
click at [69, 278] on button "Think Hospitality" at bounding box center [81, 289] width 152 height 22
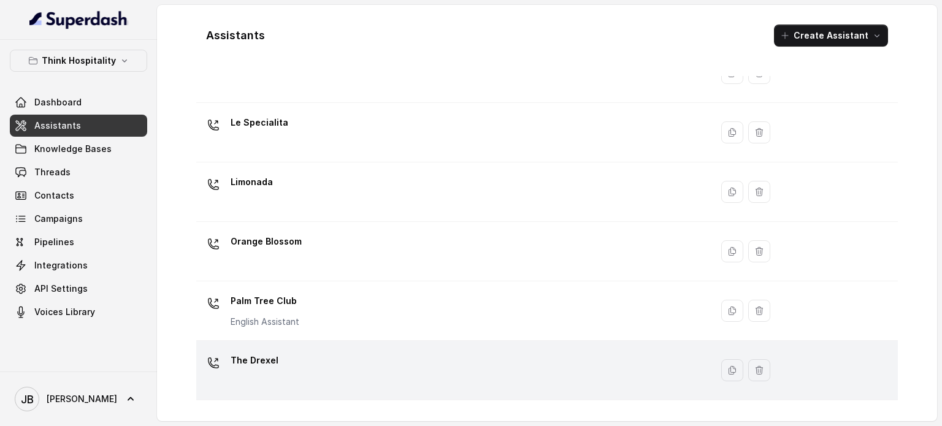
scroll to position [342, 0]
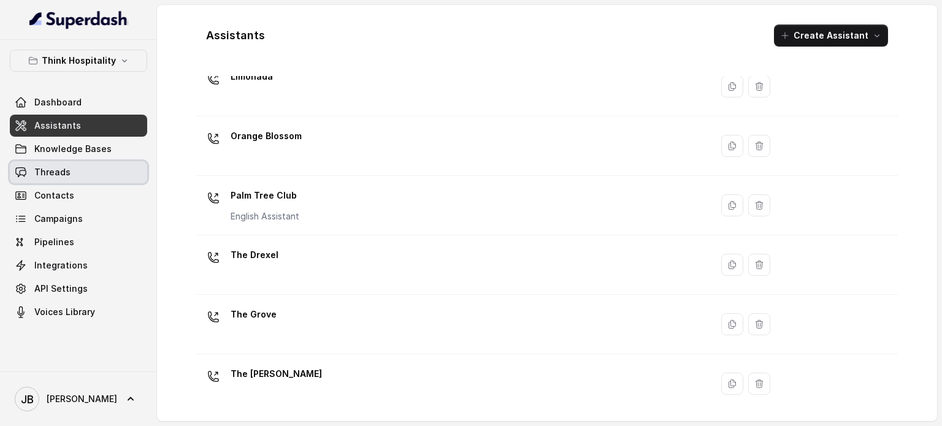
click at [104, 171] on link "Threads" at bounding box center [78, 172] width 137 height 22
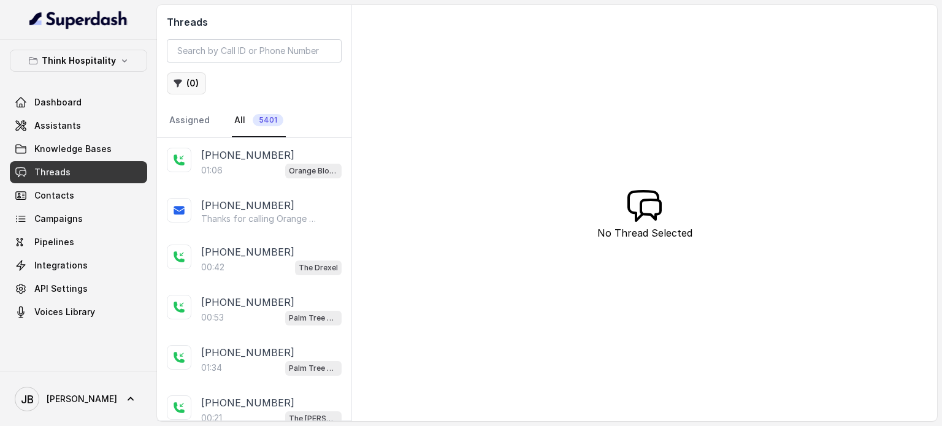
click at [175, 80] on icon "button" at bounding box center [178, 84] width 8 height 8
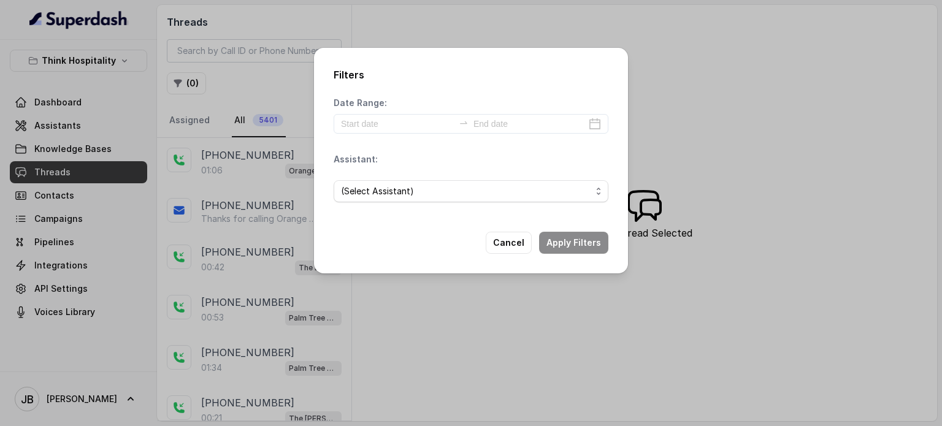
click at [369, 191] on span "(Select Assistant)" at bounding box center [466, 191] width 250 height 15
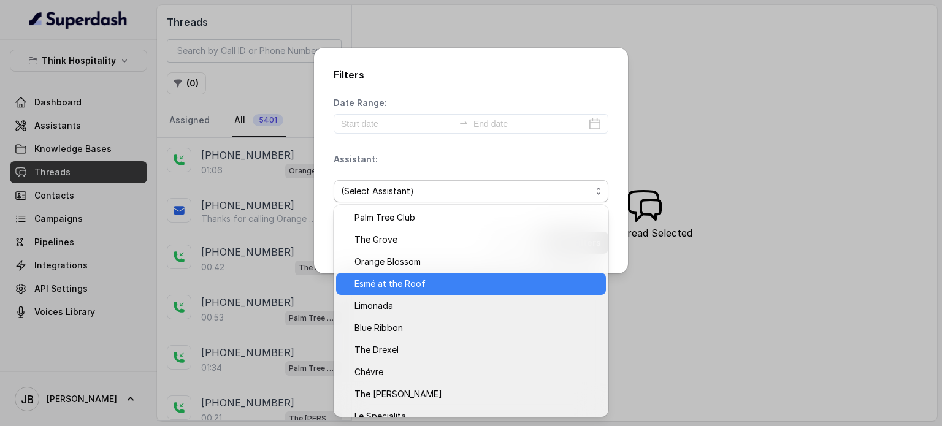
scroll to position [57, 0]
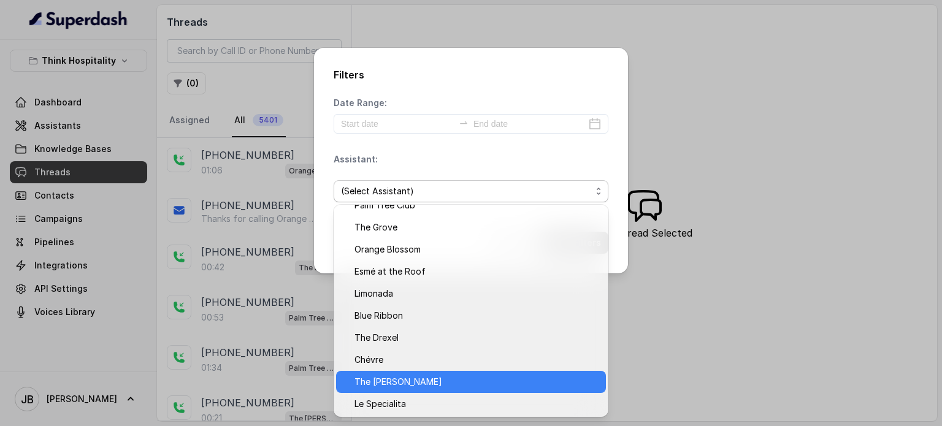
click at [419, 375] on span "The [PERSON_NAME]" at bounding box center [477, 382] width 244 height 15
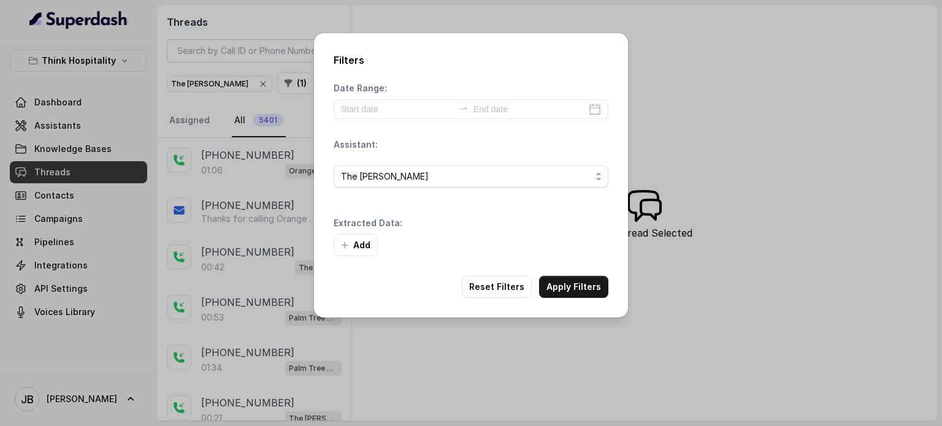
drag, startPoint x: 562, startPoint y: 285, endPoint x: 553, endPoint y: 243, distance: 43.2
click at [553, 244] on div "Filters Date Range: Assistant: The [PERSON_NAME] Extracted Data: Add Reset Filt…" at bounding box center [471, 175] width 314 height 285
click at [356, 248] on button "Add" at bounding box center [356, 245] width 44 height 22
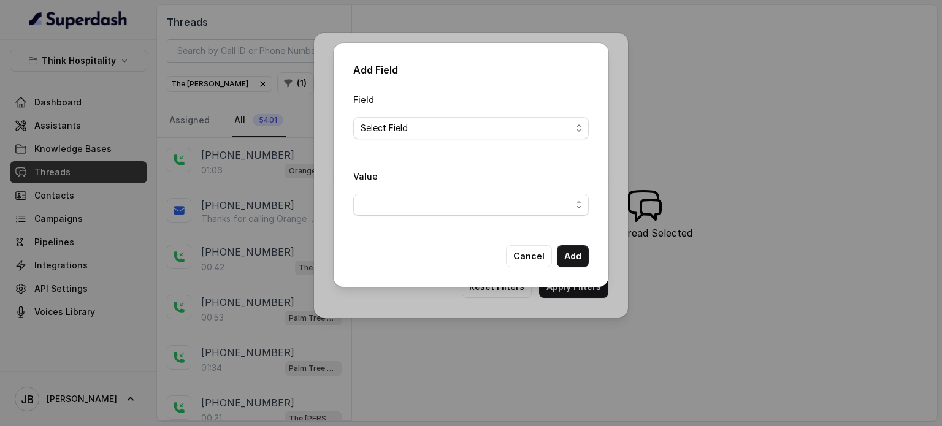
click at [436, 143] on div "Field Select Field" at bounding box center [471, 120] width 236 height 57
click at [432, 132] on span "Select Field" at bounding box center [466, 128] width 211 height 15
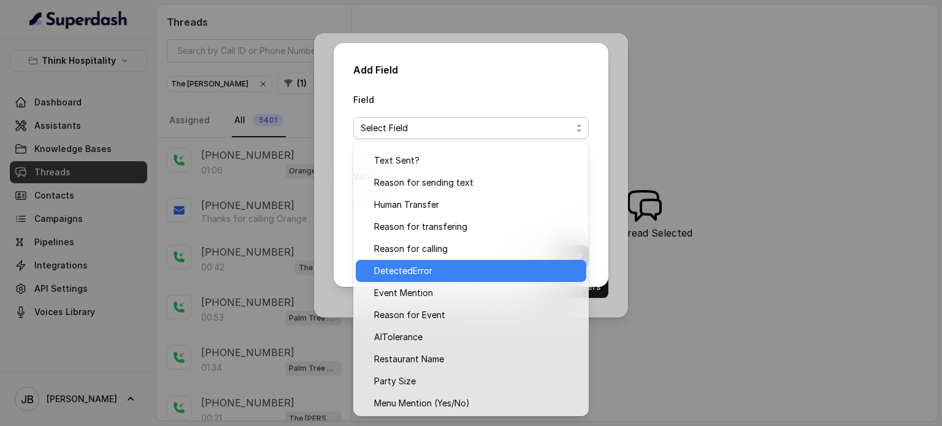
scroll to position [0, 0]
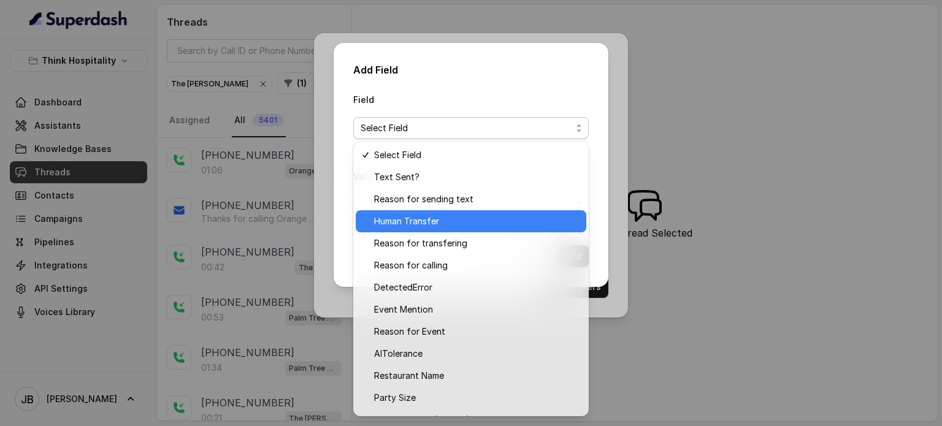
click at [437, 216] on span "Human Transfer" at bounding box center [476, 221] width 205 height 15
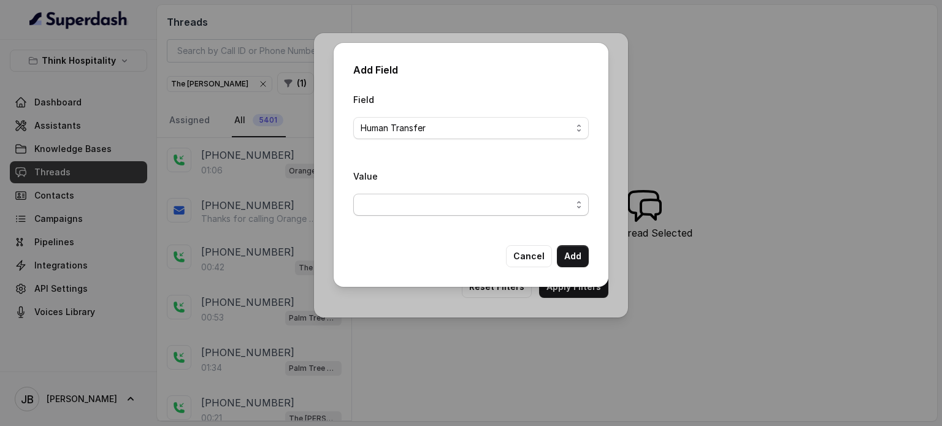
click at [494, 204] on span "button" at bounding box center [471, 205] width 236 height 22
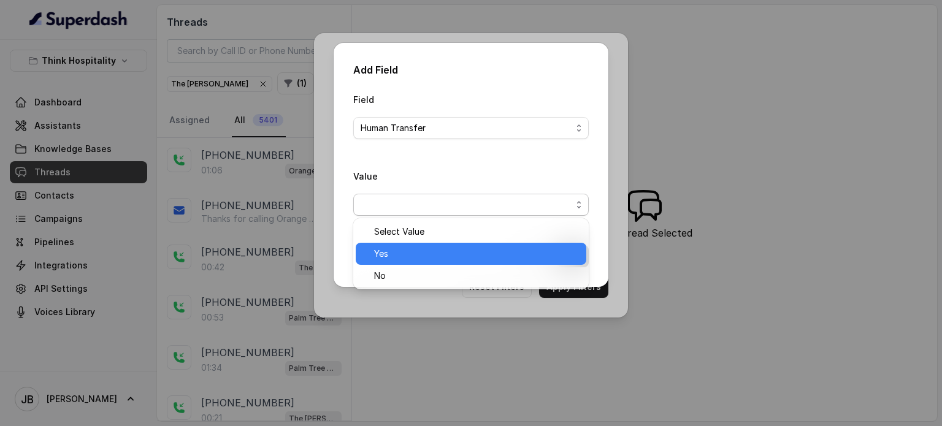
click at [450, 255] on span "Yes" at bounding box center [476, 254] width 205 height 15
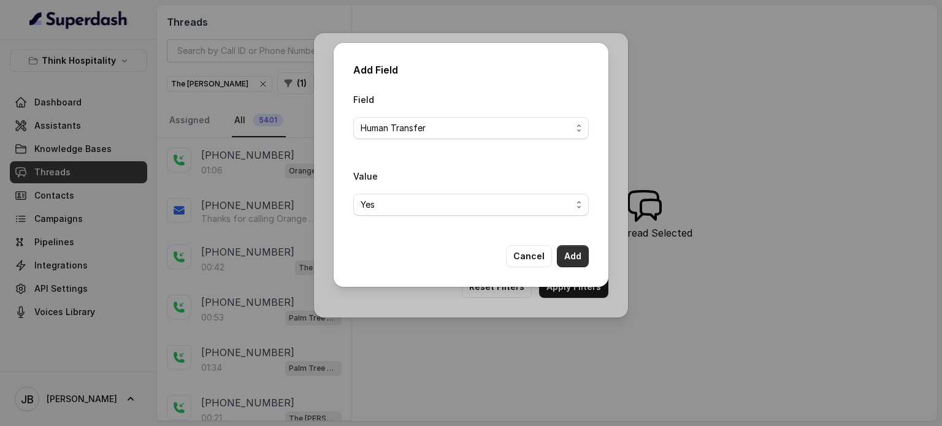
click at [575, 247] on button "Add" at bounding box center [573, 256] width 32 height 22
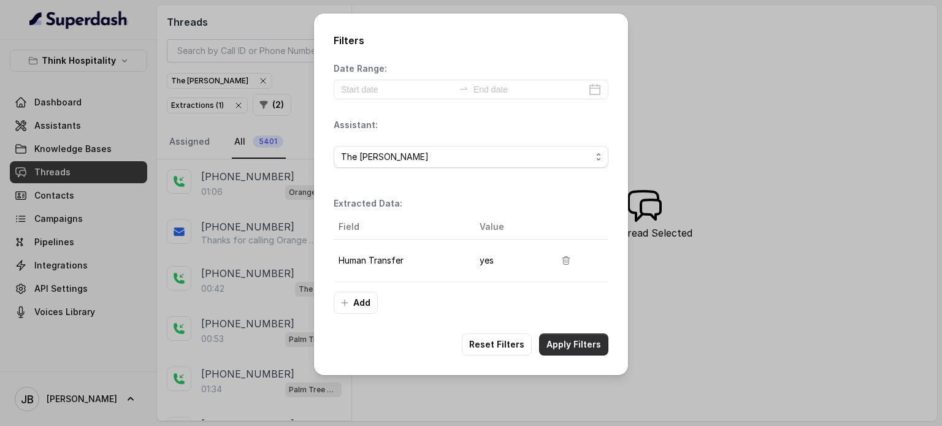
click at [561, 345] on button "Apply Filters" at bounding box center [573, 345] width 69 height 22
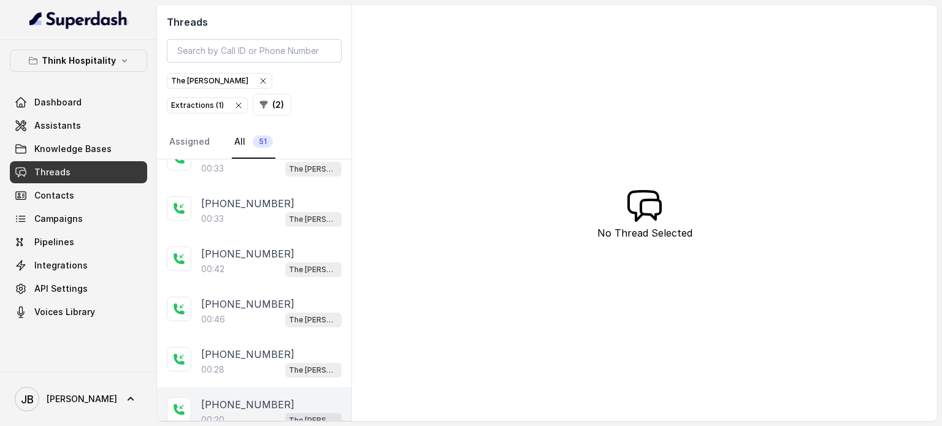
scroll to position [2261, 0]
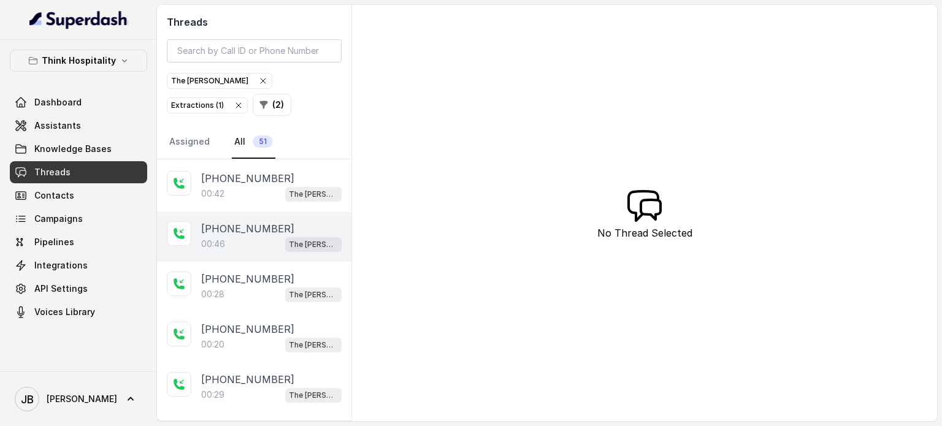
click at [261, 236] on div "00:46 The [PERSON_NAME]" at bounding box center [271, 244] width 140 height 16
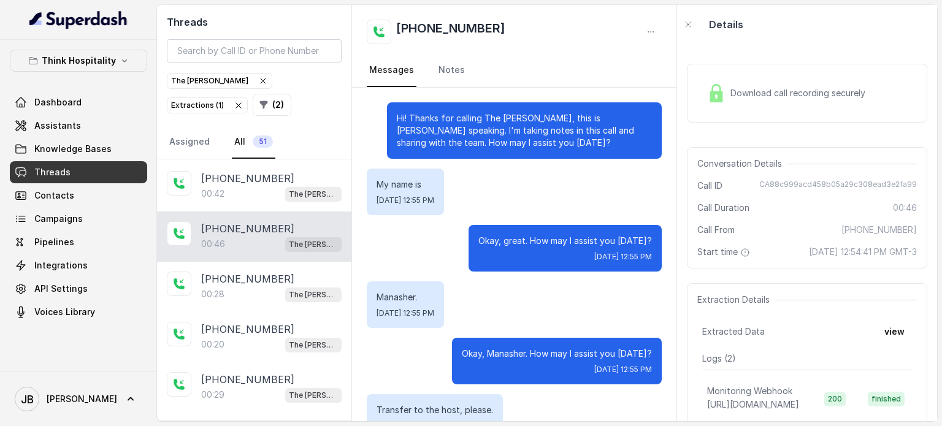
scroll to position [90, 0]
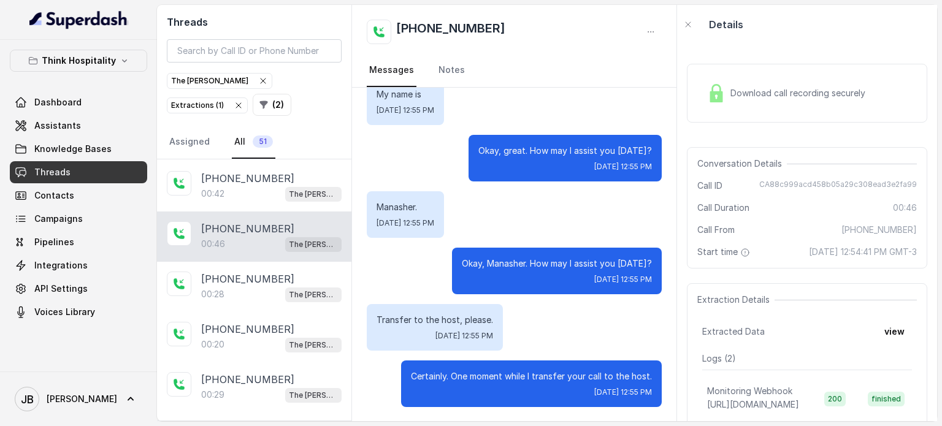
click at [248, 423] on p "Load more conversations" at bounding box center [254, 430] width 120 height 15
drag, startPoint x: 765, startPoint y: 248, endPoint x: 791, endPoint y: 256, distance: 27.7
click at [809, 256] on span "[DATE] 12:54:41 PM GMT-3" at bounding box center [863, 252] width 108 height 12
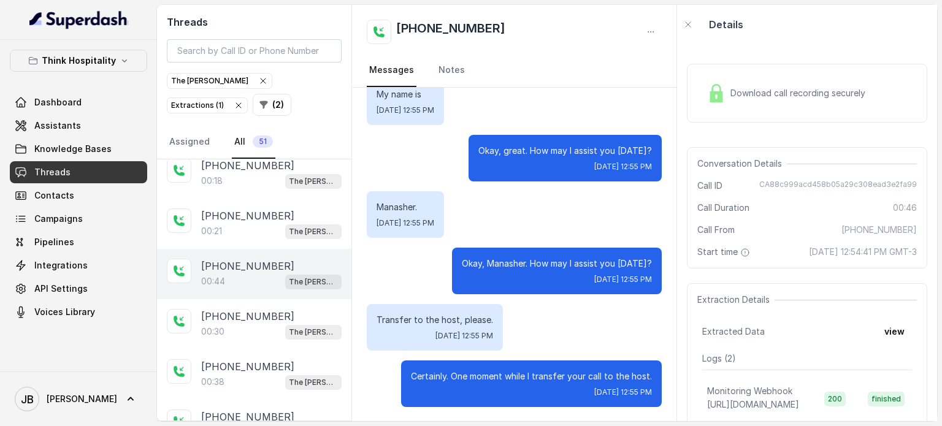
scroll to position [1909, 0]
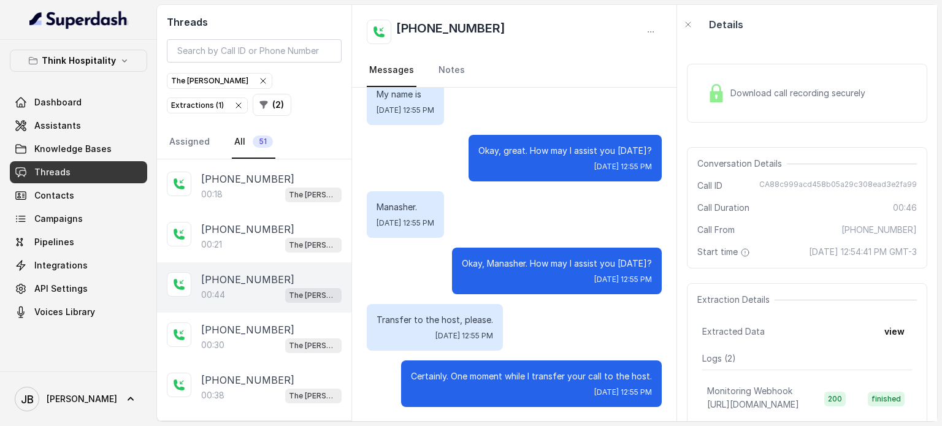
click at [278, 287] on div "00:44 The [PERSON_NAME]" at bounding box center [271, 295] width 140 height 16
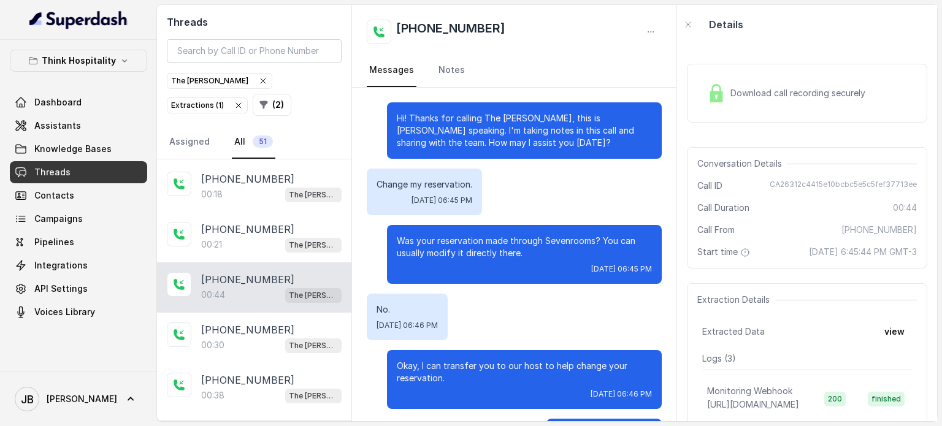
scroll to position [171, 0]
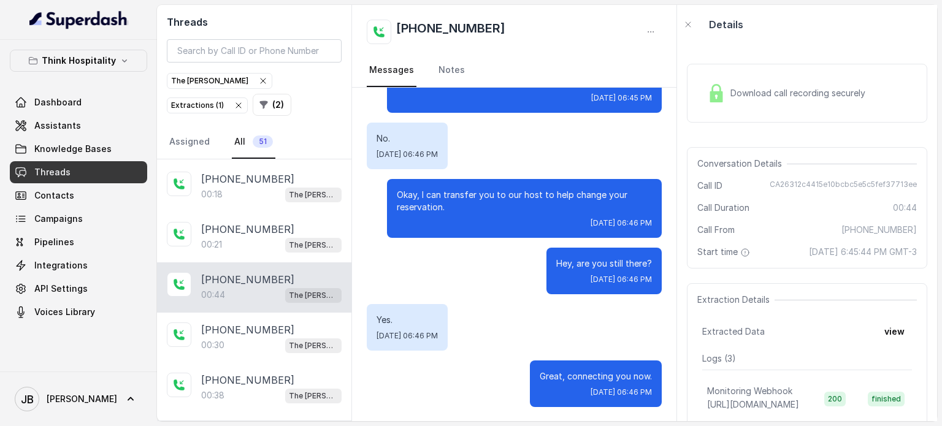
drag, startPoint x: 444, startPoint y: 203, endPoint x: 482, endPoint y: 212, distance: 39.0
click at [472, 210] on p "Okay, I can transfer you to our host to help change your reservation." at bounding box center [524, 201] width 255 height 25
click at [482, 212] on p "Okay, I can transfer you to our host to help change your reservation." at bounding box center [524, 201] width 255 height 25
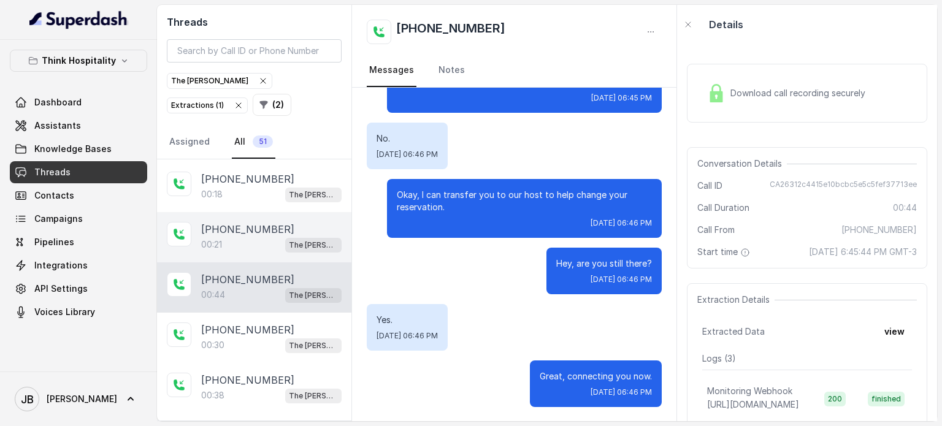
click at [240, 222] on p "[PHONE_NUMBER]" at bounding box center [247, 229] width 93 height 15
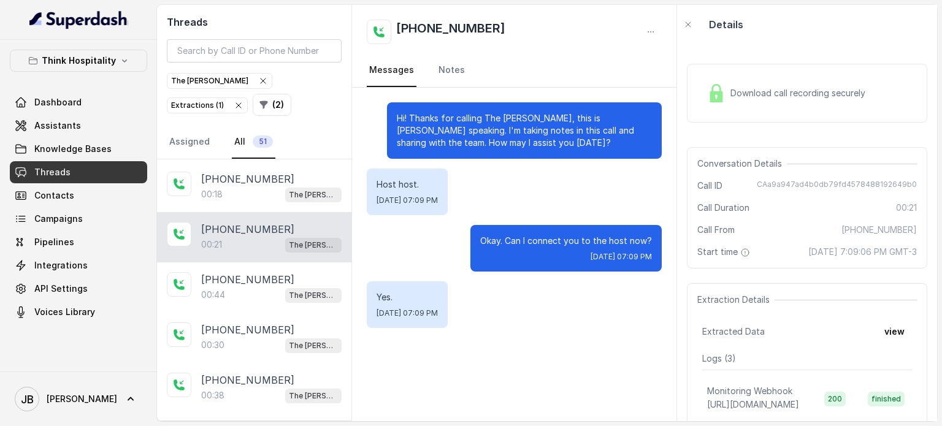
scroll to position [1847, 0]
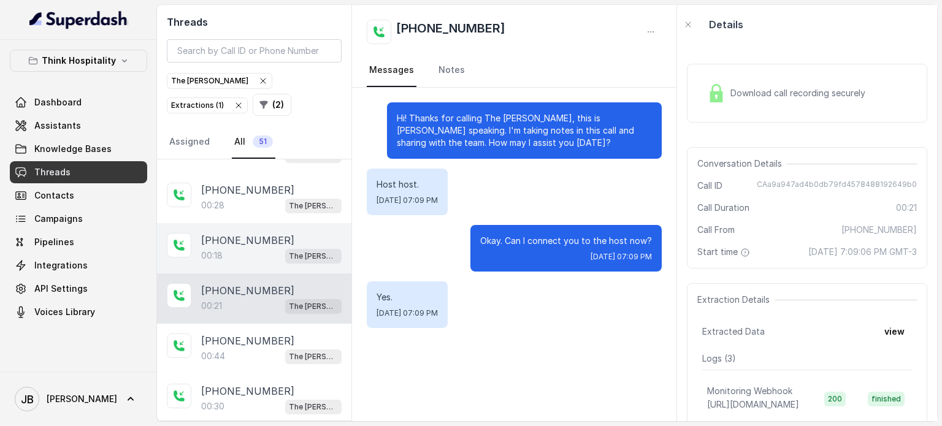
click at [254, 233] on p "[PHONE_NUMBER]" at bounding box center [247, 240] width 93 height 15
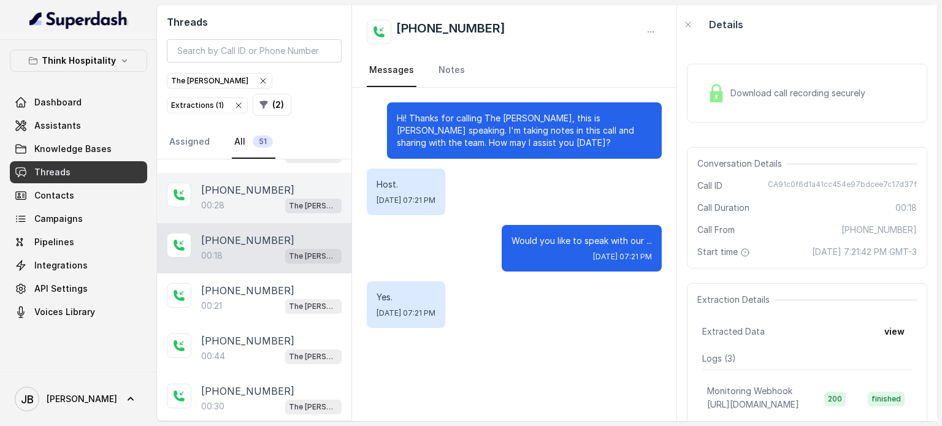
scroll to position [1786, 0]
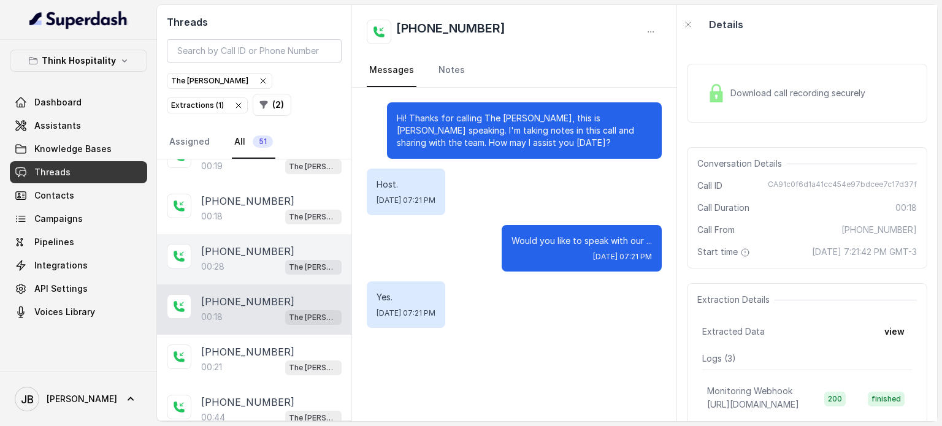
click at [263, 259] on div "00:28 The [PERSON_NAME]" at bounding box center [271, 267] width 140 height 16
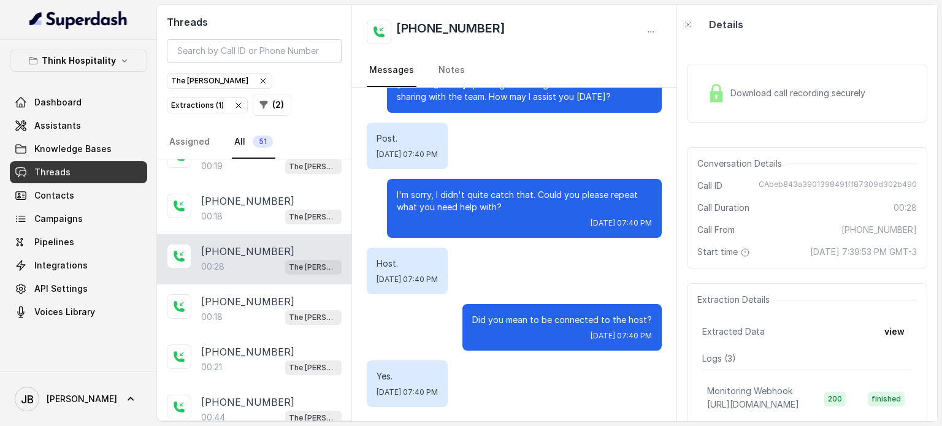
scroll to position [1725, 0]
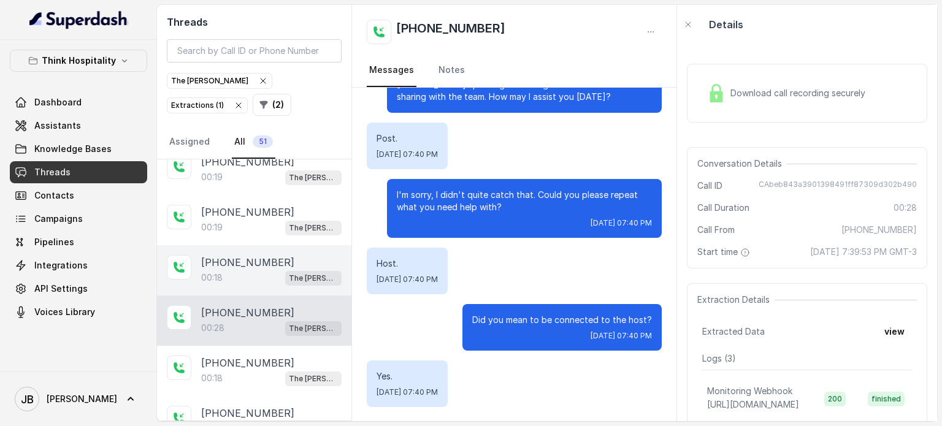
click at [231, 270] on div "00:18 The [PERSON_NAME]" at bounding box center [271, 278] width 140 height 16
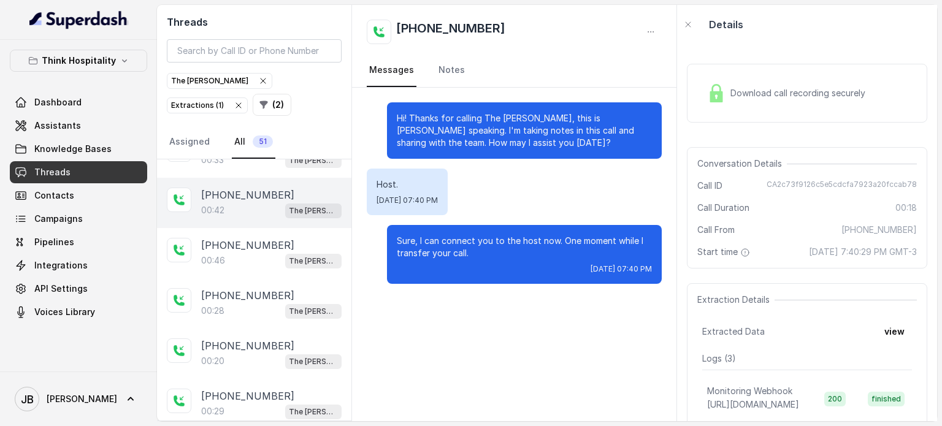
scroll to position [2215, 0]
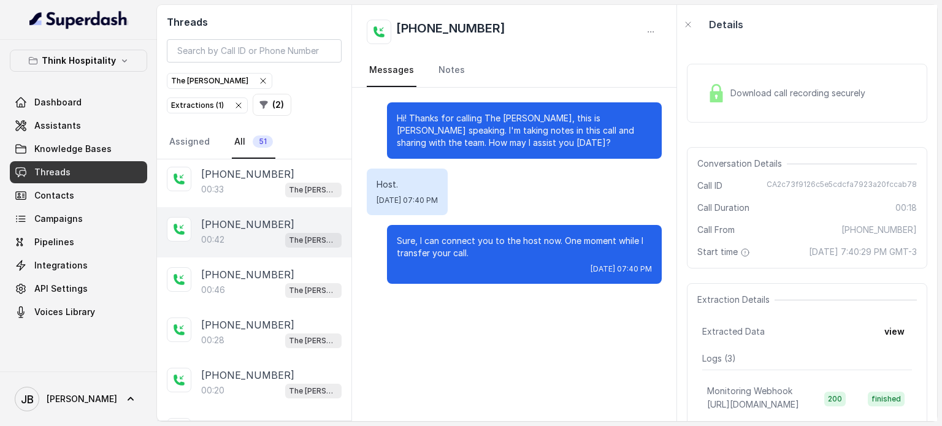
click at [282, 232] on div "00:42 The [PERSON_NAME]" at bounding box center [271, 240] width 140 height 16
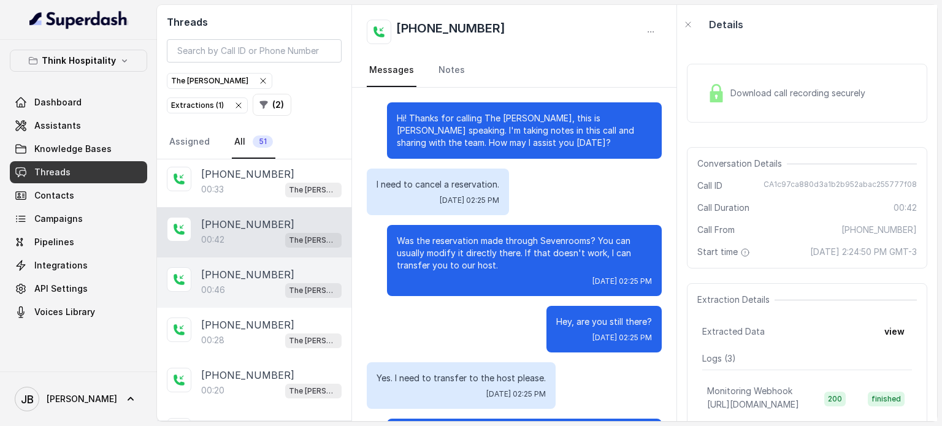
scroll to position [71, 0]
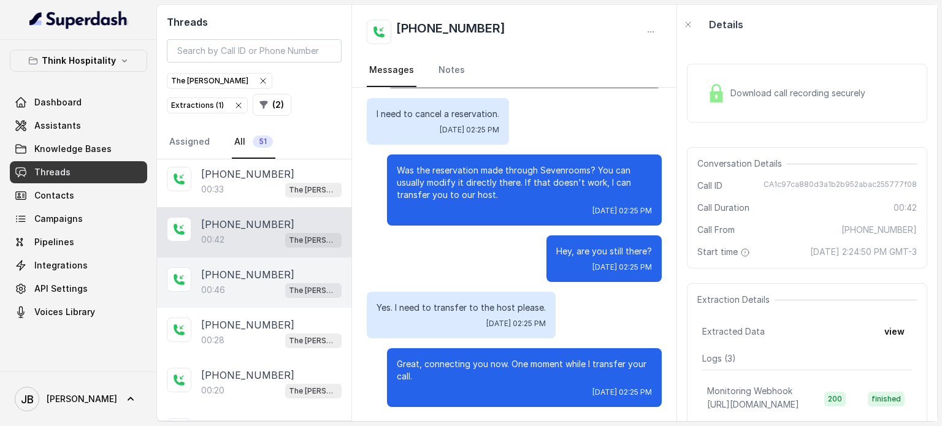
click at [269, 267] on p "[PHONE_NUMBER]" at bounding box center [247, 274] width 93 height 15
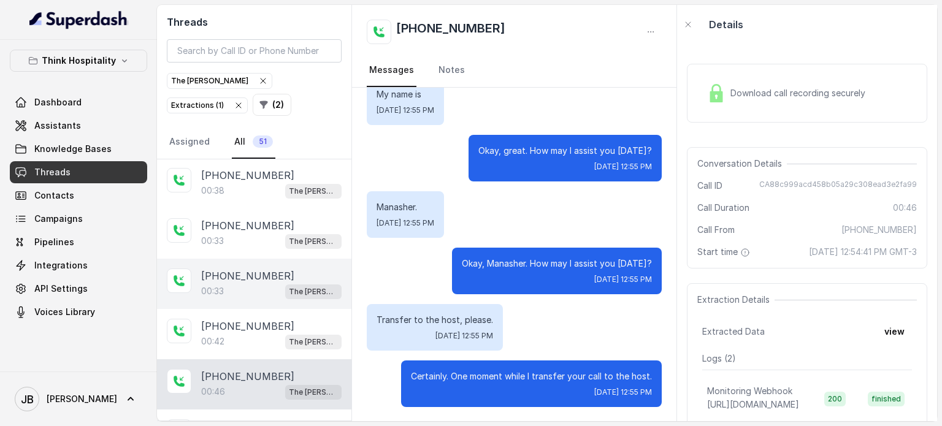
scroll to position [2093, 0]
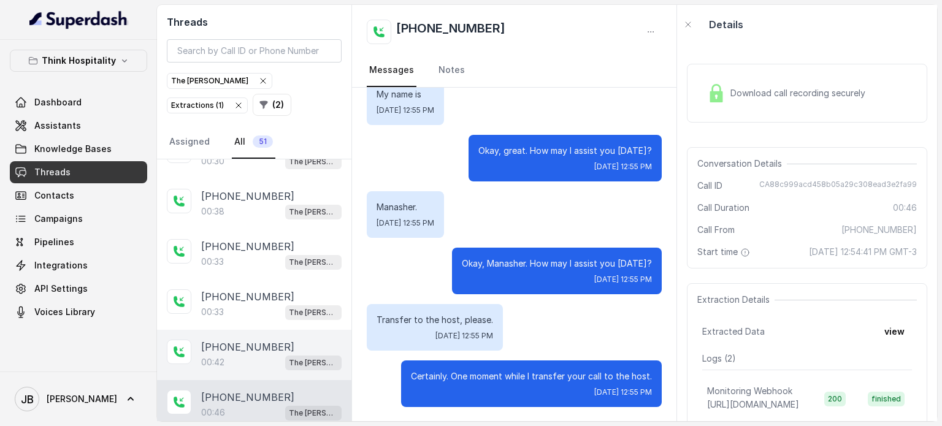
click at [259, 340] on p "[PHONE_NUMBER]" at bounding box center [247, 347] width 93 height 15
